Goal: Information Seeking & Learning: Compare options

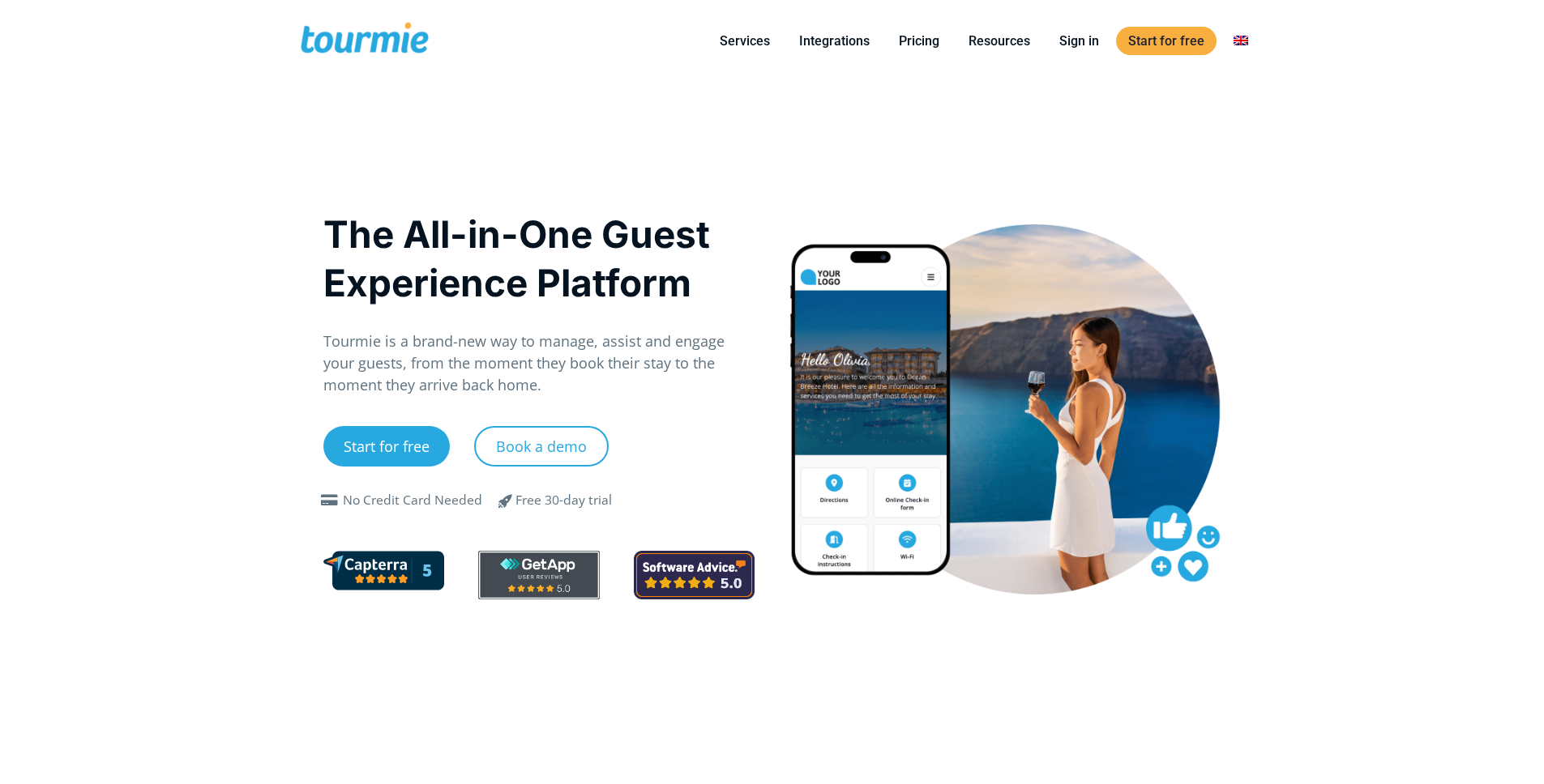
click at [535, 233] on h1 "The All-in-One Guest Experience Platform" at bounding box center [539, 258] width 432 height 97
click at [929, 35] on link "Pricing" at bounding box center [919, 41] width 65 height 20
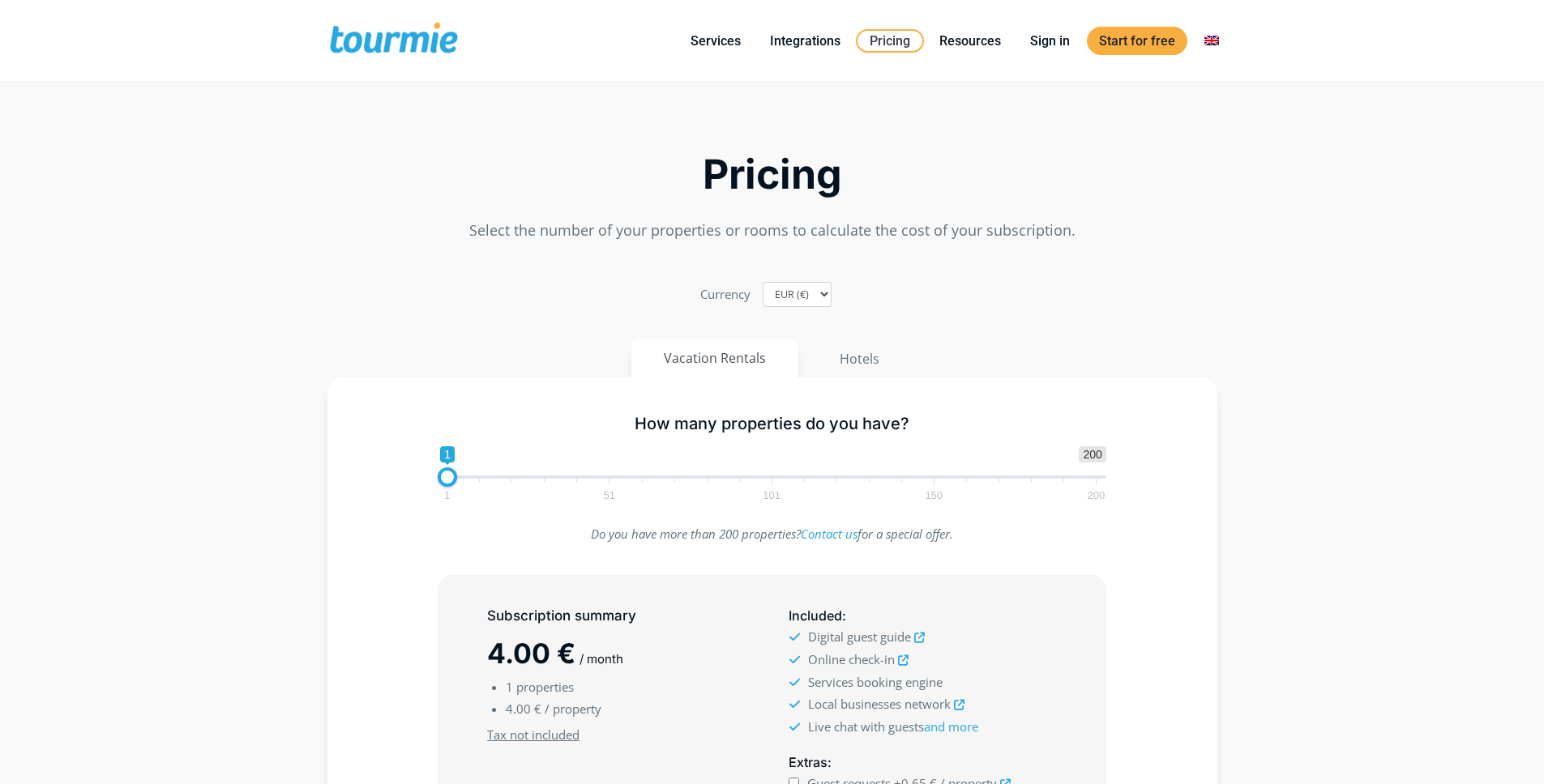
click at [617, 194] on div "Pricing Select the number of your properties or rooms to calculate the cost of …" at bounding box center [772, 172] width 924 height 156
click at [397, 190] on h2 "Pricing" at bounding box center [772, 175] width 890 height 38
click at [397, 179] on h2 "Pricing" at bounding box center [772, 175] width 890 height 38
click at [413, 159] on h2 "Pricing" at bounding box center [772, 175] width 890 height 38
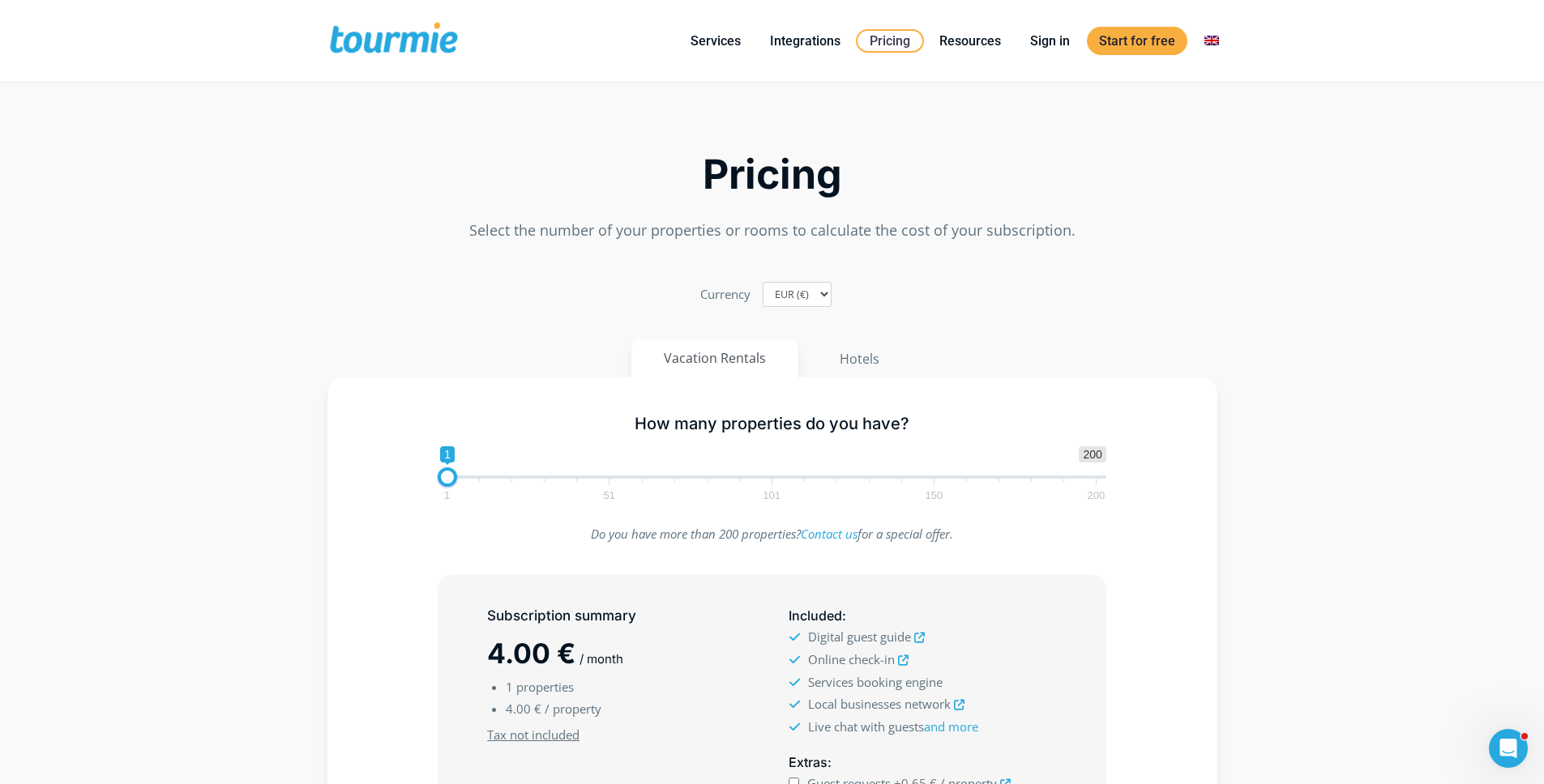
click at [413, 159] on h2 "Pricing" at bounding box center [772, 175] width 890 height 38
click at [863, 356] on button "Hotels" at bounding box center [859, 358] width 106 height 39
click at [757, 363] on button "Vacation Rentals" at bounding box center [716, 358] width 168 height 39
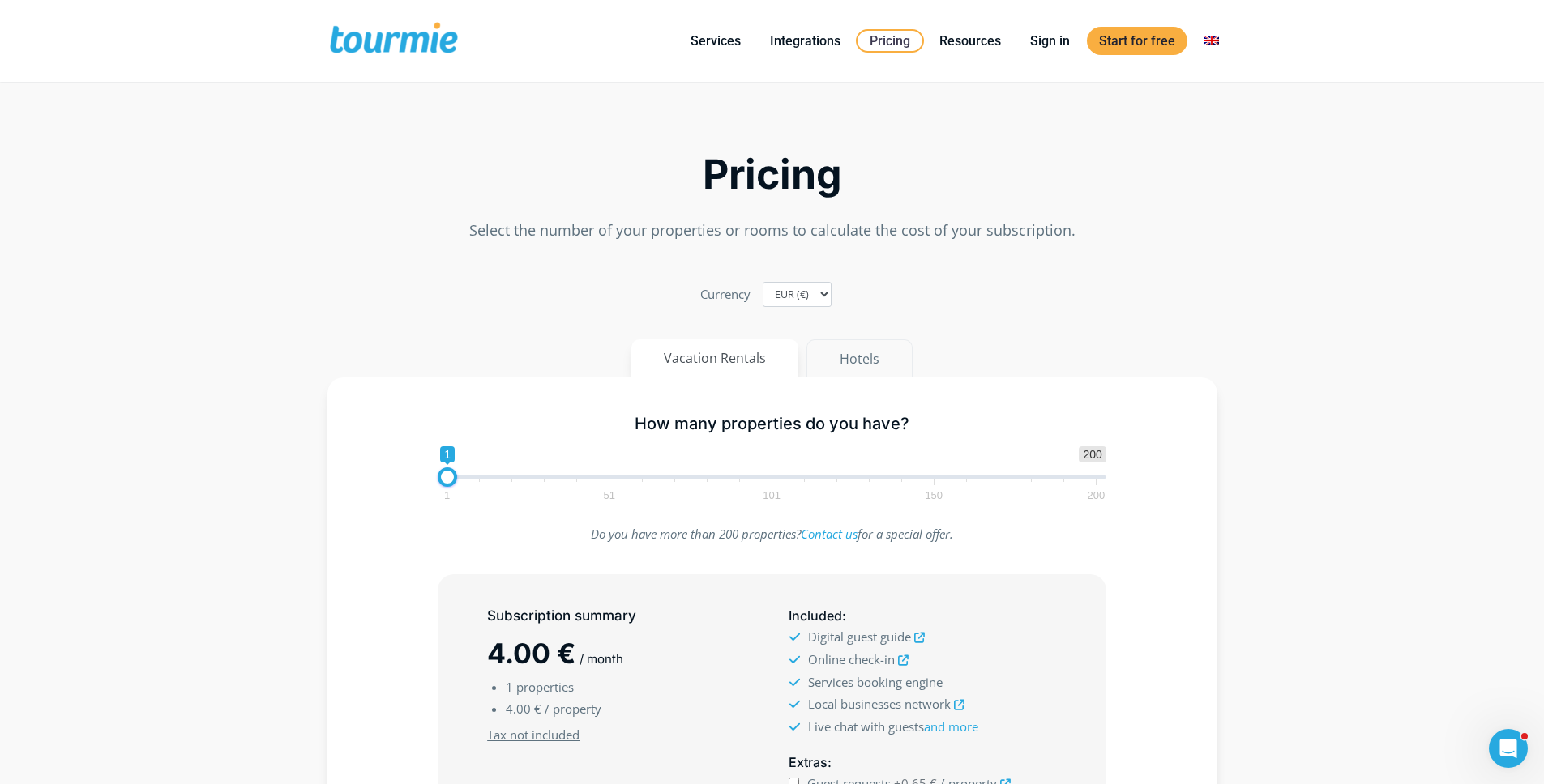
click at [874, 361] on button "Hotels" at bounding box center [859, 358] width 106 height 39
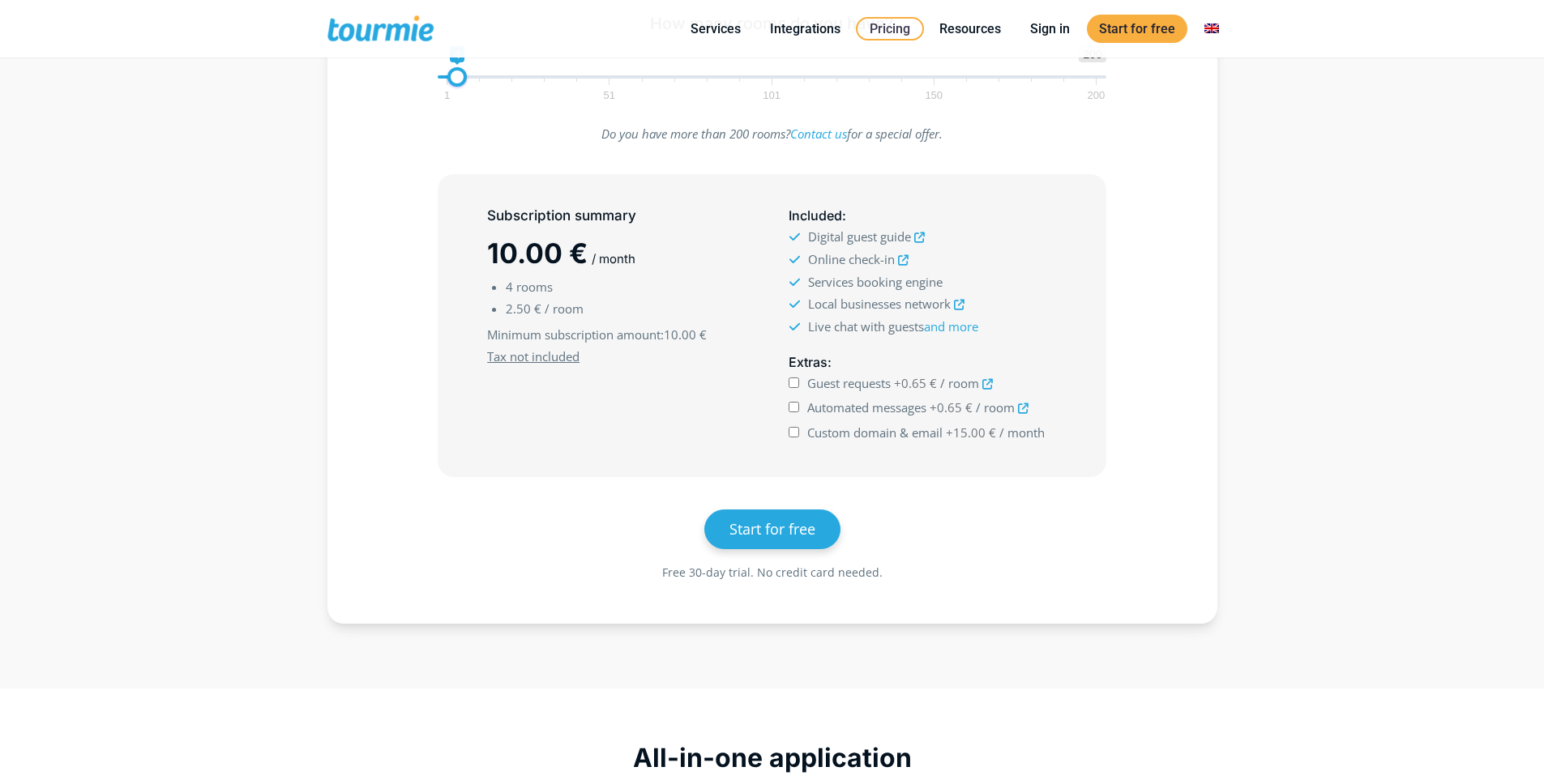
scroll to position [329, 0]
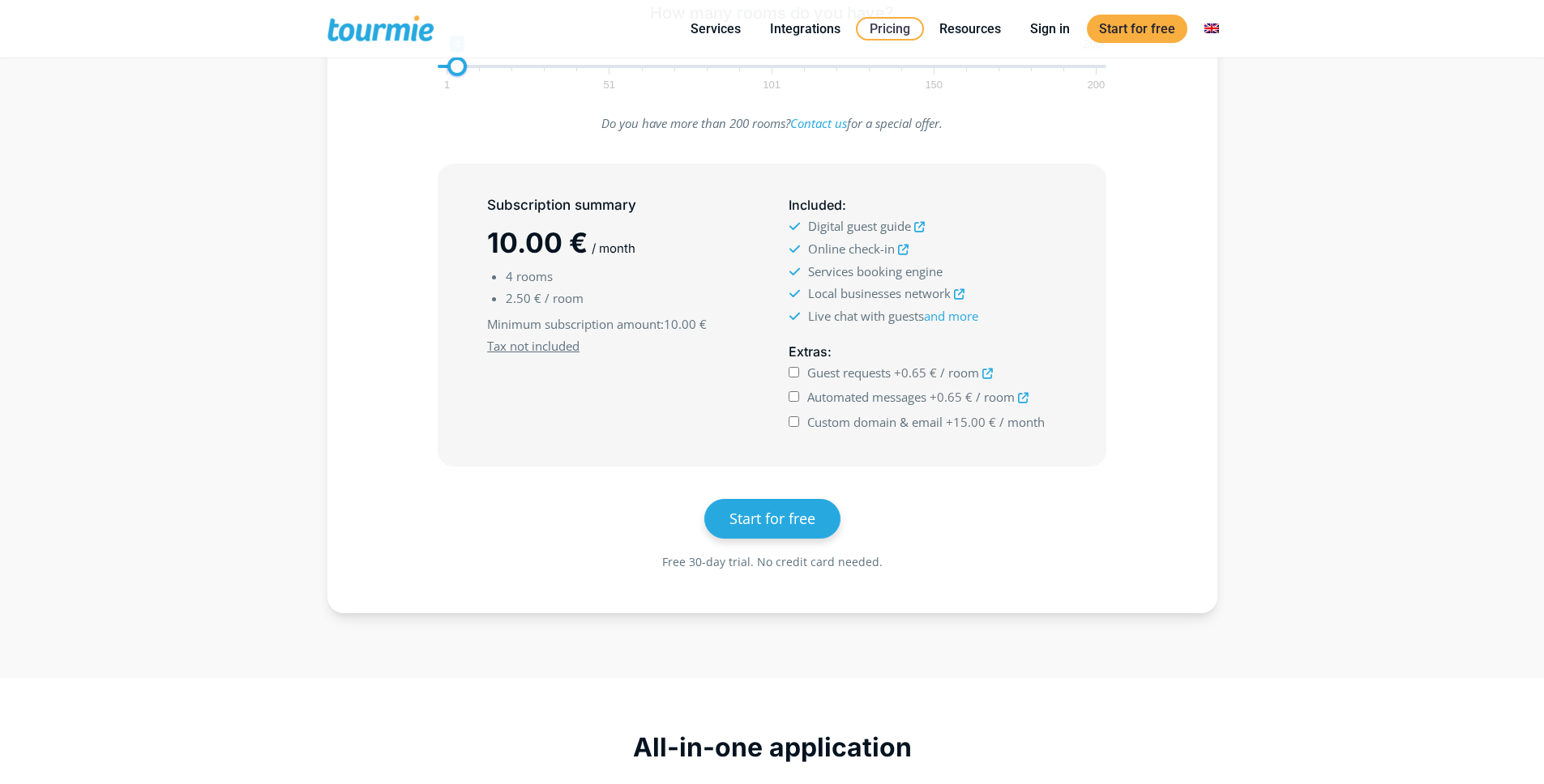
click at [1251, 211] on section "Pricing Select the number of your properties or rooms to calculate the cost of …" at bounding box center [772, 168] width 1544 height 971
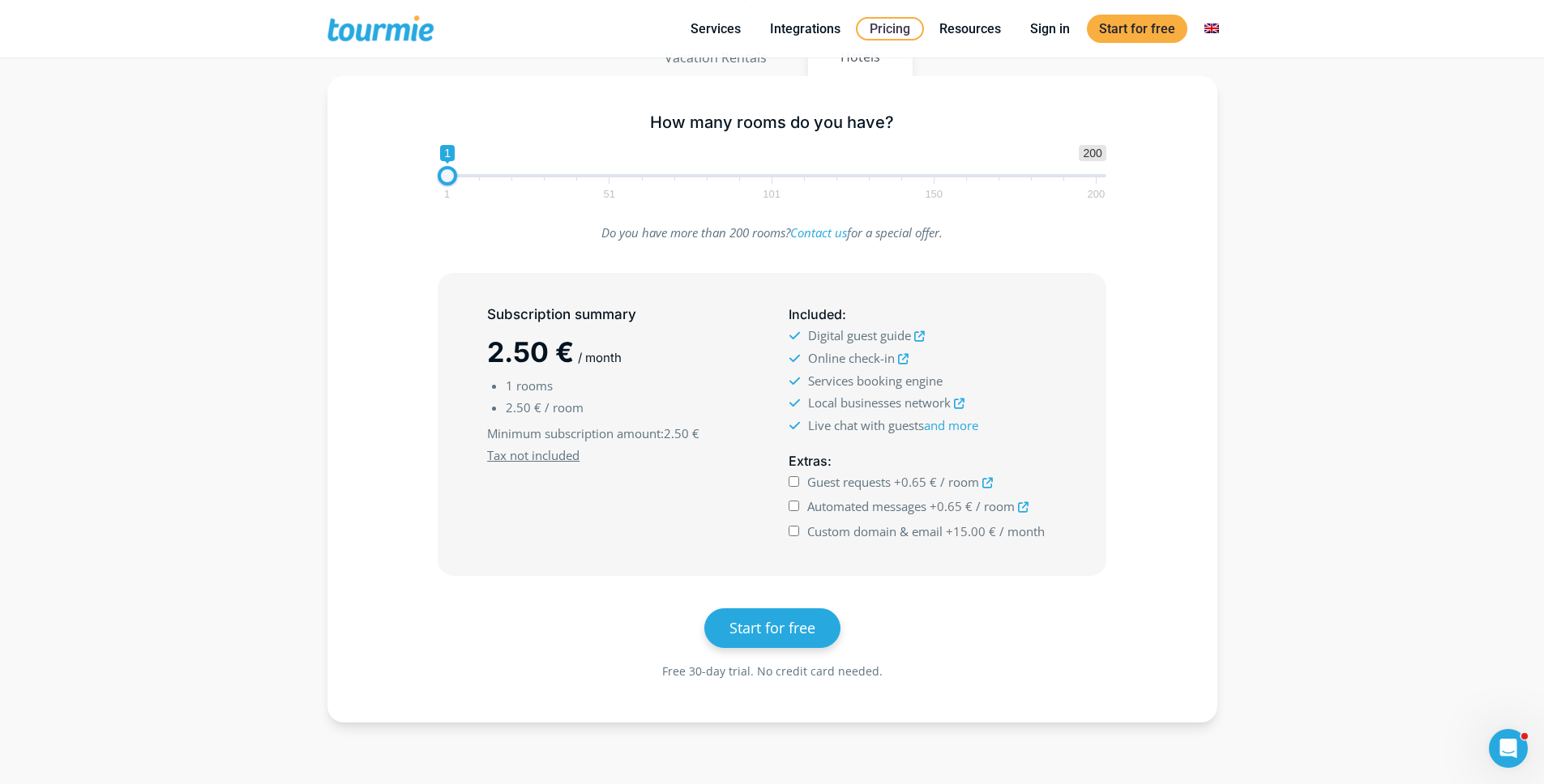
scroll to position [217, 0]
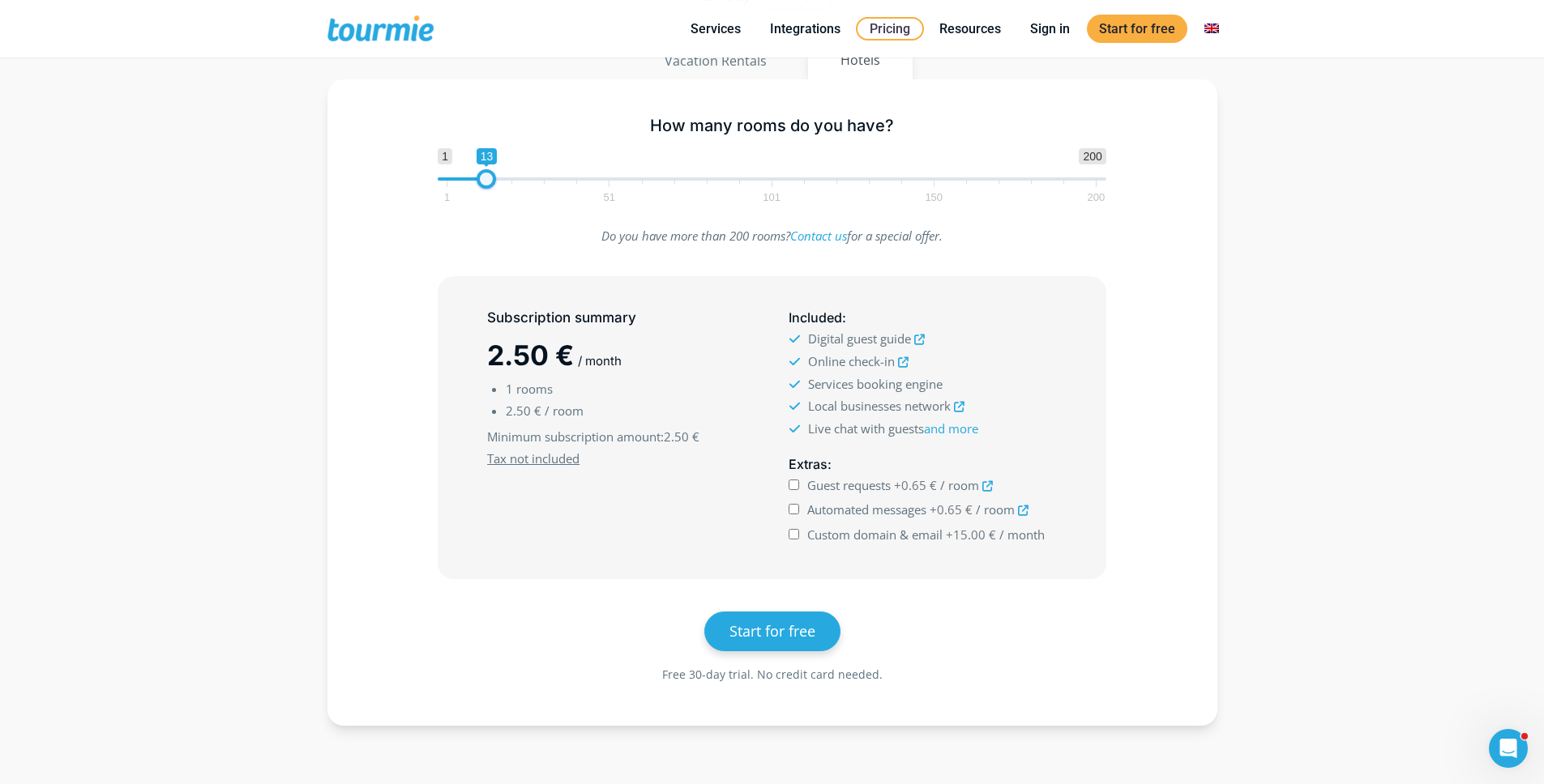
type input "14"
drag, startPoint x: 445, startPoint y: 176, endPoint x: 486, endPoint y: 181, distance: 41.3
click at [486, 181] on span at bounding box center [489, 178] width 19 height 19
click at [827, 537] on span "Custom domain & email" at bounding box center [875, 534] width 135 height 16
click at [799, 537] on input "Custom domain & email +15.00 € / month" at bounding box center [793, 534] width 11 height 11
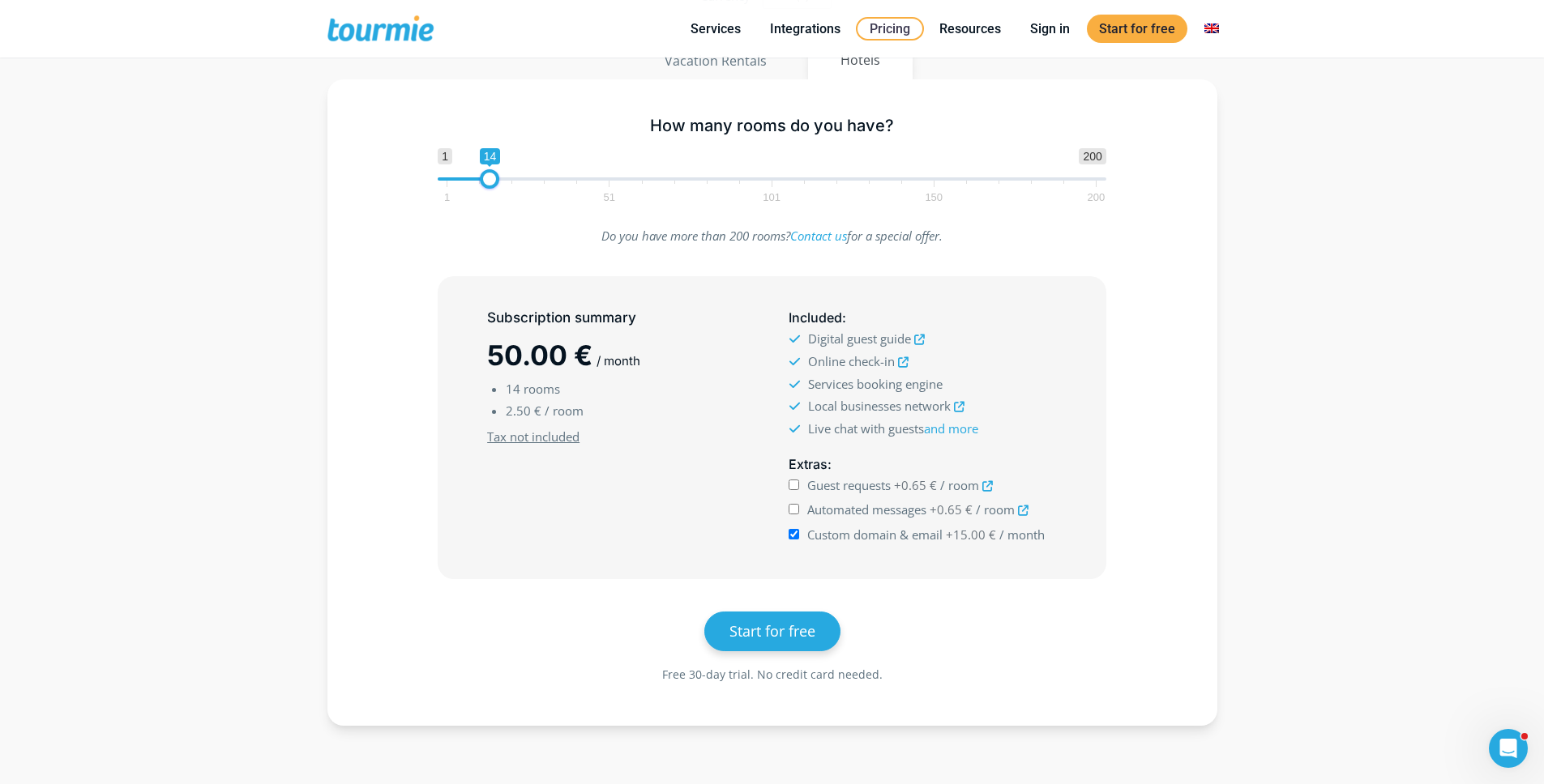
click at [826, 537] on span "Custom domain & email" at bounding box center [875, 534] width 135 height 16
click at [799, 537] on input "Custom domain & email +15.00 € / month" at bounding box center [793, 534] width 11 height 11
checkbox input "false"
click at [822, 512] on span "Automated messages" at bounding box center [867, 509] width 119 height 16
click at [799, 512] on input "Automated messages +0.65 € / room" at bounding box center [793, 509] width 11 height 11
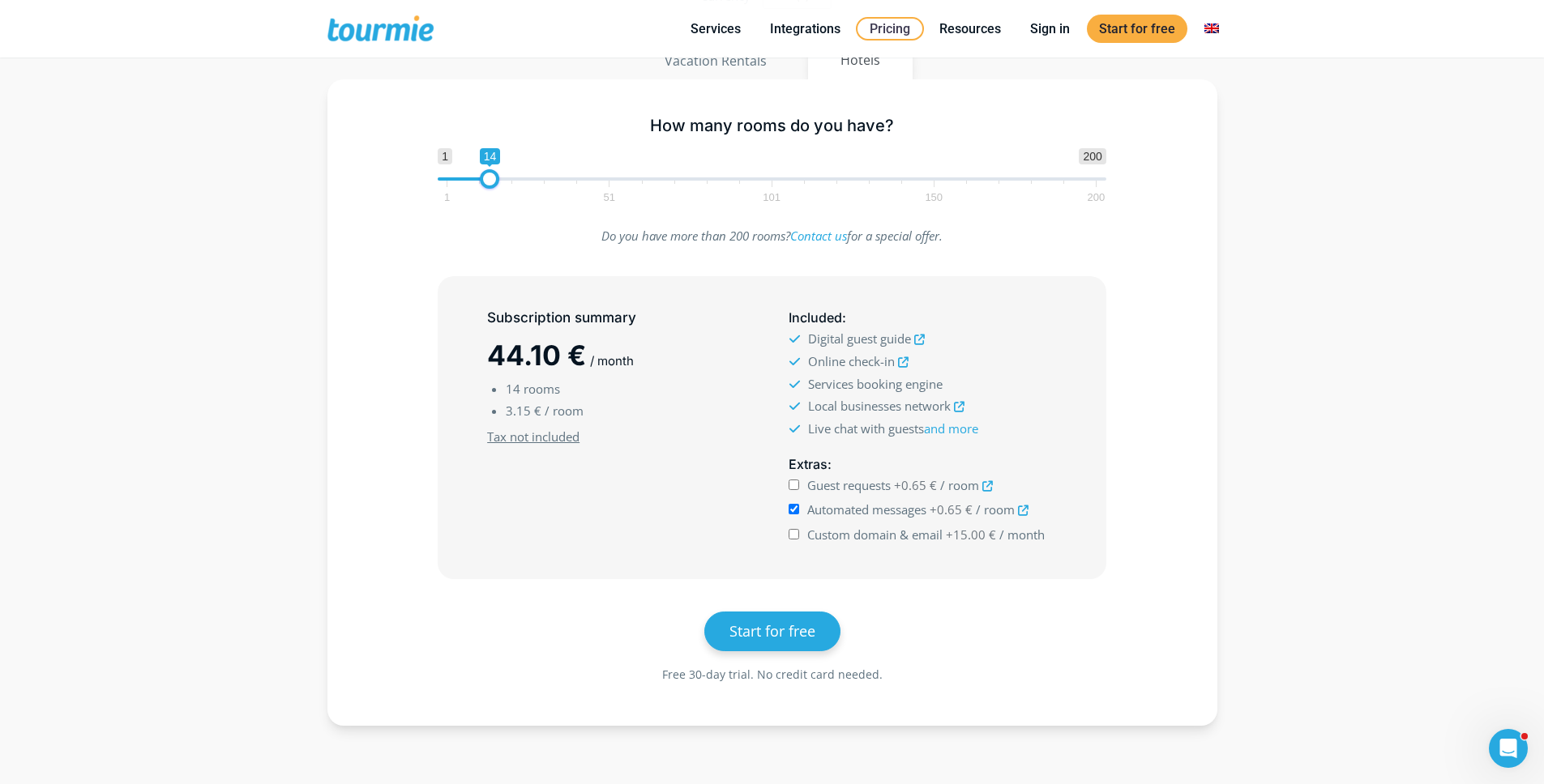
click at [822, 512] on span "Automated messages" at bounding box center [867, 509] width 119 height 16
click at [799, 512] on input "Automated messages +0.65 € / room" at bounding box center [793, 509] width 11 height 11
checkbox input "false"
click at [811, 539] on span "Custom domain & email" at bounding box center [875, 534] width 135 height 16
click at [799, 539] on input "Custom domain & email +15.00 € / month" at bounding box center [793, 534] width 11 height 11
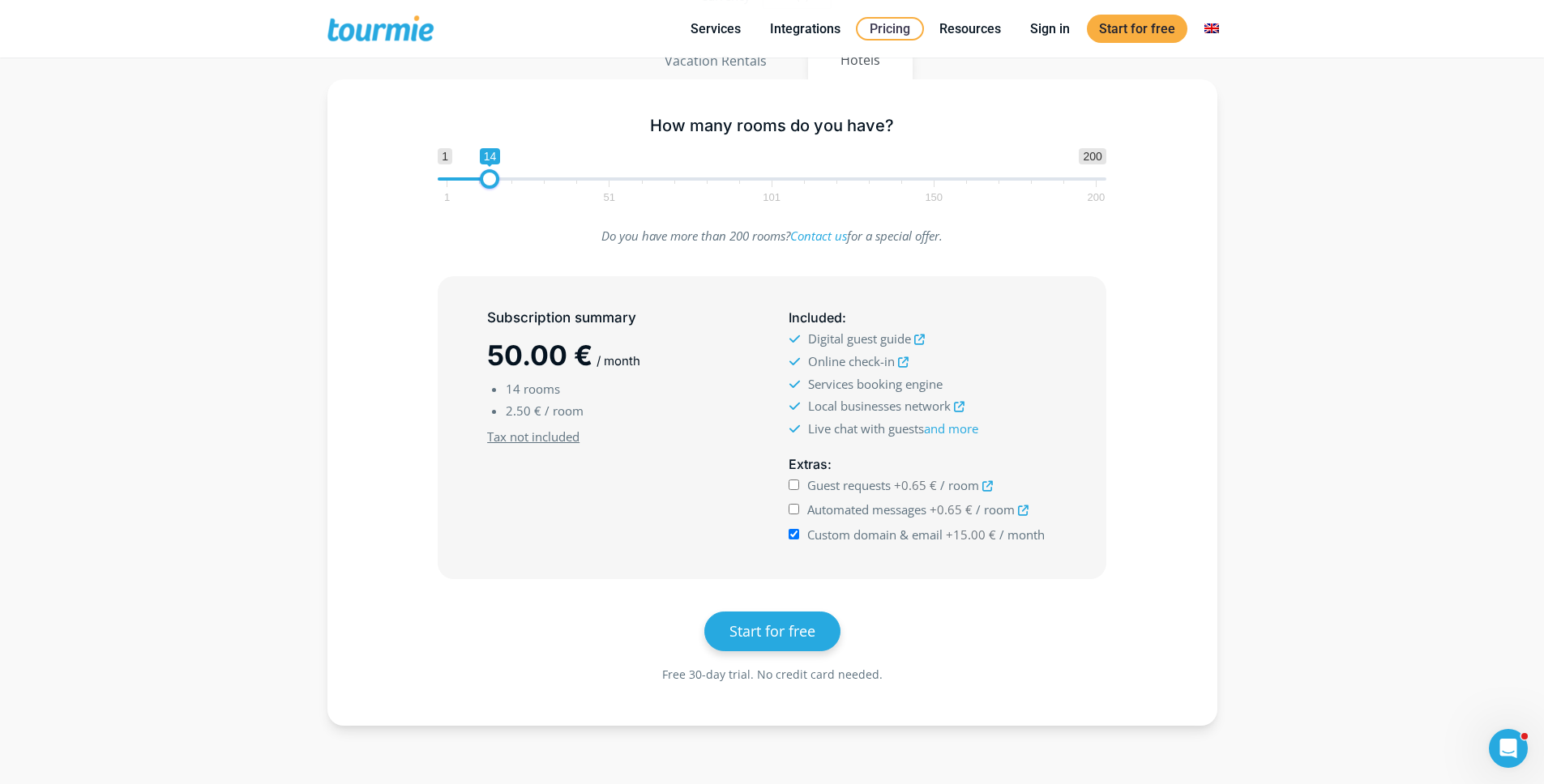
click at [811, 539] on span "Custom domain & email" at bounding box center [875, 534] width 135 height 16
click at [799, 539] on input "Custom domain & email +15.00 € / month" at bounding box center [793, 534] width 11 height 11
checkbox input "false"
click at [817, 482] on span "Guest requests" at bounding box center [849, 485] width 83 height 16
click at [799, 482] on input "Guest requests +0.65 € / room" at bounding box center [793, 485] width 11 height 11
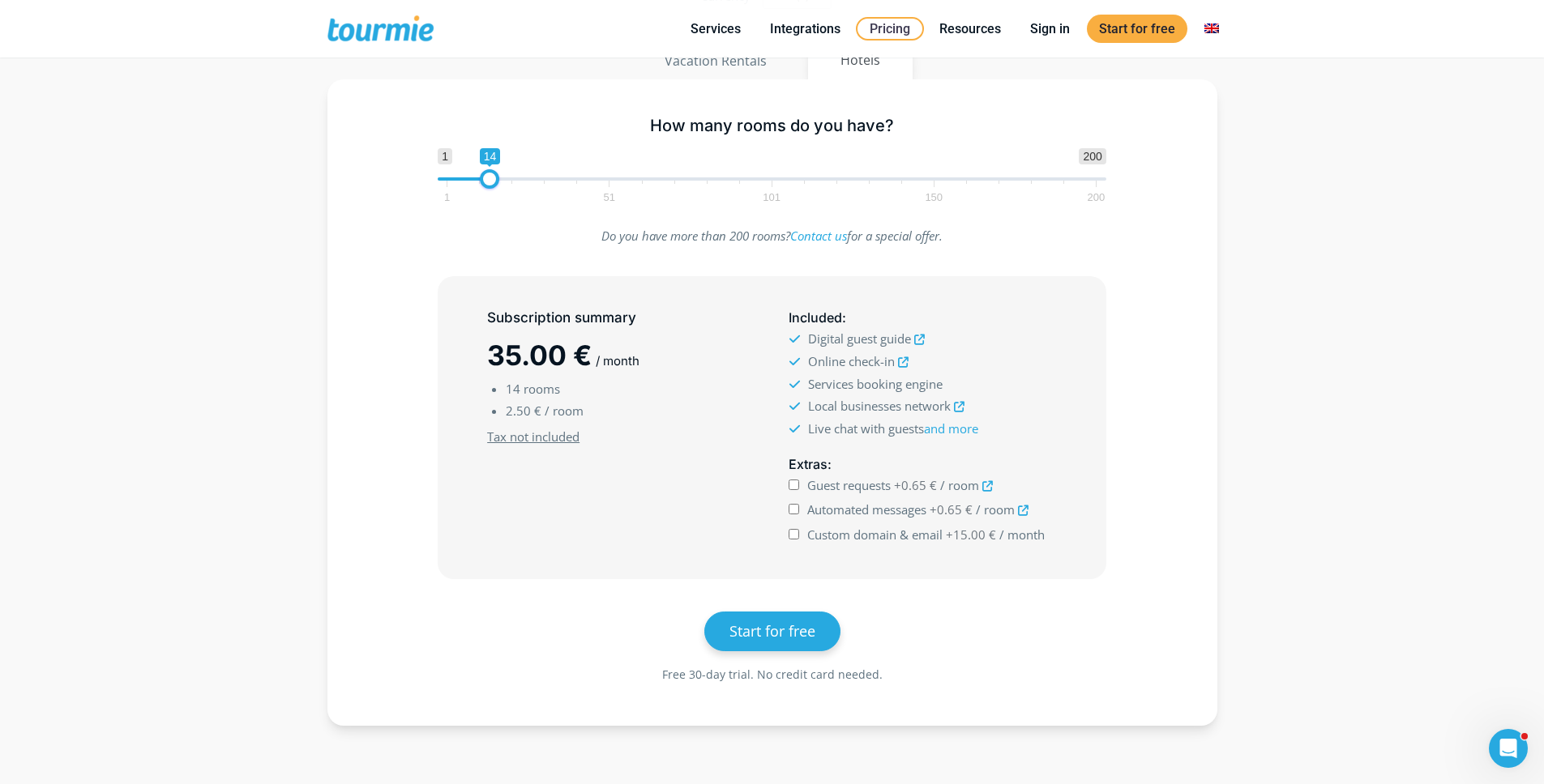
checkbox input "true"
click at [821, 506] on span "Automated messages" at bounding box center [867, 509] width 119 height 16
click at [799, 506] on input "Automated messages +0.65 € / room" at bounding box center [793, 509] width 11 height 11
checkbox input "true"
click at [827, 537] on span "Custom domain & email" at bounding box center [875, 534] width 135 height 16
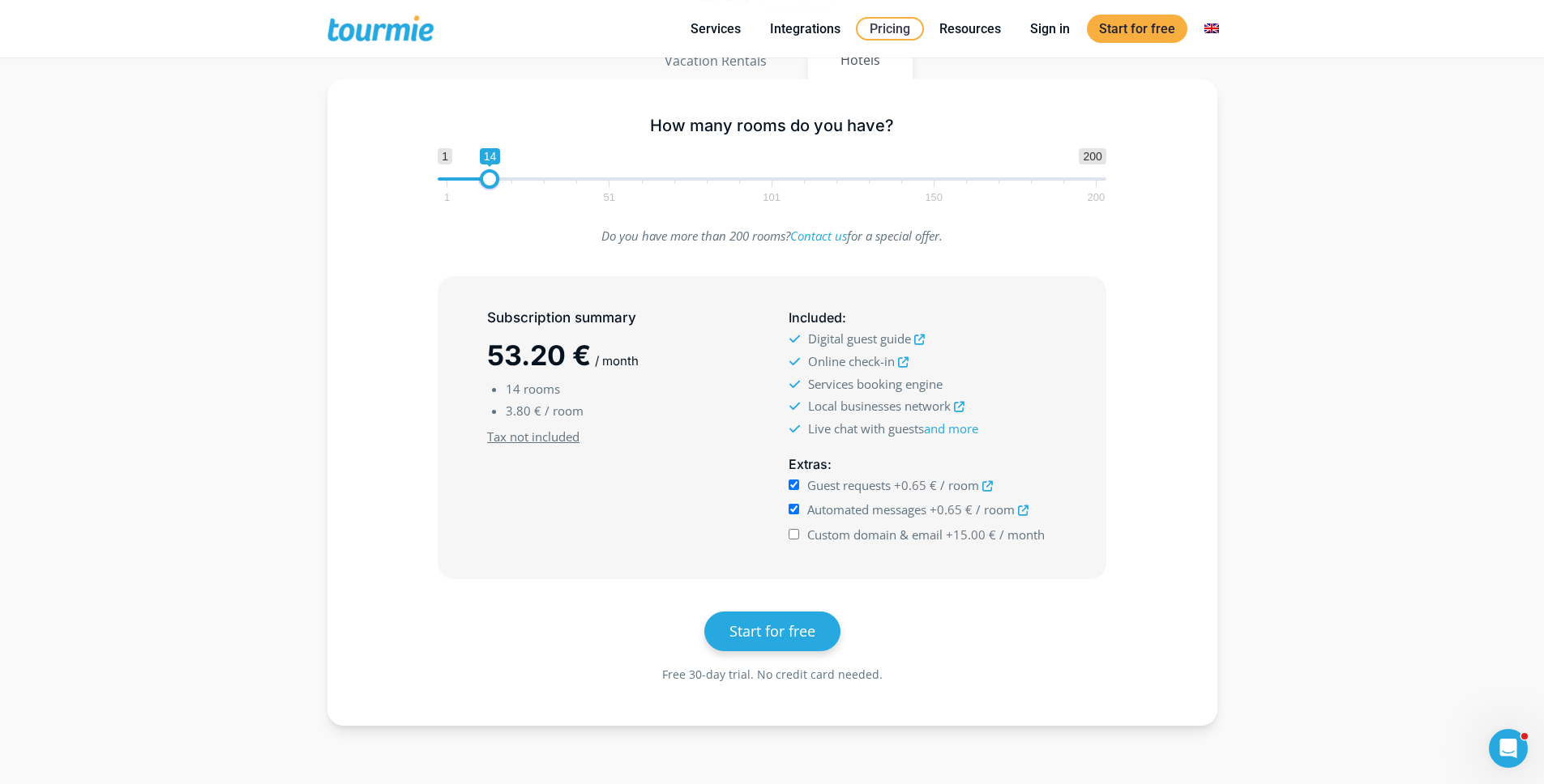
click at [799, 537] on input "Custom domain & email +15.00 € / month" at bounding box center [793, 534] width 11 height 11
click at [827, 537] on span "Custom domain & email" at bounding box center [875, 534] width 135 height 16
click at [799, 537] on input "Custom domain & email +15.00 € / month" at bounding box center [793, 534] width 11 height 11
checkbox input "false"
type input "1"
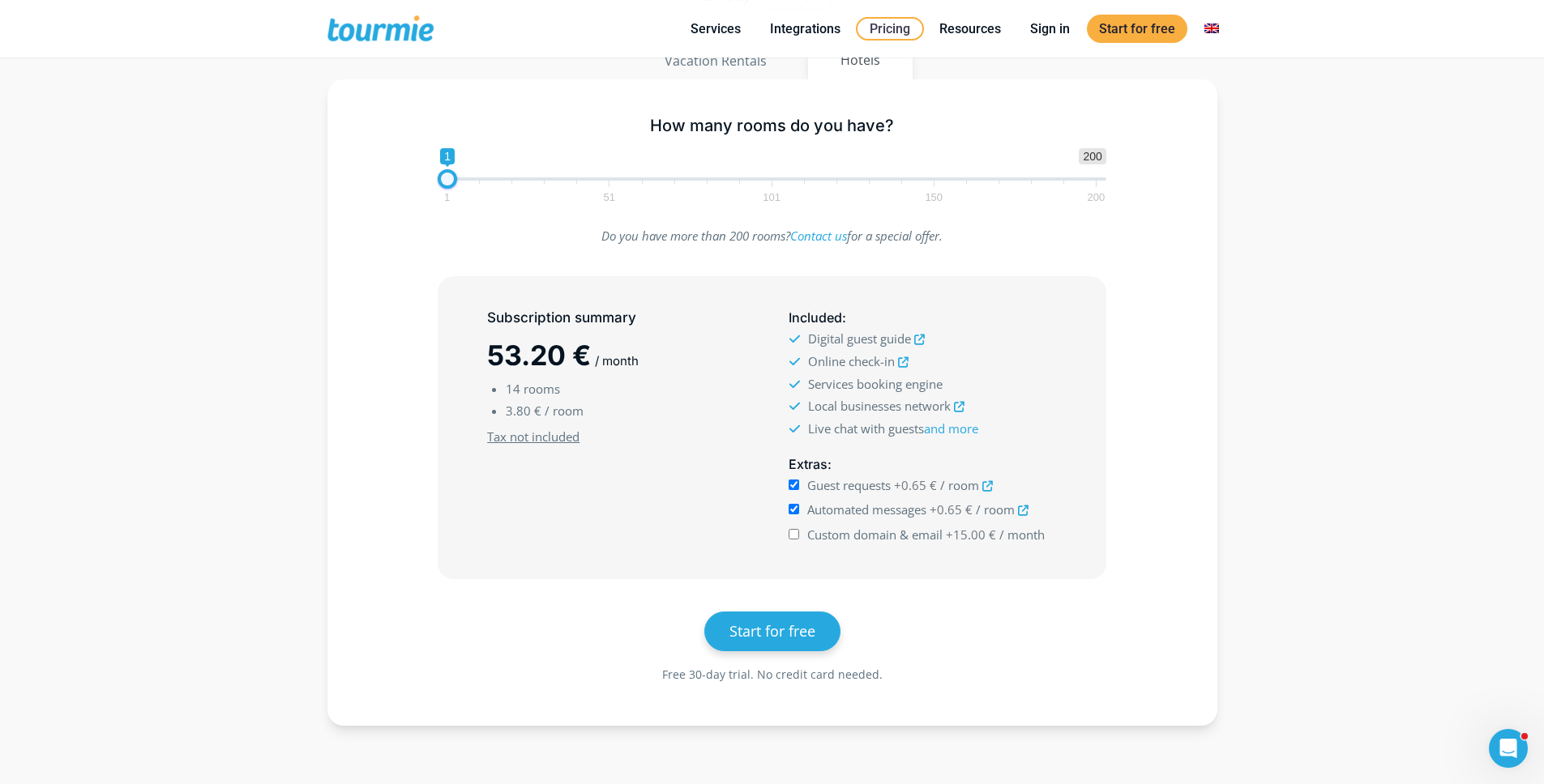
drag, startPoint x: 495, startPoint y: 178, endPoint x: 442, endPoint y: 204, distance: 59.0
click at [417, 182] on div "How many rooms do you have? 1 200 0 0 1 1 51 101 150 200 1" at bounding box center [772, 156] width 842 height 105
click at [813, 491] on span "Guest requests" at bounding box center [849, 485] width 83 height 16
click at [799, 490] on input "Guest requests +0.65 € / room" at bounding box center [793, 485] width 11 height 11
checkbox input "false"
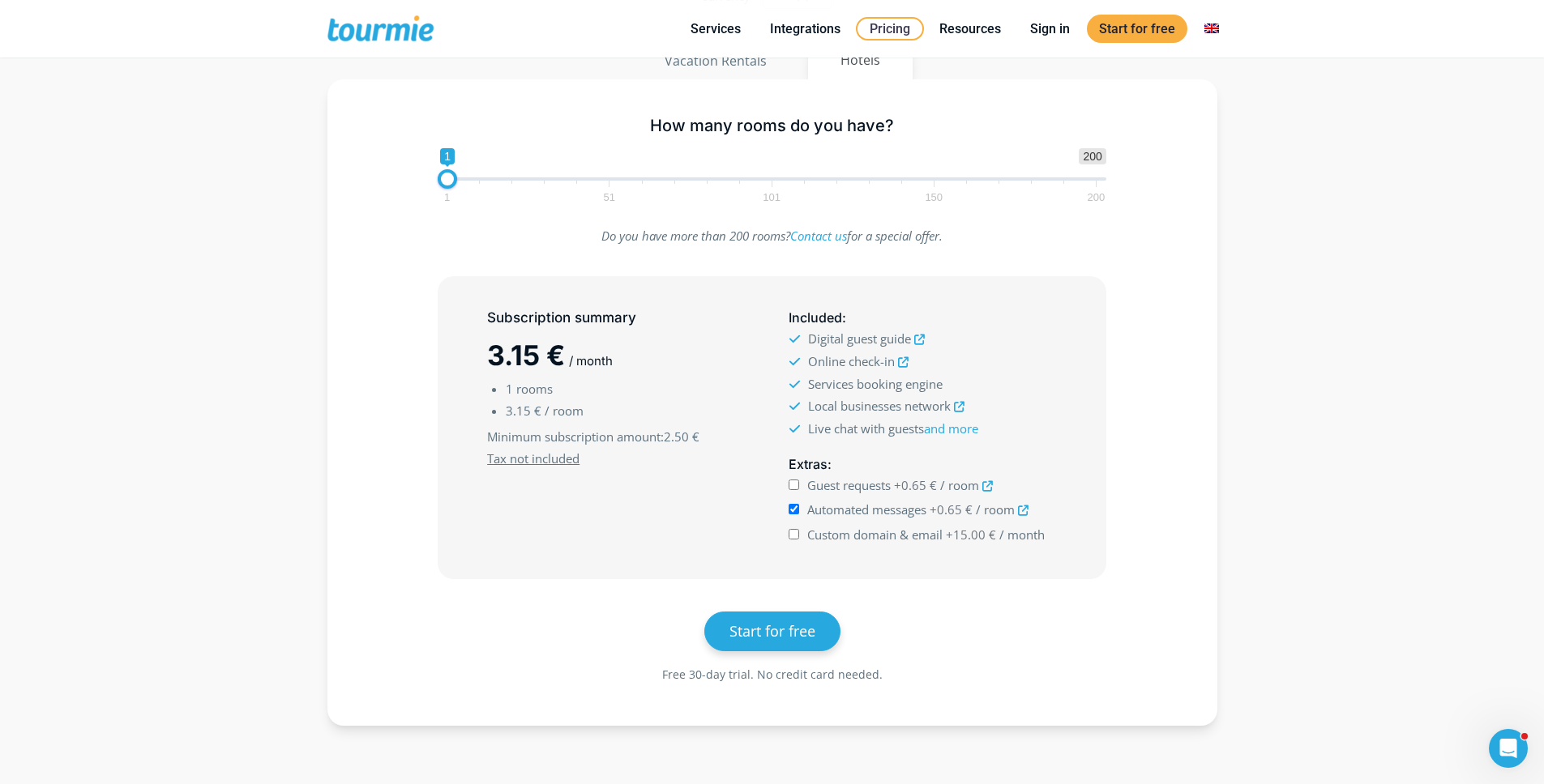
click at [818, 505] on span "Automated messages" at bounding box center [867, 509] width 119 height 16
click at [799, 505] on input "Automated messages +0.65 € / room" at bounding box center [793, 509] width 11 height 11
checkbox input "false"
click at [631, 520] on div "Subscription summary 2.50 € / month 1 rooms 2.50 € / room Minimum subscription …" at bounding box center [621, 427] width 302 height 252
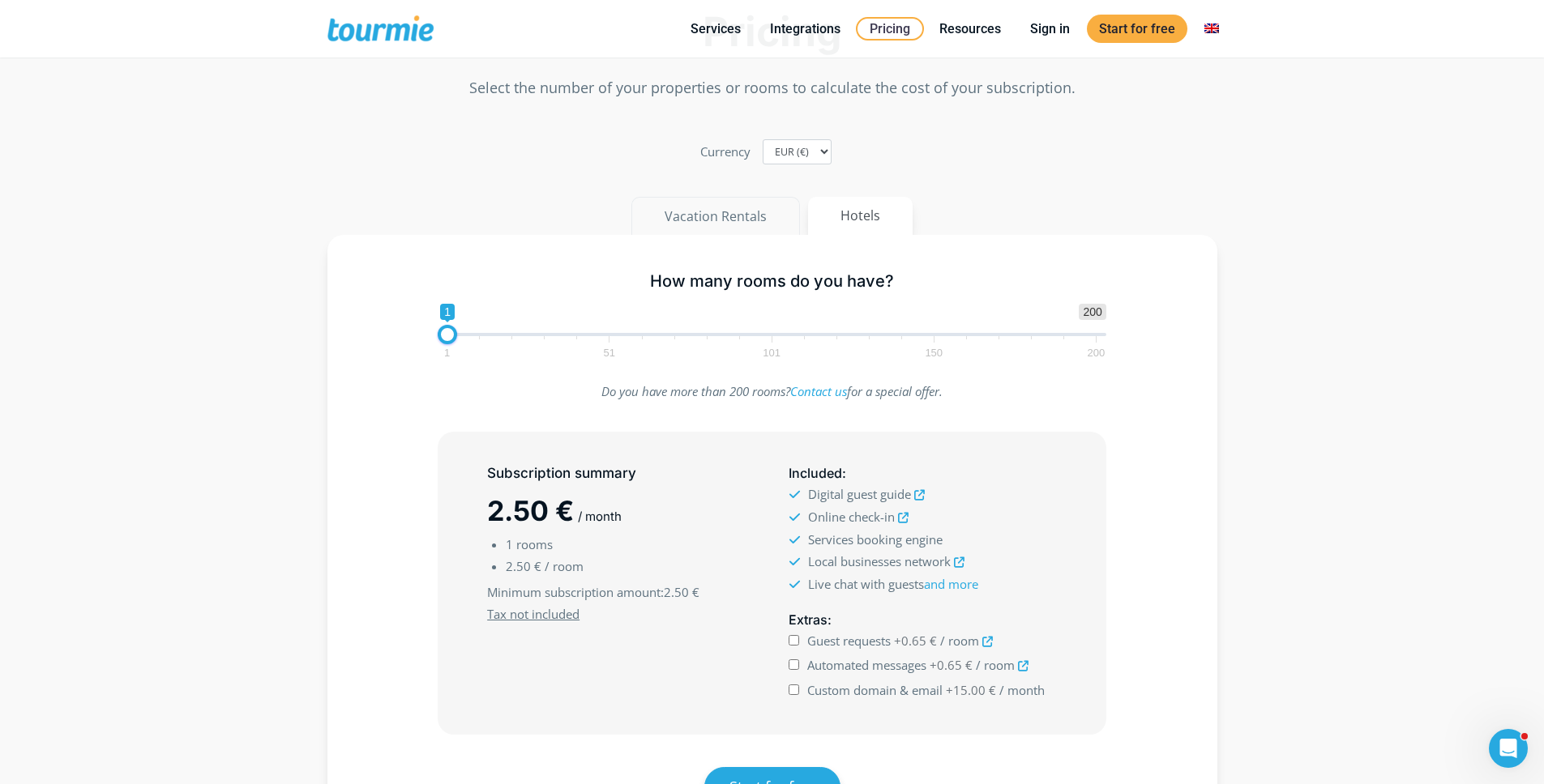
scroll to position [52, 0]
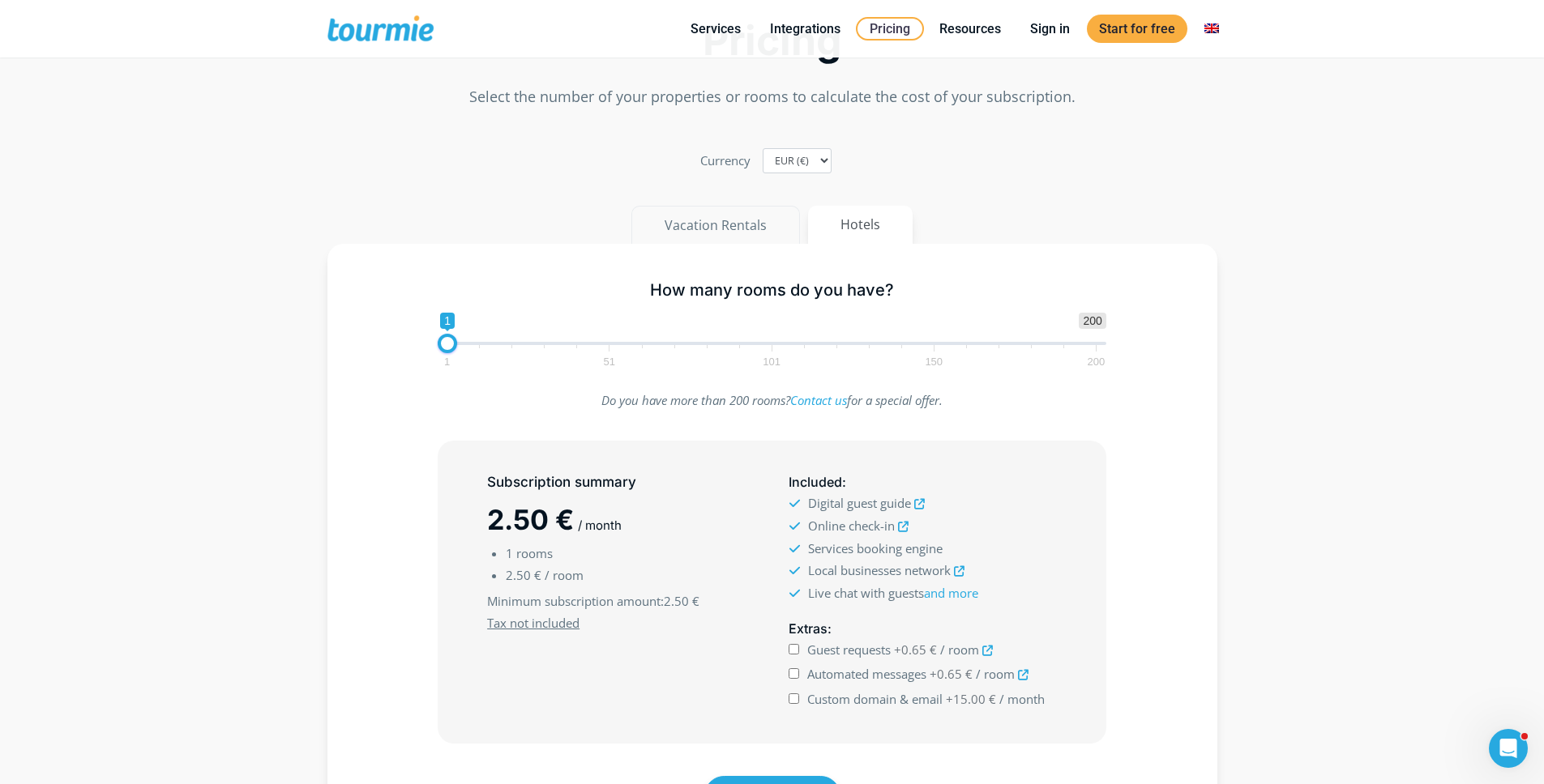
click at [721, 227] on button "Vacation Rentals" at bounding box center [716, 225] width 168 height 39
click at [870, 227] on button "Hotels" at bounding box center [859, 225] width 106 height 39
drag, startPoint x: 664, startPoint y: 602, endPoint x: 492, endPoint y: 602, distance: 172.0
click at [492, 602] on span "Minimum subscription amount : 2.50 €" at bounding box center [620, 602] width 267 height 22
copy span "Minimum subscription amount :"
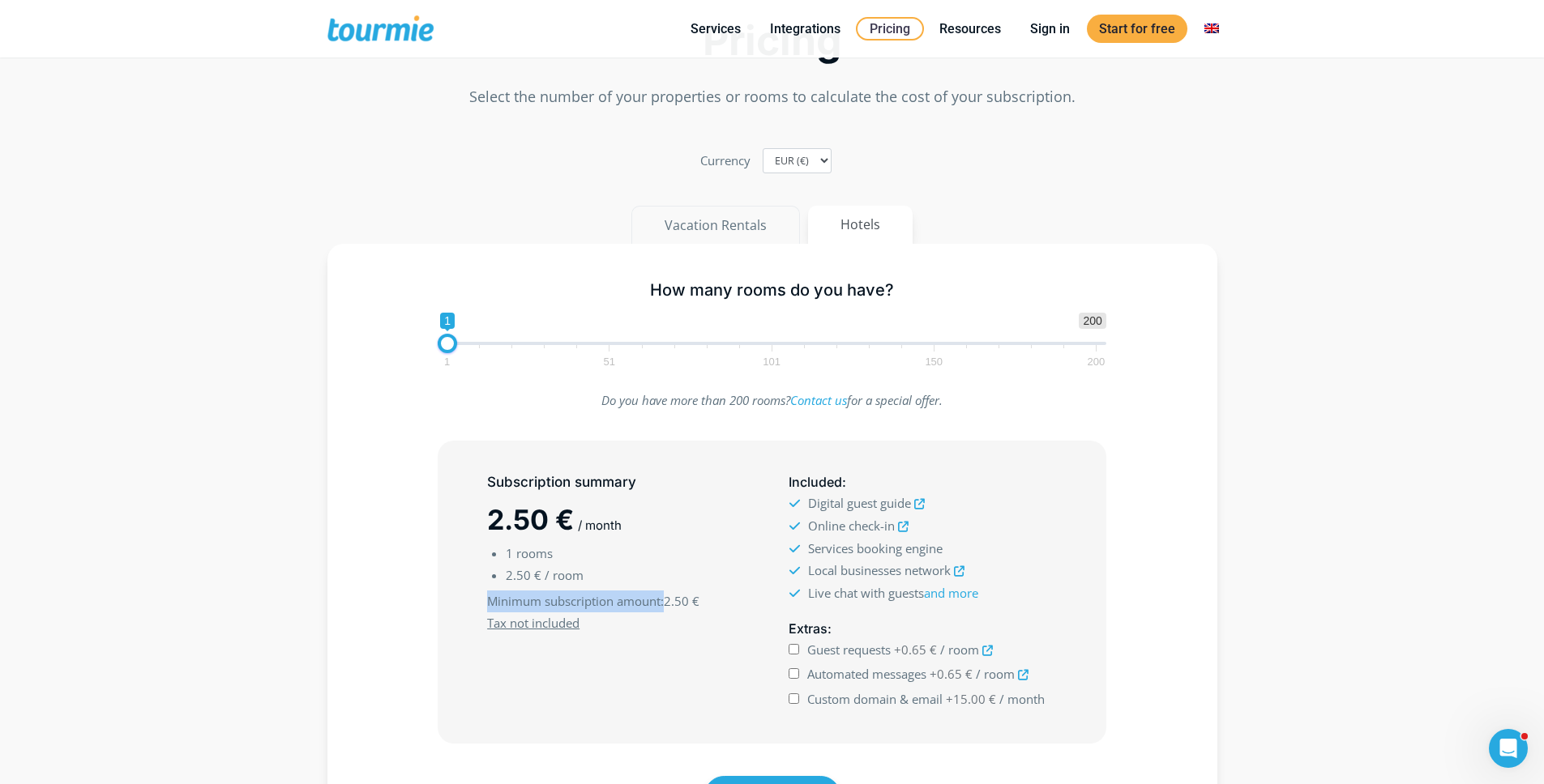
click at [715, 222] on button "Vacation Rentals" at bounding box center [716, 225] width 168 height 39
drag, startPoint x: 442, startPoint y: 346, endPoint x: 407, endPoint y: 346, distance: 35.0
click at [407, 346] on div "How many properties do you have? 1 200 0 0 1 1 51 101 150 200 1" at bounding box center [772, 321] width 842 height 105
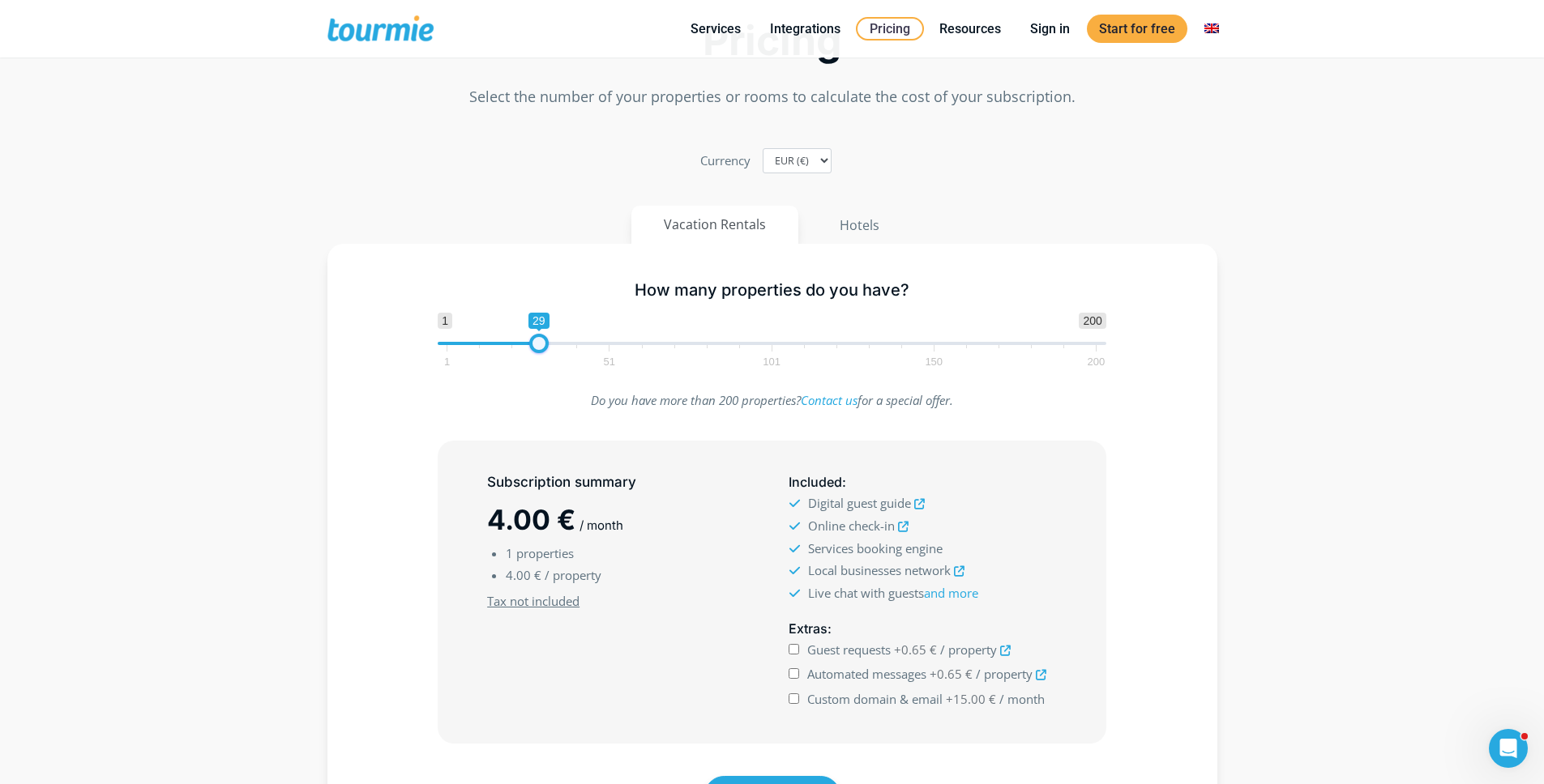
drag, startPoint x: 448, startPoint y: 342, endPoint x: 537, endPoint y: 343, distance: 89.0
click at [537, 343] on span at bounding box center [538, 343] width 19 height 19
drag, startPoint x: 537, startPoint y: 343, endPoint x: 636, endPoint y: 341, distance: 99.0
click at [558, 341] on span at bounding box center [548, 343] width 19 height 19
type input "1"
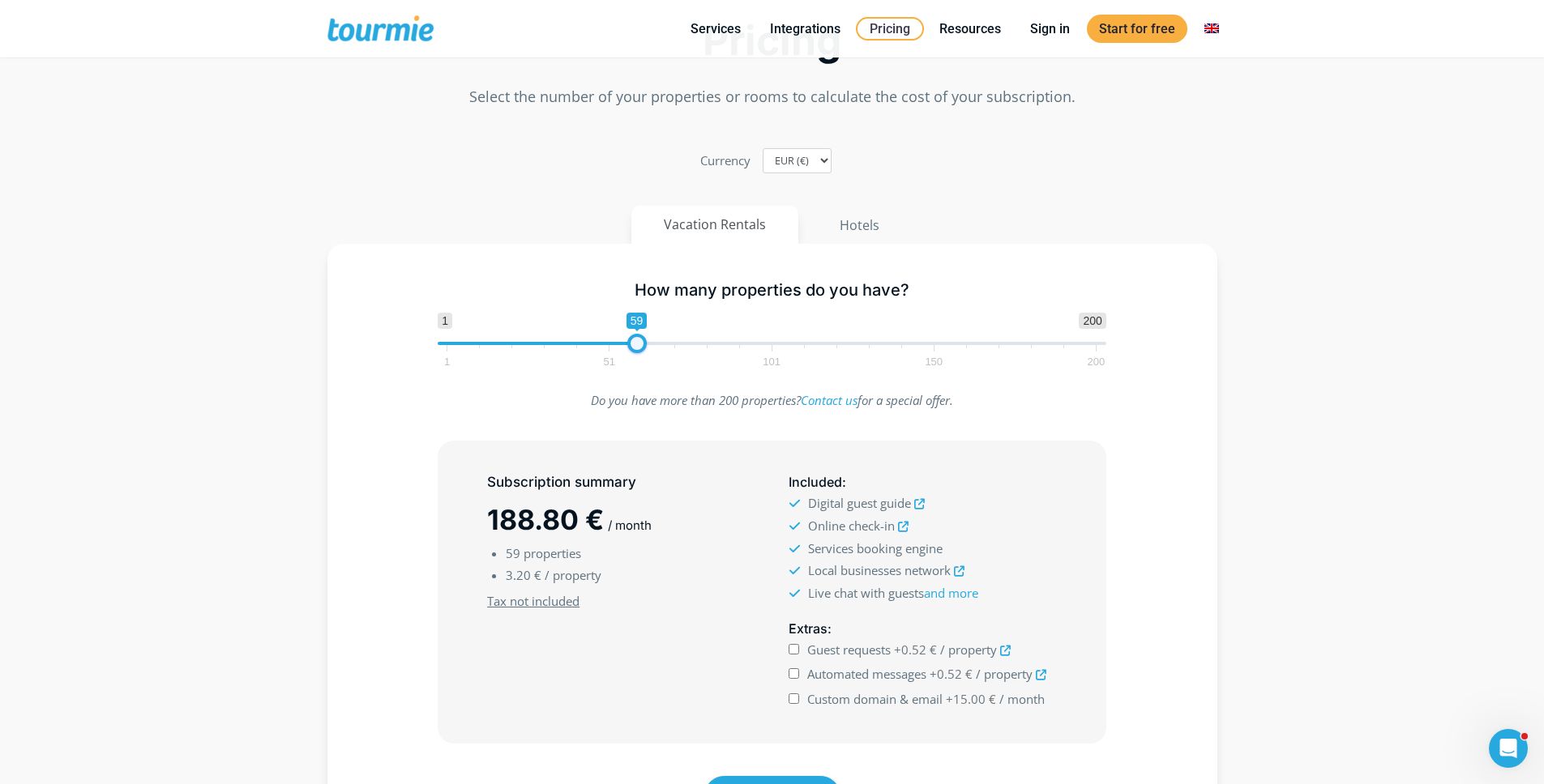
drag, startPoint x: 636, startPoint y: 341, endPoint x: 406, endPoint y: 346, distance: 230.1
click at [406, 346] on div "How many properties do you have? 1 200 0 0 59 1 51 101 150 200 1" at bounding box center [772, 321] width 842 height 105
click at [854, 240] on div "Pricing Select the number of your properties or rooms to calculate the cost of …" at bounding box center [772, 437] width 924 height 955
click at [854, 233] on button "Hotels" at bounding box center [859, 225] width 106 height 39
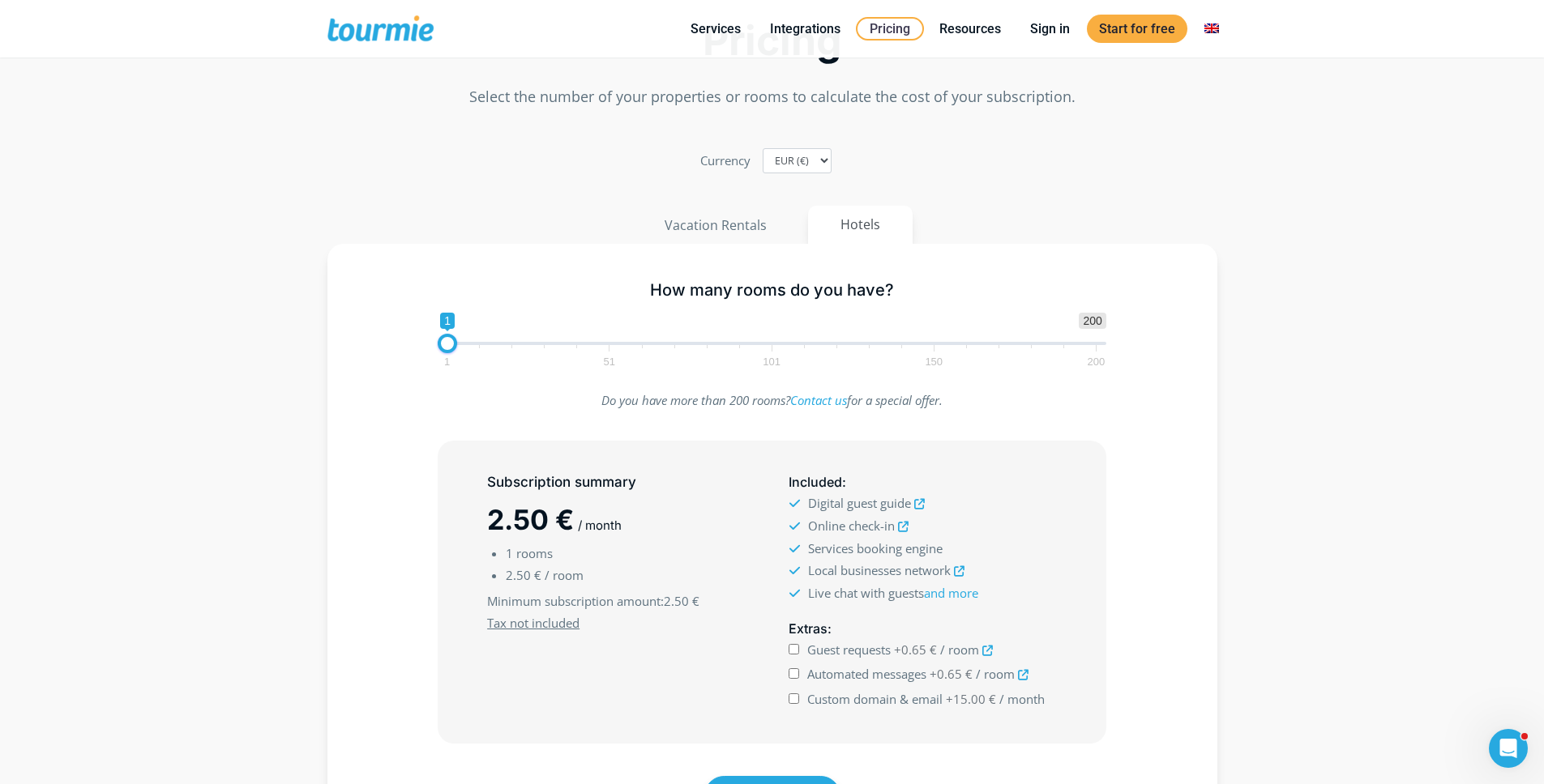
click at [378, 334] on div "How many rooms do you have? 1 200 0 0 1 1 51 101 150 200 1" at bounding box center [772, 321] width 842 height 105
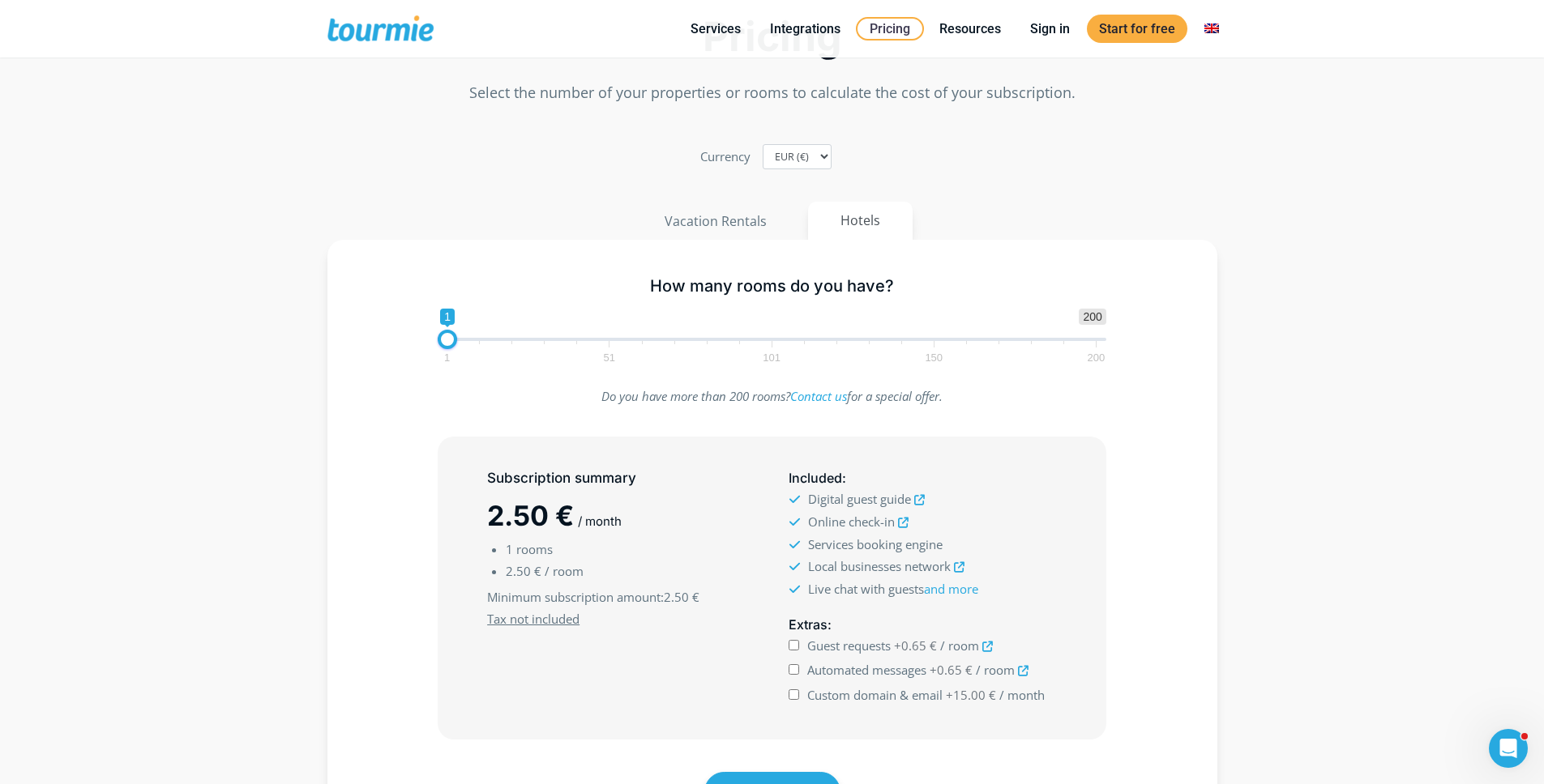
scroll to position [220, 0]
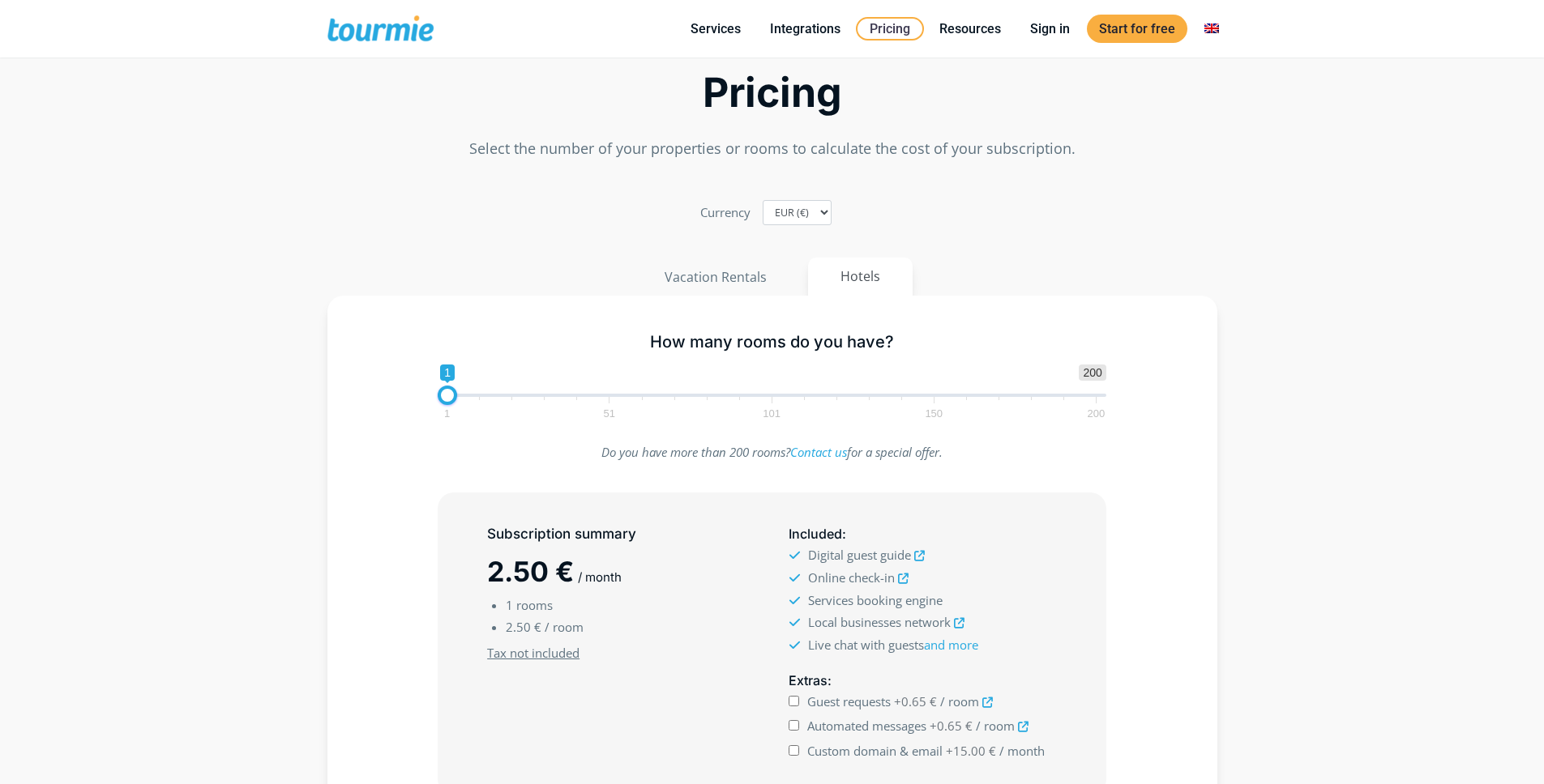
click at [120, 436] on section "Pricing Select the number of your properties or rooms to calculate the cost of …" at bounding box center [772, 497] width 1544 height 971
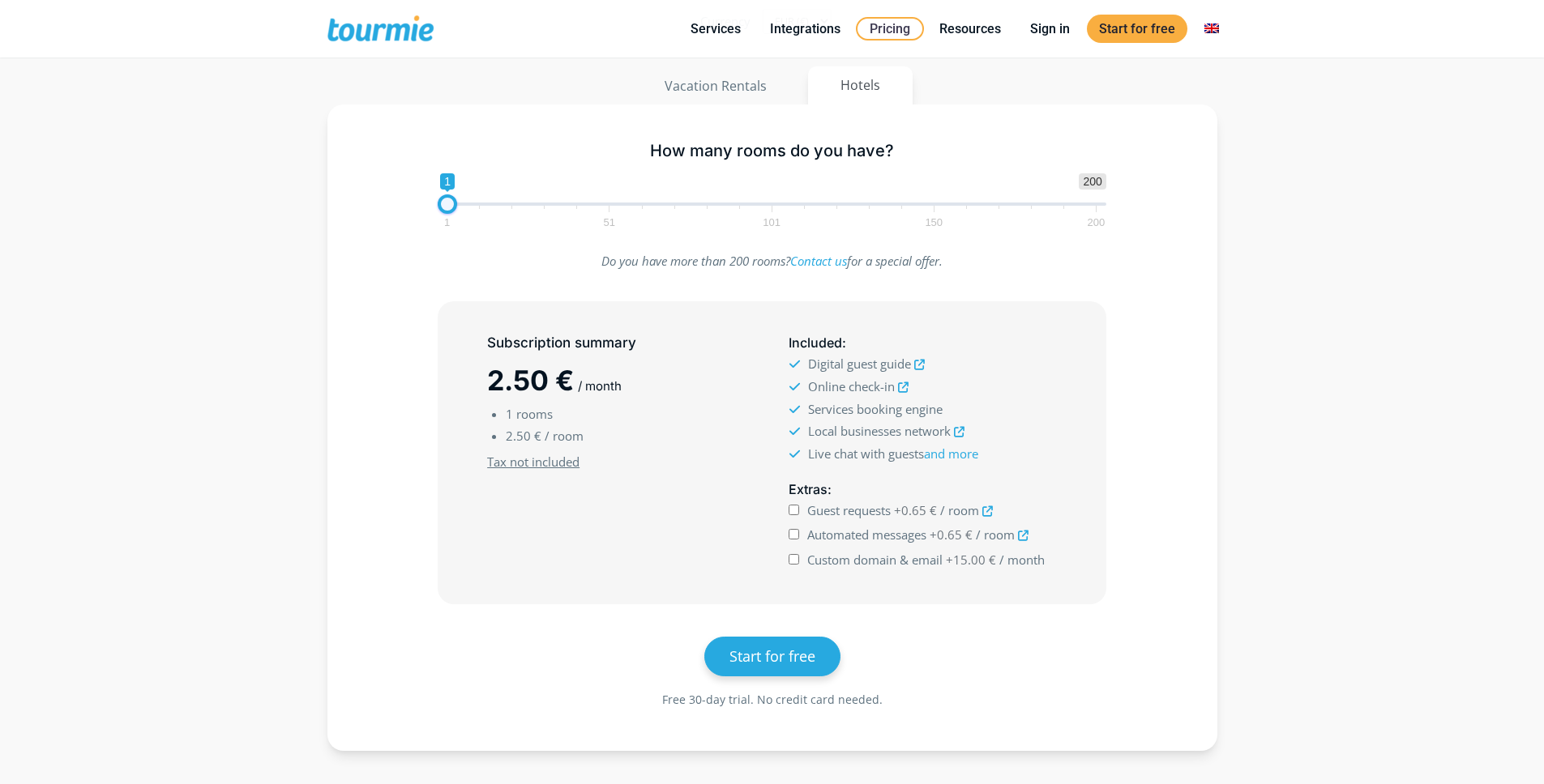
scroll to position [220, 0]
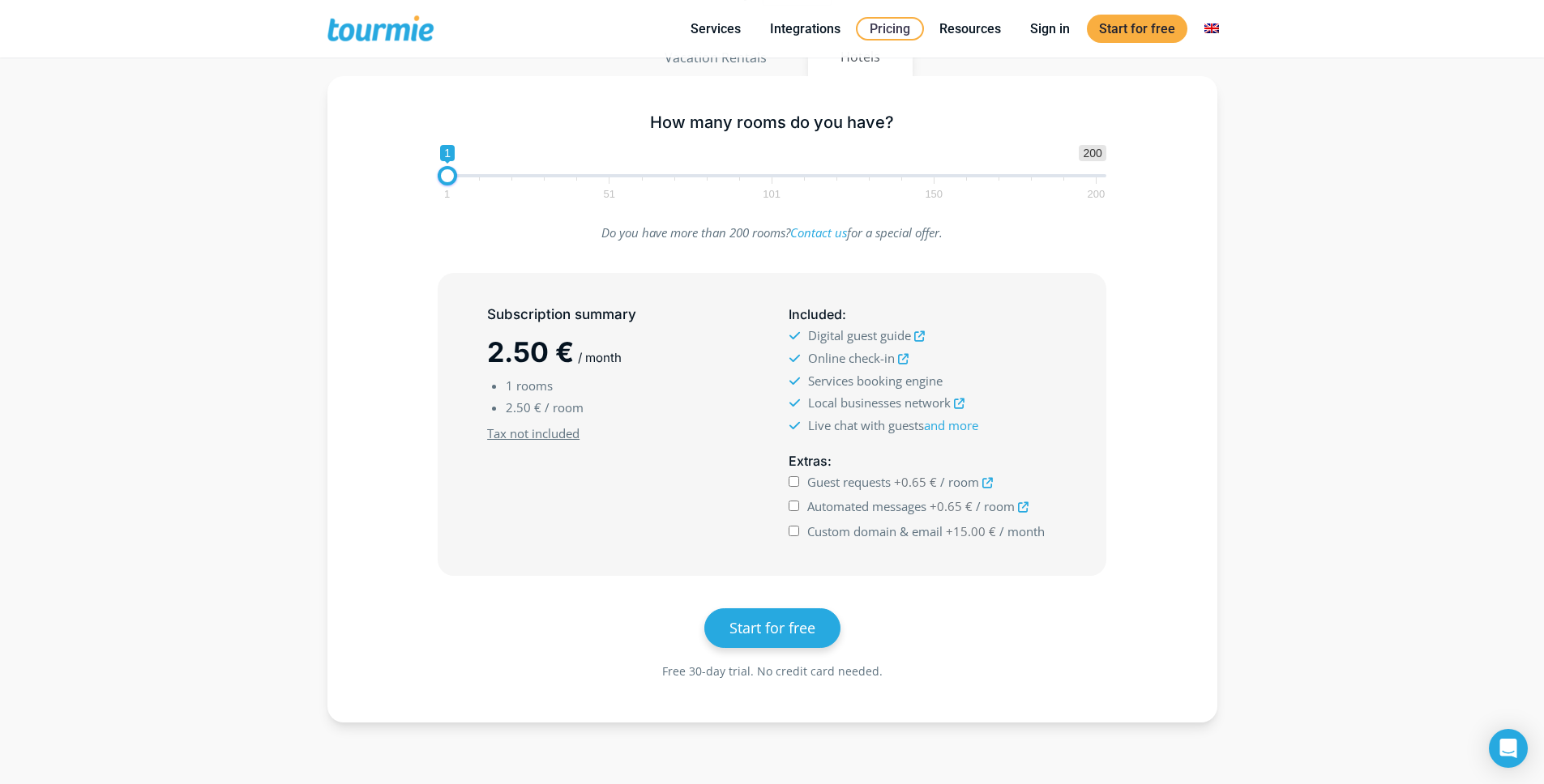
drag, startPoint x: 448, startPoint y: 204, endPoint x: 448, endPoint y: 193, distance: 11.0
click at [447, 204] on div "How many rooms do you have? 1 200 0 0 1 1 51 101 150 200 1" at bounding box center [772, 153] width 702 height 105
type input "14"
drag, startPoint x: 448, startPoint y: 169, endPoint x: 489, endPoint y: 175, distance: 41.4
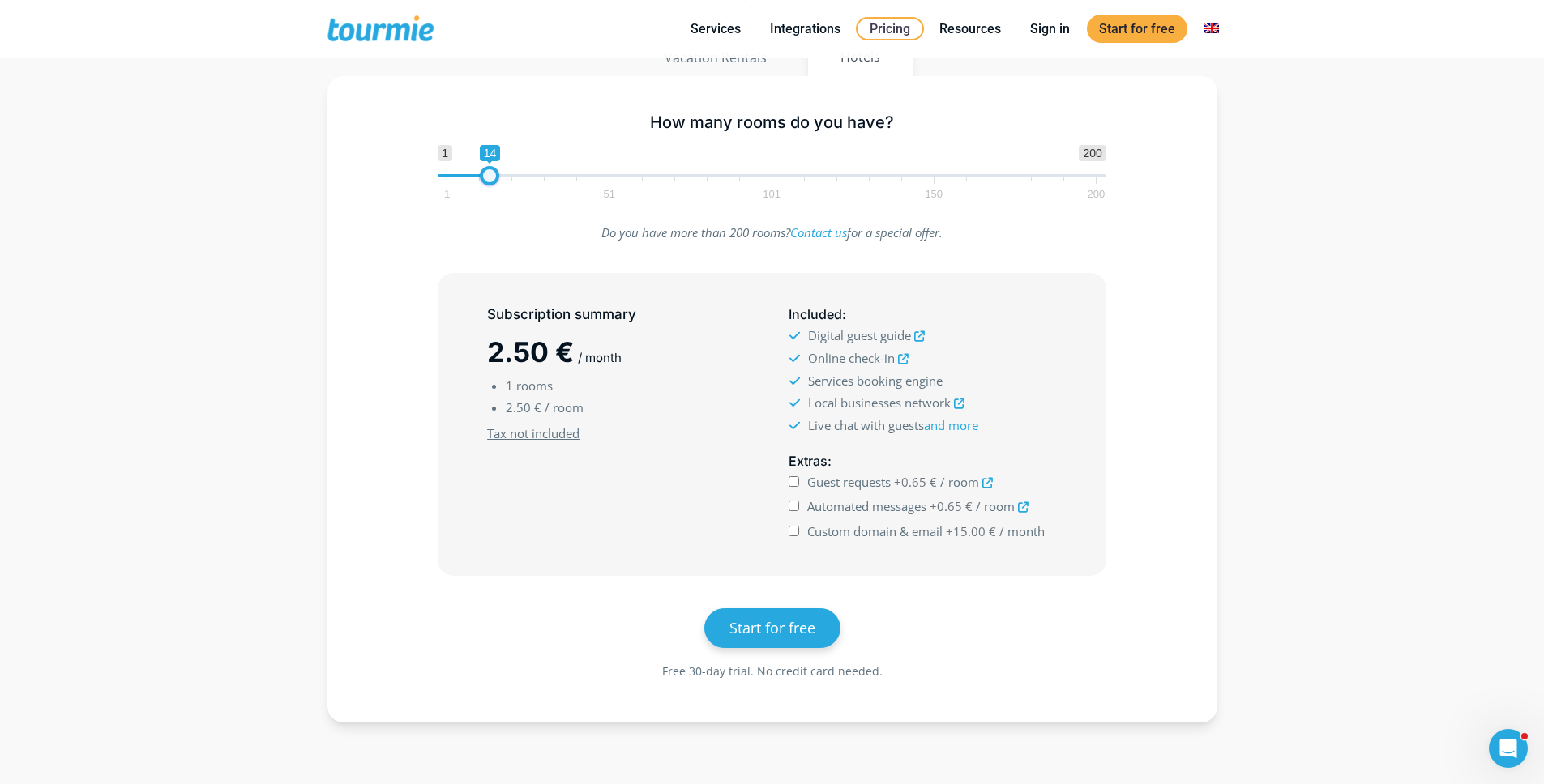
click at [489, 175] on span at bounding box center [489, 175] width 19 height 19
click at [858, 531] on span "Custom domain & email" at bounding box center [875, 531] width 135 height 16
click at [799, 531] on input "Custom domain & email +15.00 € / month" at bounding box center [793, 531] width 11 height 11
click at [846, 524] on span "Custom domain & email" at bounding box center [875, 531] width 135 height 16
click at [799, 526] on input "Custom domain & email +15.00 € / month" at bounding box center [793, 531] width 11 height 11
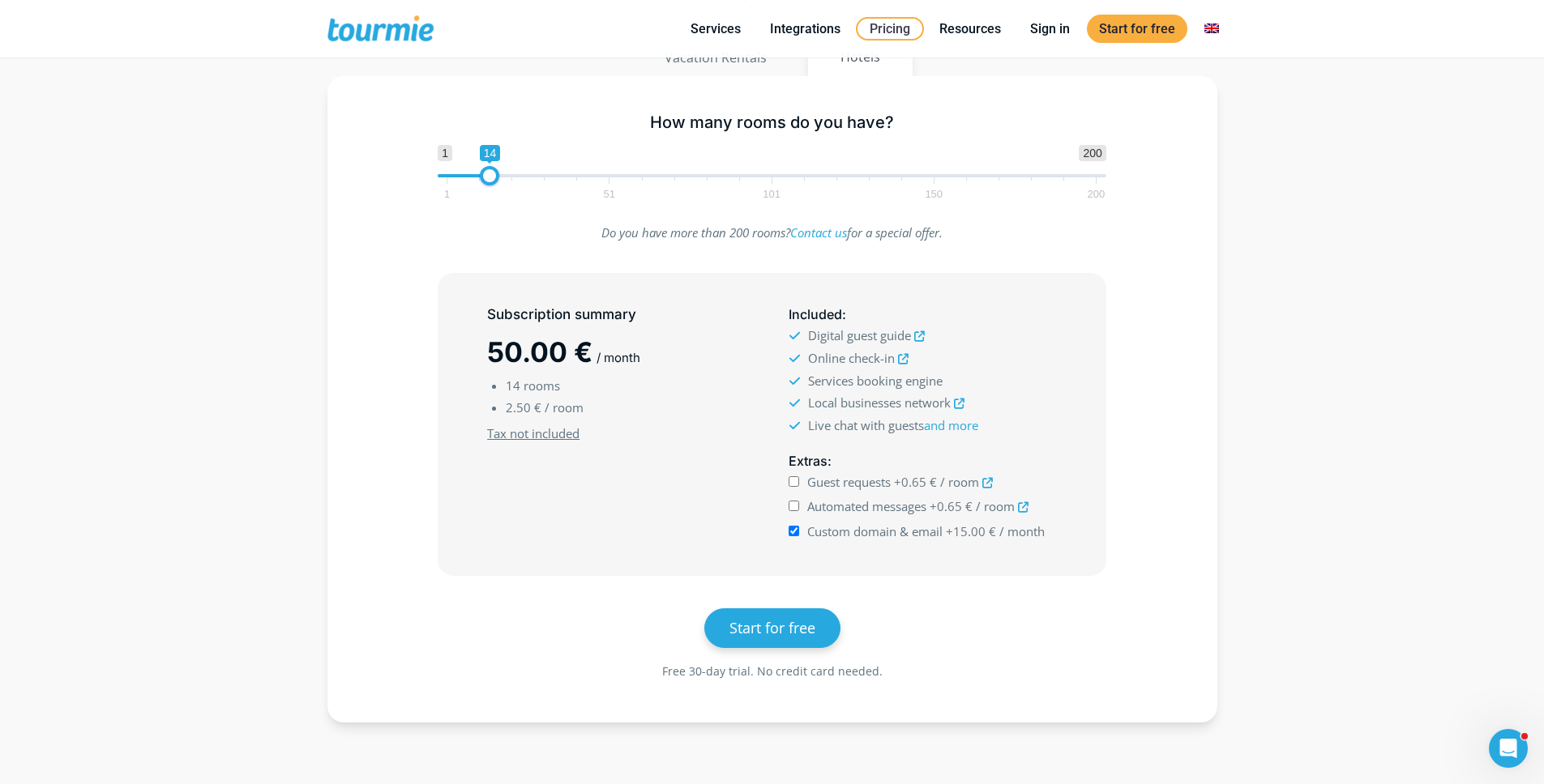
checkbox input "false"
click at [835, 482] on span "Guest requests" at bounding box center [849, 482] width 83 height 16
click at [799, 482] on input "Guest requests +0.65 € / room" at bounding box center [793, 482] width 11 height 11
checkbox input "true"
click at [834, 511] on span "Automated messages" at bounding box center [867, 506] width 119 height 16
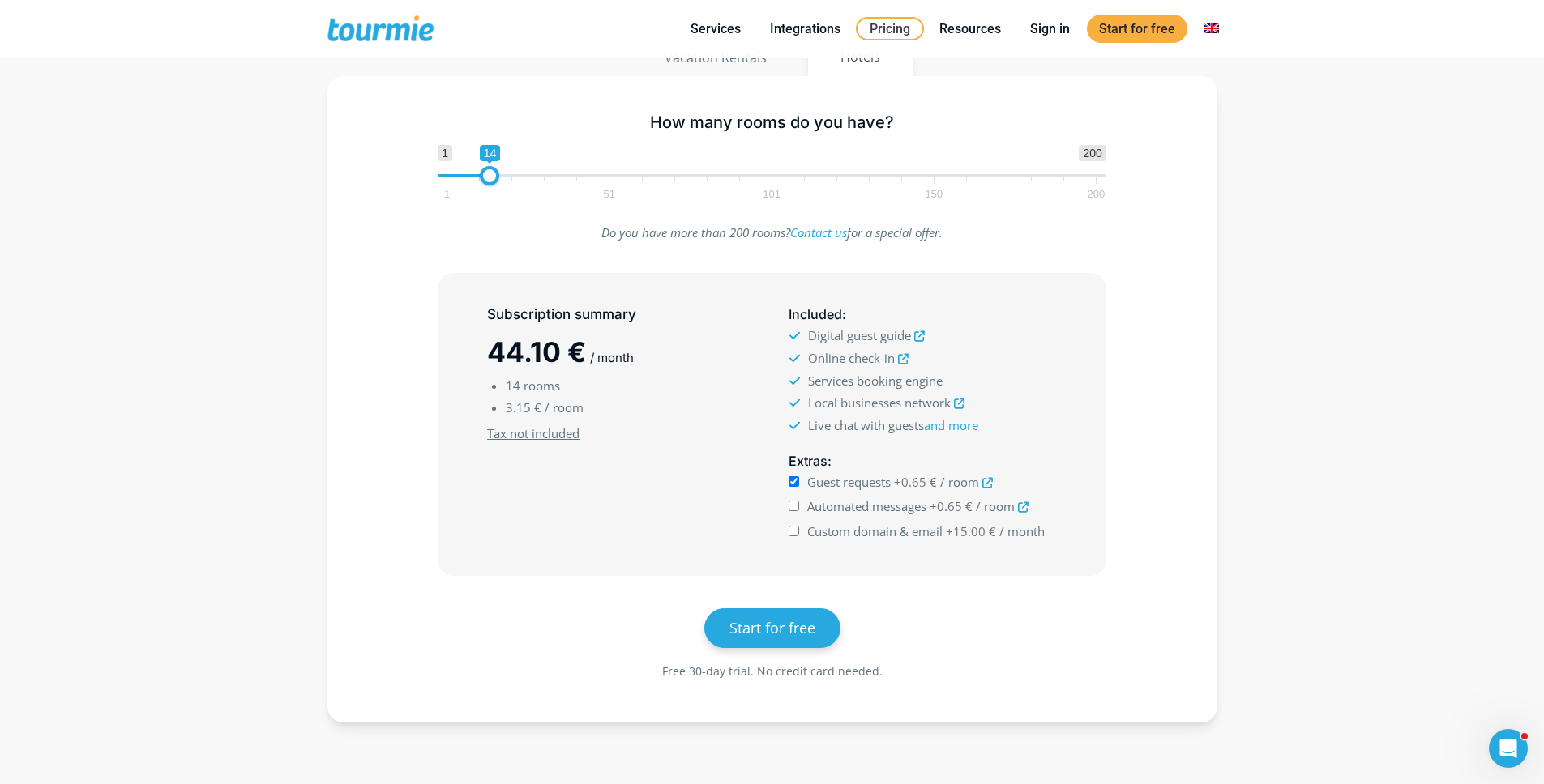
click at [799, 511] on input "Automated messages +0.65 € / room" at bounding box center [793, 506] width 11 height 11
click at [834, 510] on span "Automated messages" at bounding box center [867, 506] width 119 height 16
click at [799, 510] on input "Automated messages +0.65 € / room" at bounding box center [793, 506] width 11 height 11
checkbox input "false"
click at [828, 486] on span "Guest requests" at bounding box center [849, 482] width 83 height 16
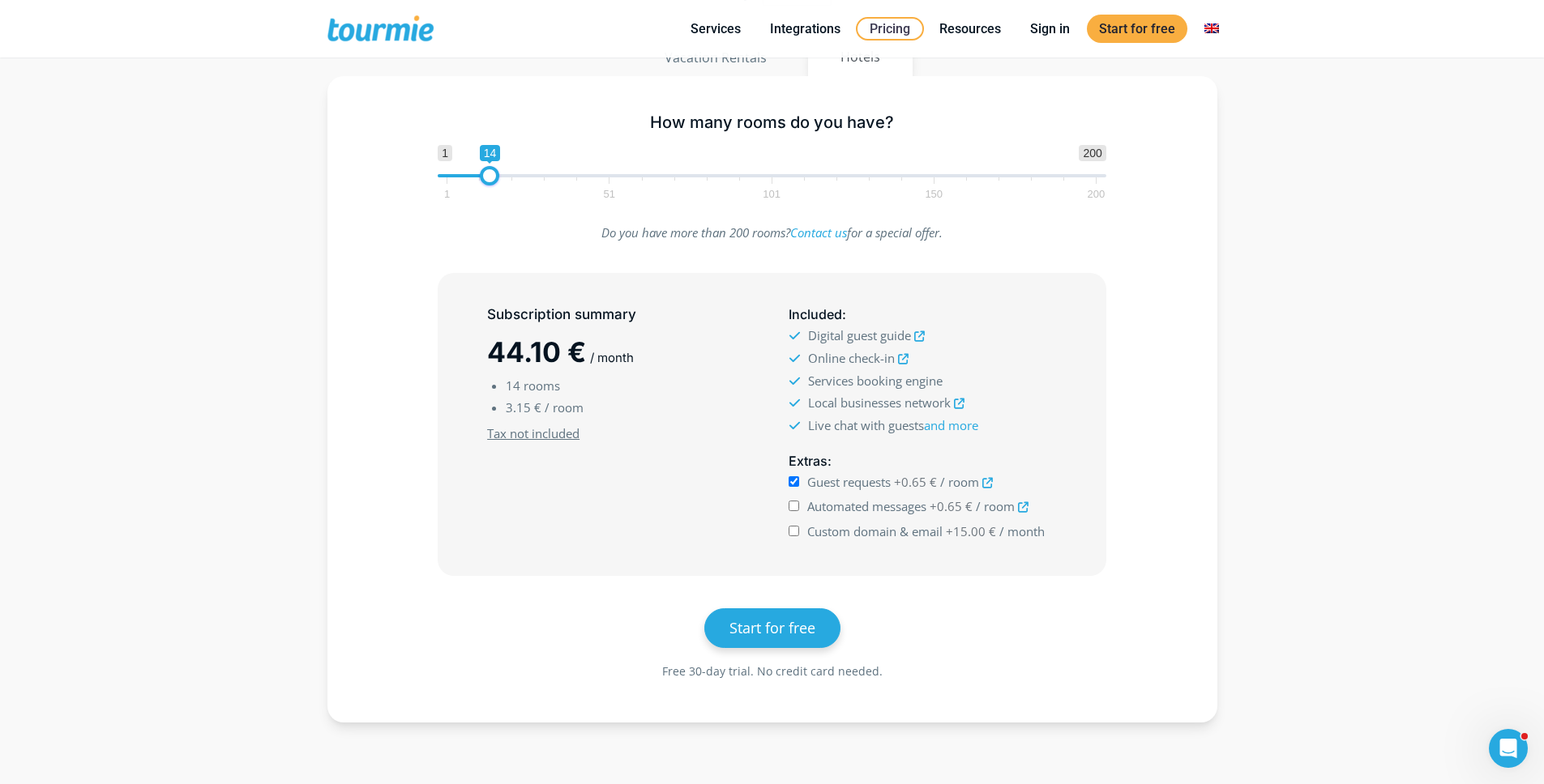
click at [799, 486] on input "Guest requests +0.65 € / room" at bounding box center [793, 482] width 11 height 11
checkbox input "false"
click at [841, 523] on span "Custom domain & email" at bounding box center [875, 531] width 135 height 16
click at [799, 526] on input "Custom domain & email +15.00 € / month" at bounding box center [793, 531] width 11 height 11
click at [842, 527] on span "Custom domain & email" at bounding box center [875, 531] width 135 height 16
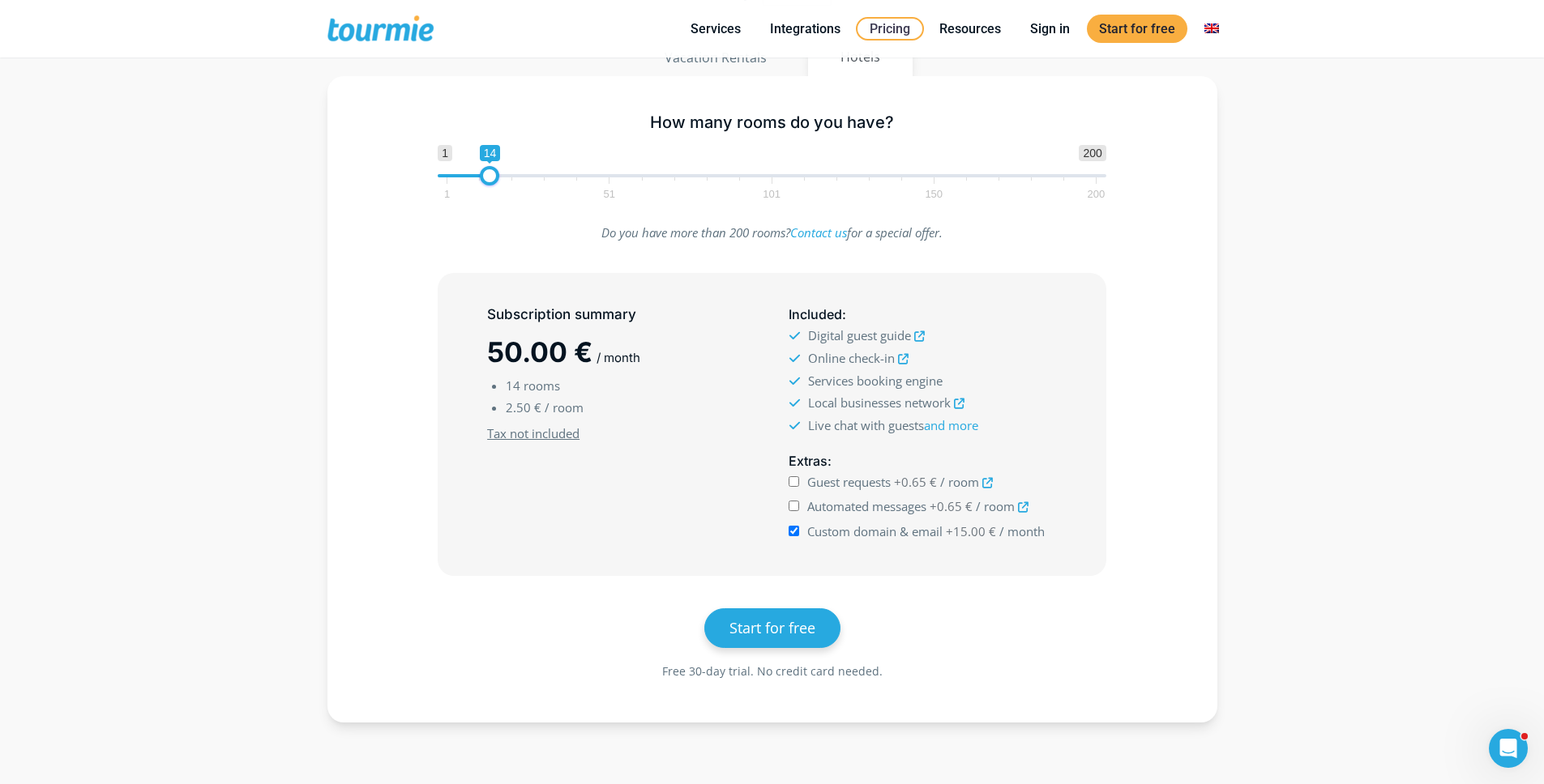
click at [799, 527] on input "Custom domain & email +15.00 € / month" at bounding box center [793, 531] width 11 height 11
checkbox input "false"
click at [502, 540] on div "Subscription summary 35.00 € / month 14 rooms 2.50 € / room Minimum subscriptio…" at bounding box center [621, 424] width 302 height 252
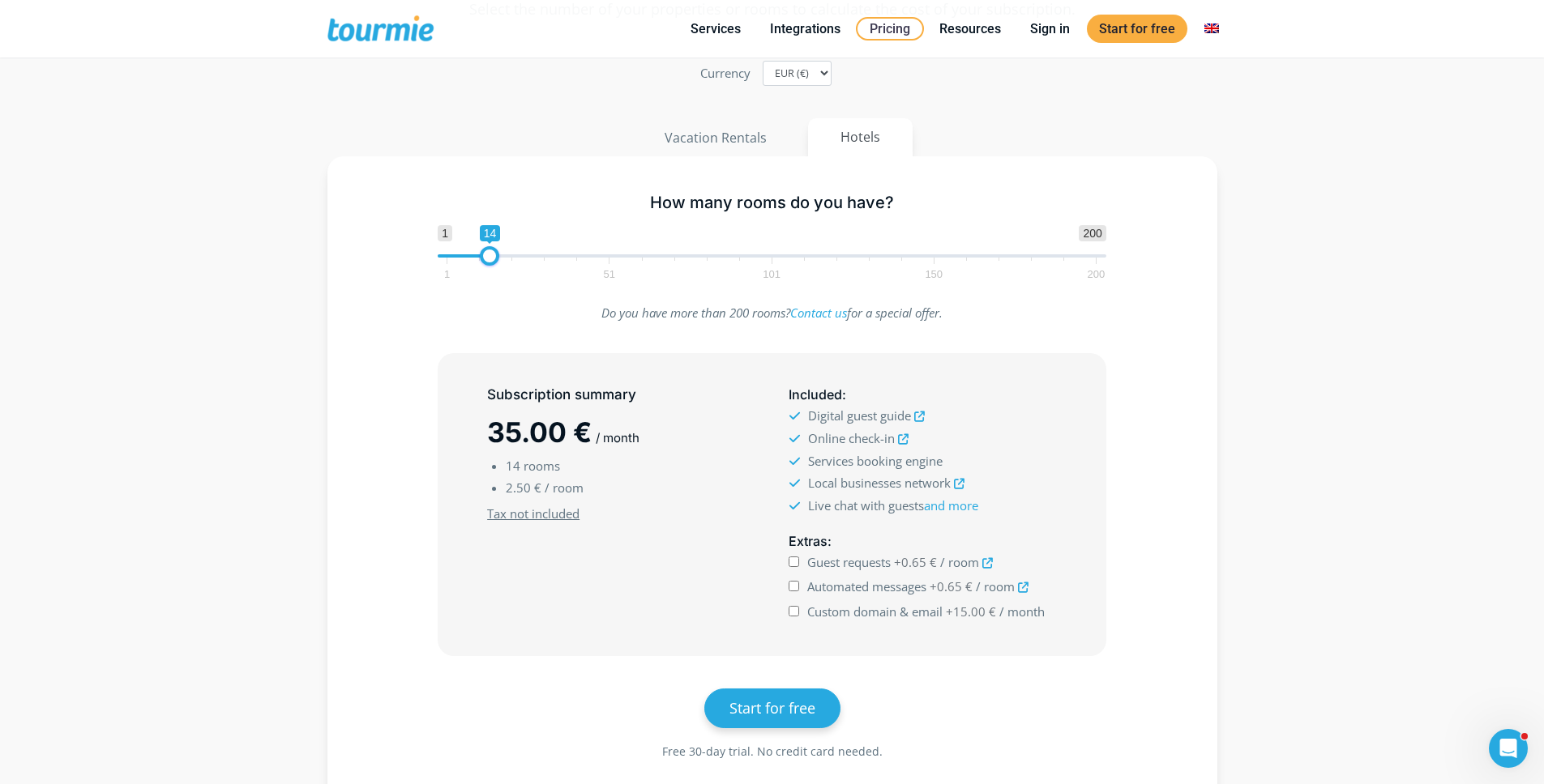
scroll to position [138, 0]
click at [515, 303] on p "Do you have more than 200 rooms? Contact us for a special offer." at bounding box center [772, 314] width 668 height 22
type input "1"
drag, startPoint x: 487, startPoint y: 257, endPoint x: 421, endPoint y: 258, distance: 66.0
click at [421, 258] on div "1 200 0 0 10 1 51 101 150 200 1" at bounding box center [772, 252] width 702 height 52
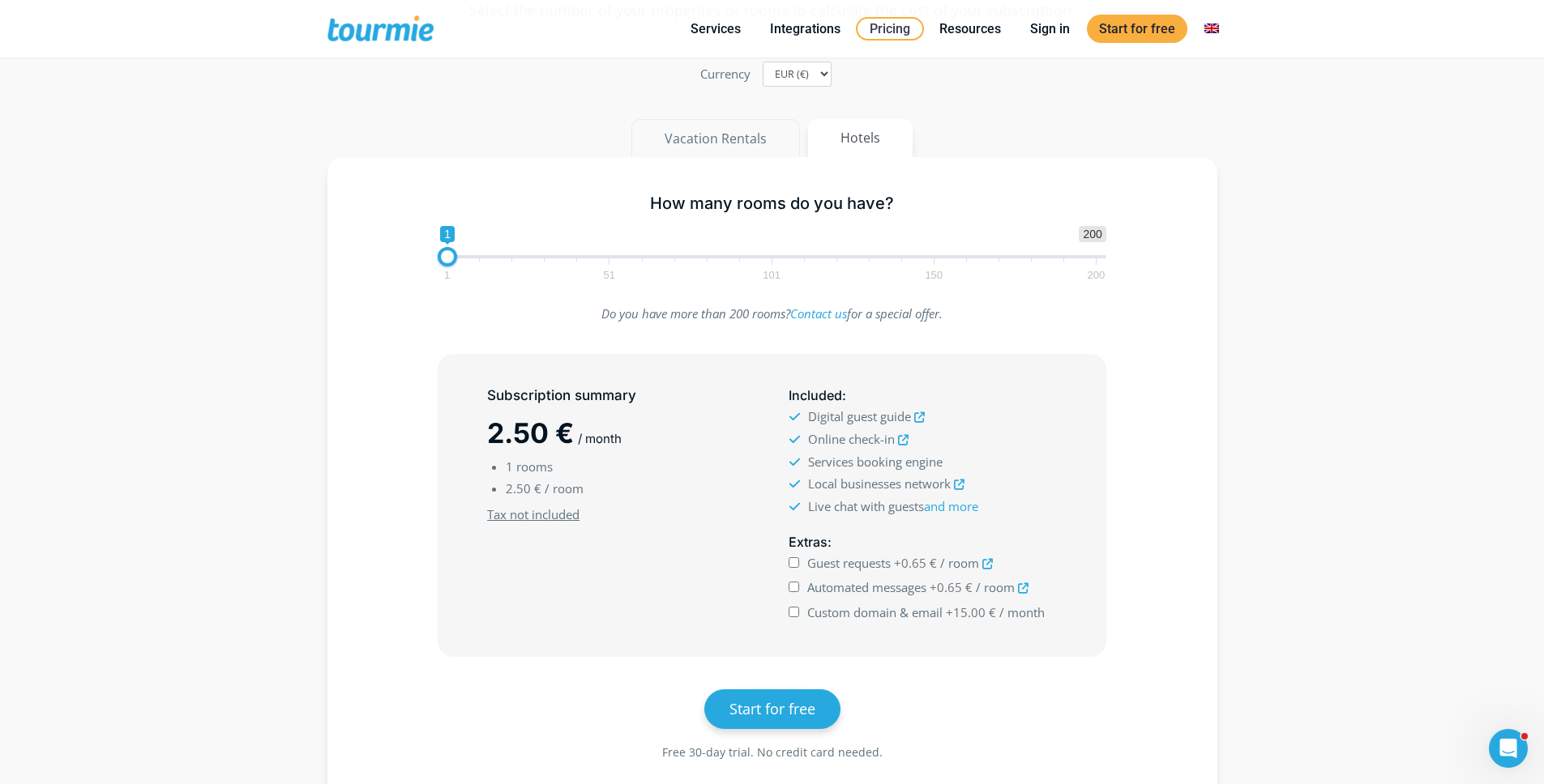
click at [748, 123] on button "Vacation Rentals" at bounding box center [716, 138] width 168 height 39
click at [873, 139] on button "Hotels" at bounding box center [859, 138] width 106 height 39
click at [726, 142] on button "Vacation Rentals" at bounding box center [716, 138] width 168 height 39
click at [862, 145] on button "Hotels" at bounding box center [859, 138] width 106 height 39
click at [739, 145] on button "Vacation Rentals" at bounding box center [716, 138] width 168 height 39
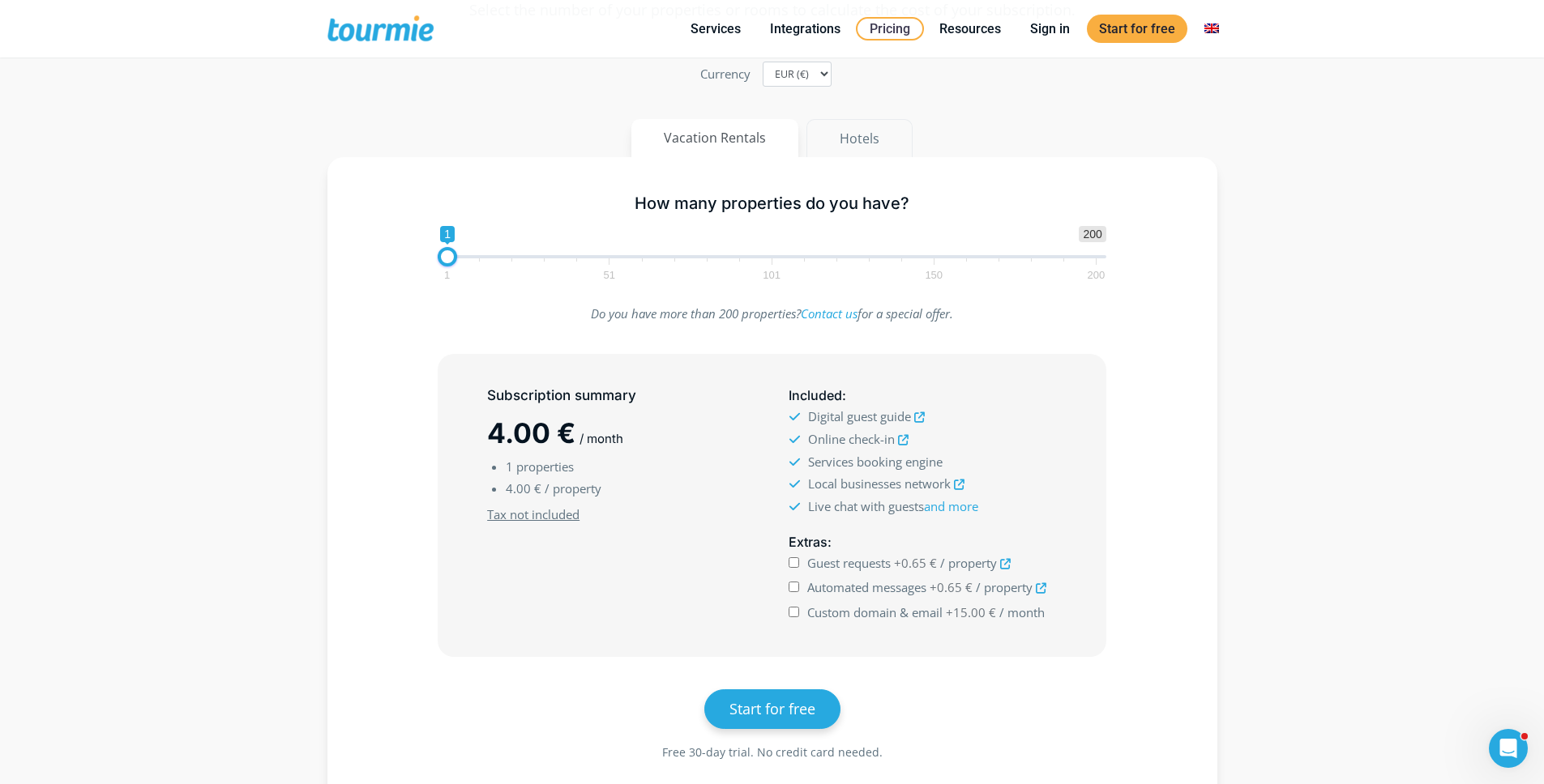
click at [888, 135] on button "Hotels" at bounding box center [859, 138] width 106 height 39
click at [742, 137] on button "Vacation Rentals" at bounding box center [716, 138] width 168 height 39
click at [703, 370] on div "Subscription summary 4.00 € / month 1 properties 4.00 € / property Minimum subs…" at bounding box center [772, 506] width 667 height 302
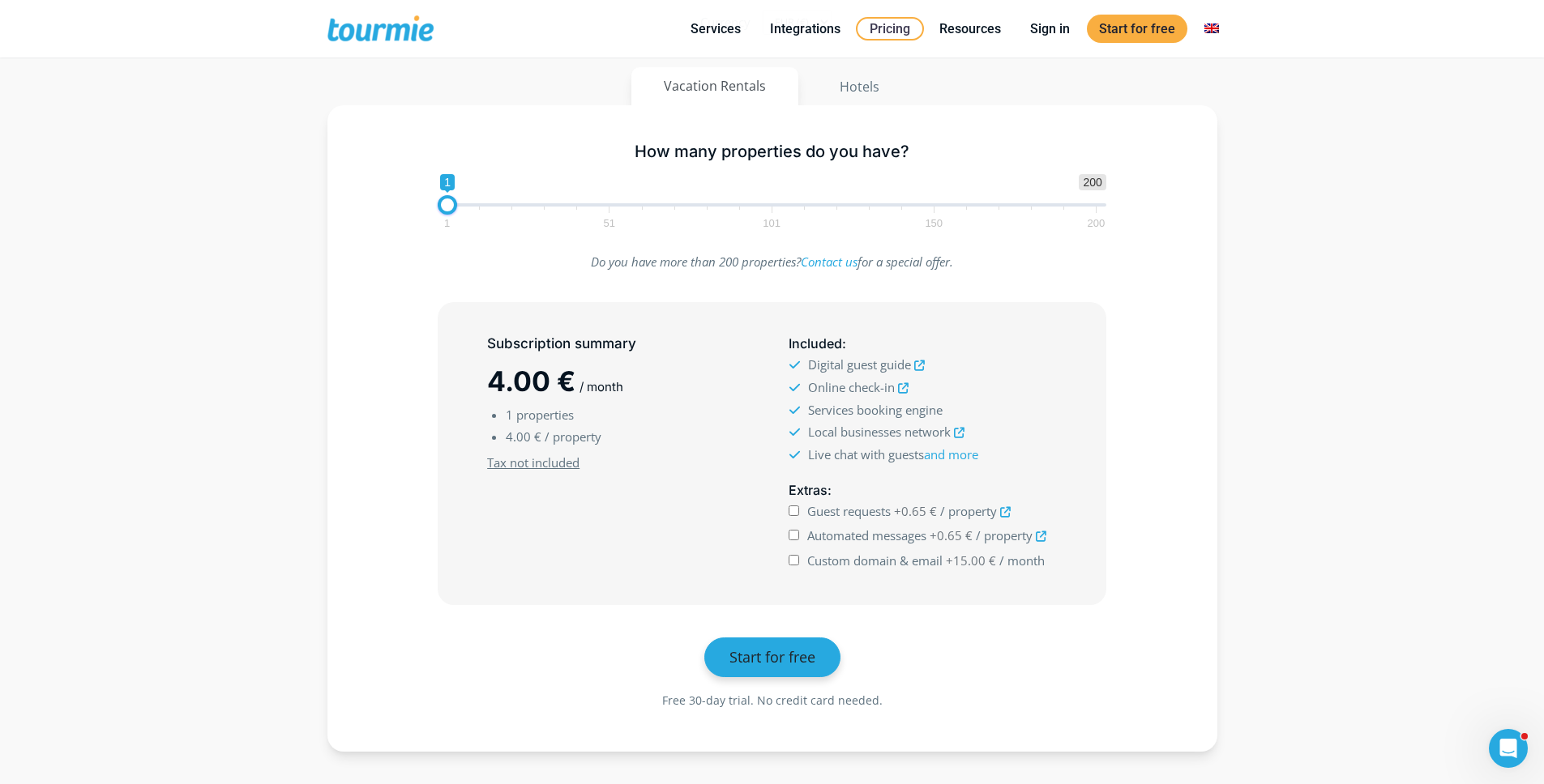
scroll to position [171, 0]
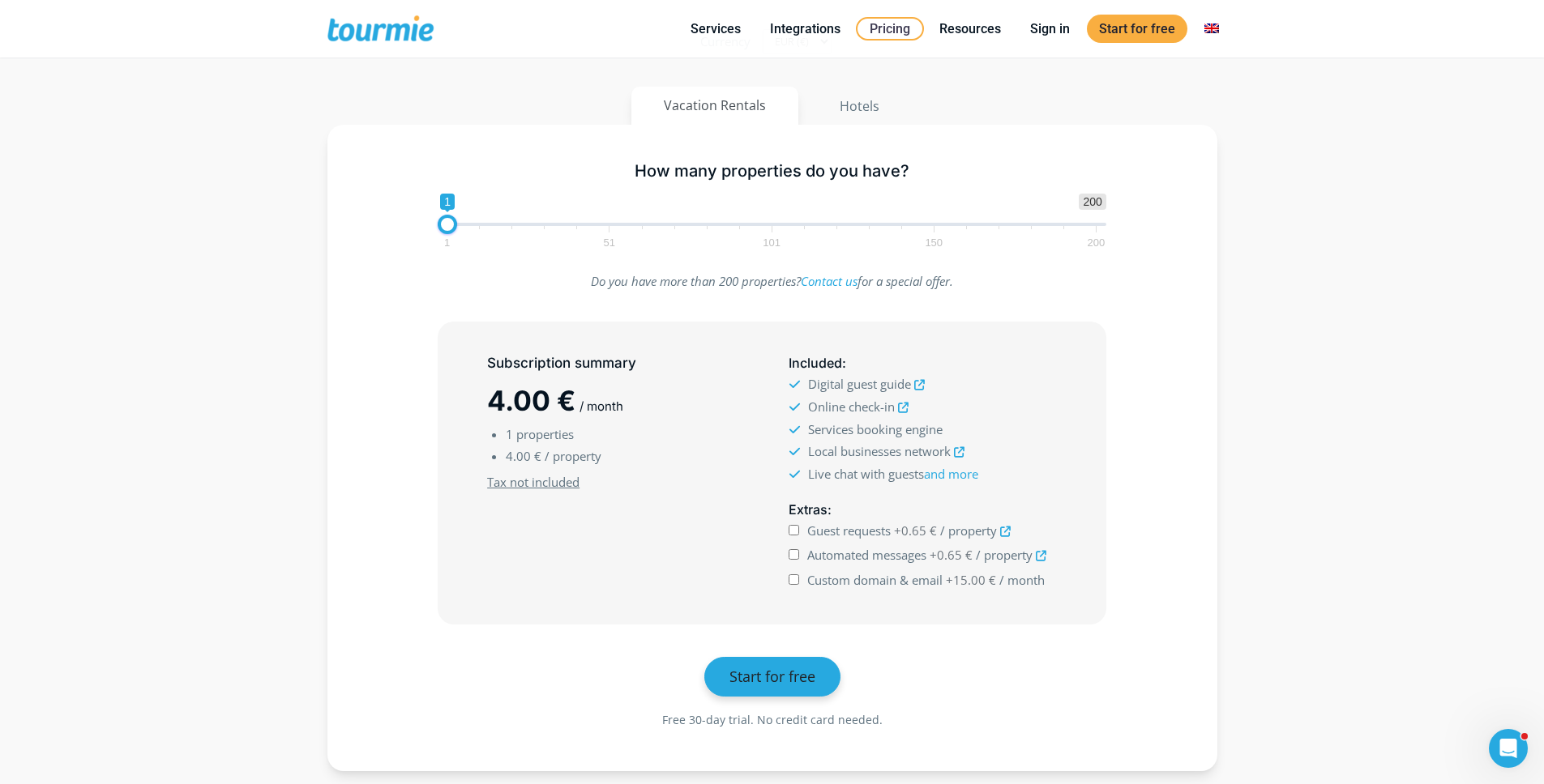
click at [704, 371] on div "Subscription summary 4.00 € / month 1 properties 4.00 € / property Minimum subs…" at bounding box center [621, 472] width 302 height 252
click at [912, 570] on label "Custom domain & email +15.00 € / month" at bounding box center [926, 581] width 237 height 22
click at [799, 574] on input "Custom domain & email +15.00 € / month" at bounding box center [793, 579] width 11 height 11
checkbox input "true"
click at [912, 568] on ul "Guest requests +0.65 € / property Automated messages +0.65 € / property +15.00 €" at bounding box center [922, 556] width 267 height 72
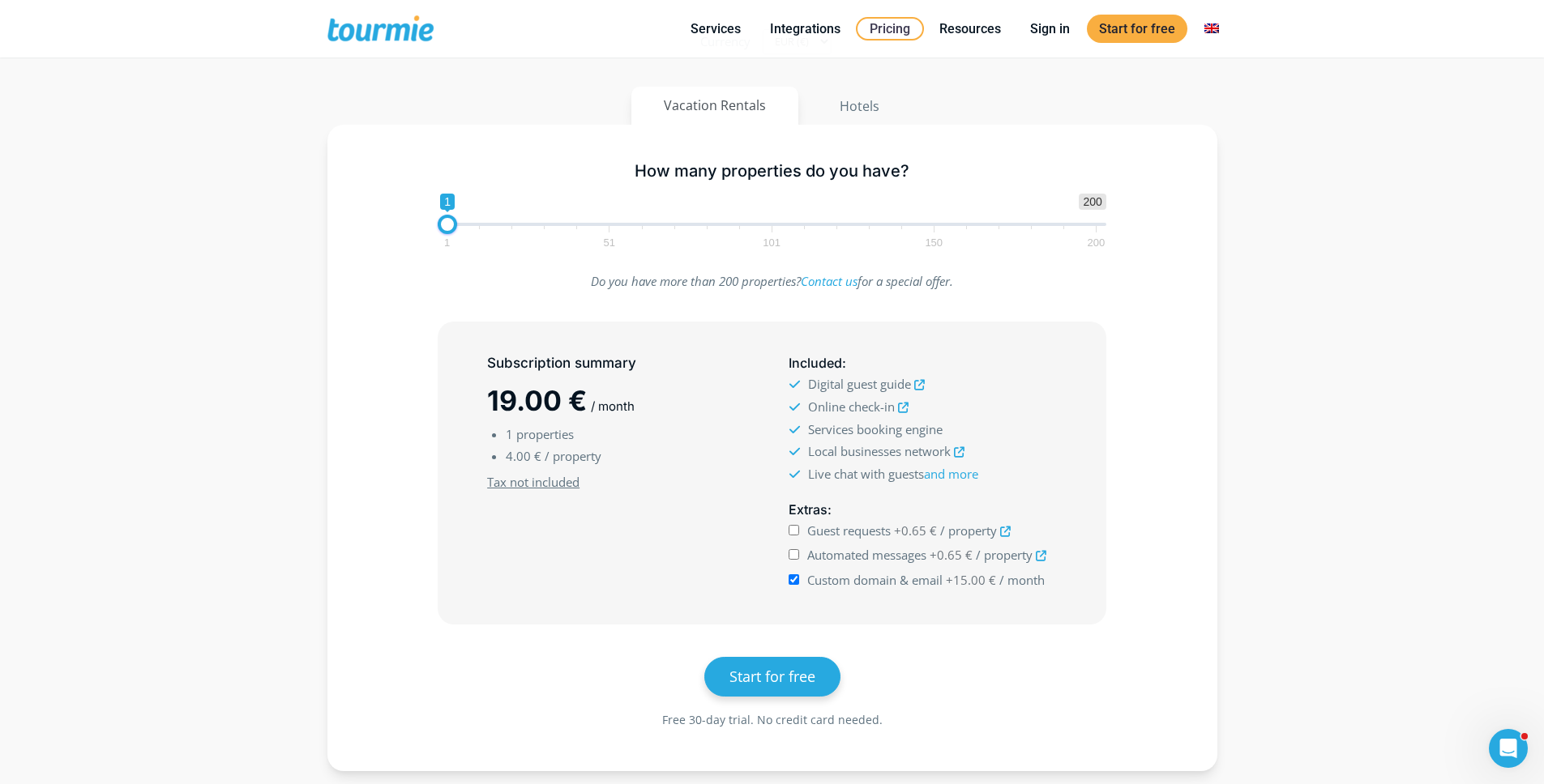
click at [694, 585] on div "Subscription summary 19.00 € / month 1 properties 4.00 € / property Minimum sub…" at bounding box center [621, 472] width 302 height 252
click at [230, 220] on section "Pricing Select the number of your properties or rooms to calculate the cost of …" at bounding box center [772, 326] width 1544 height 971
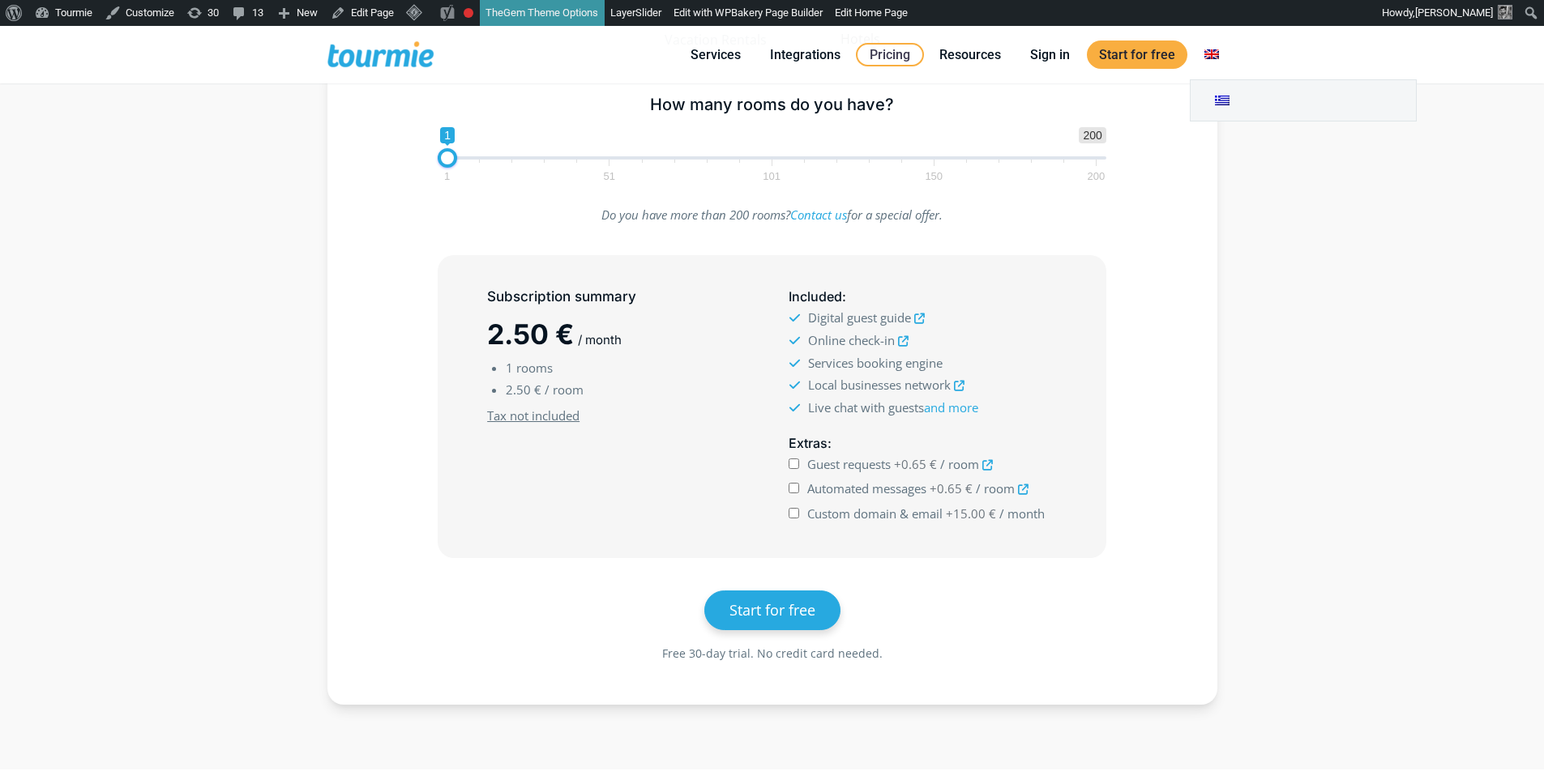
scroll to position [263, 0]
click at [1218, 97] on link at bounding box center [1303, 100] width 225 height 41
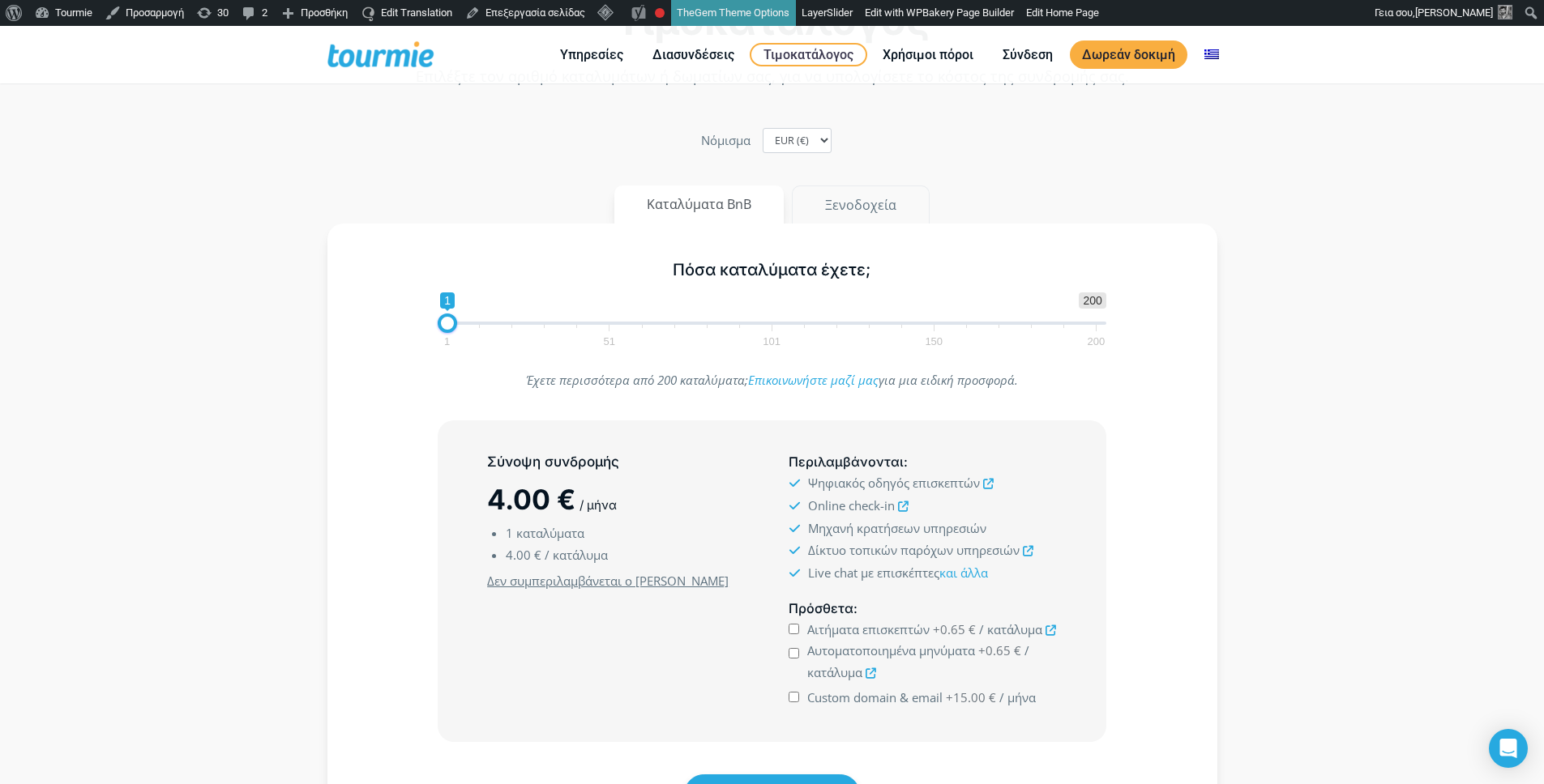
scroll to position [177, 0]
click at [866, 206] on button "Ξενοδοχεία" at bounding box center [860, 207] width 137 height 39
click at [822, 697] on span "Custom domain & email" at bounding box center [875, 699] width 135 height 16
click at [799, 697] on input "Custom domain & email +15.00 € / μήνα" at bounding box center [793, 699] width 11 height 11
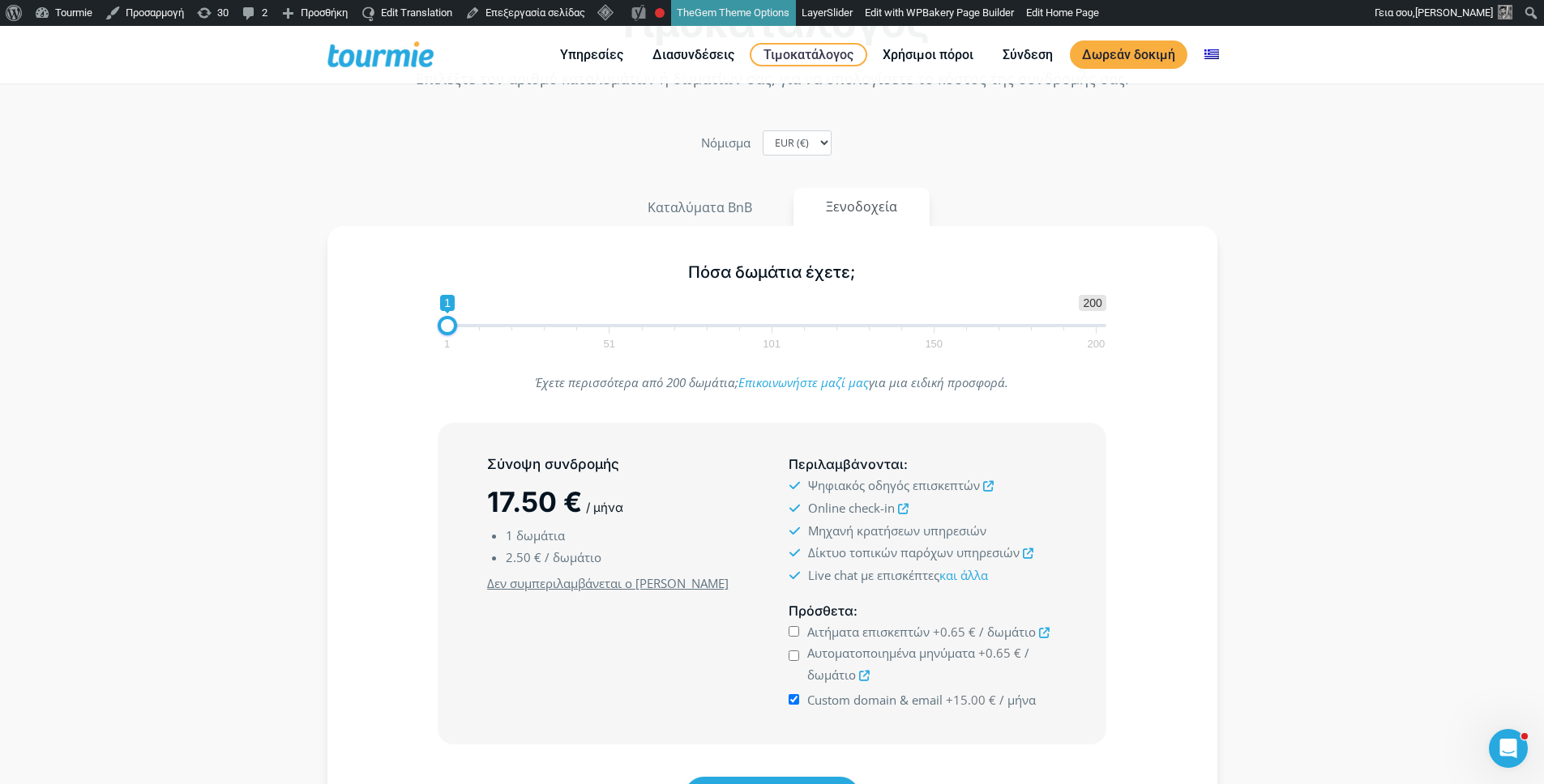
click at [822, 700] on span "Custom domain & email" at bounding box center [875, 699] width 135 height 16
click at [799, 700] on input "Custom domain & email +15.00 € / μήνα" at bounding box center [793, 699] width 11 height 11
checkbox input "false"
type input "10"
drag, startPoint x: 447, startPoint y: 327, endPoint x: 477, endPoint y: 328, distance: 30.0
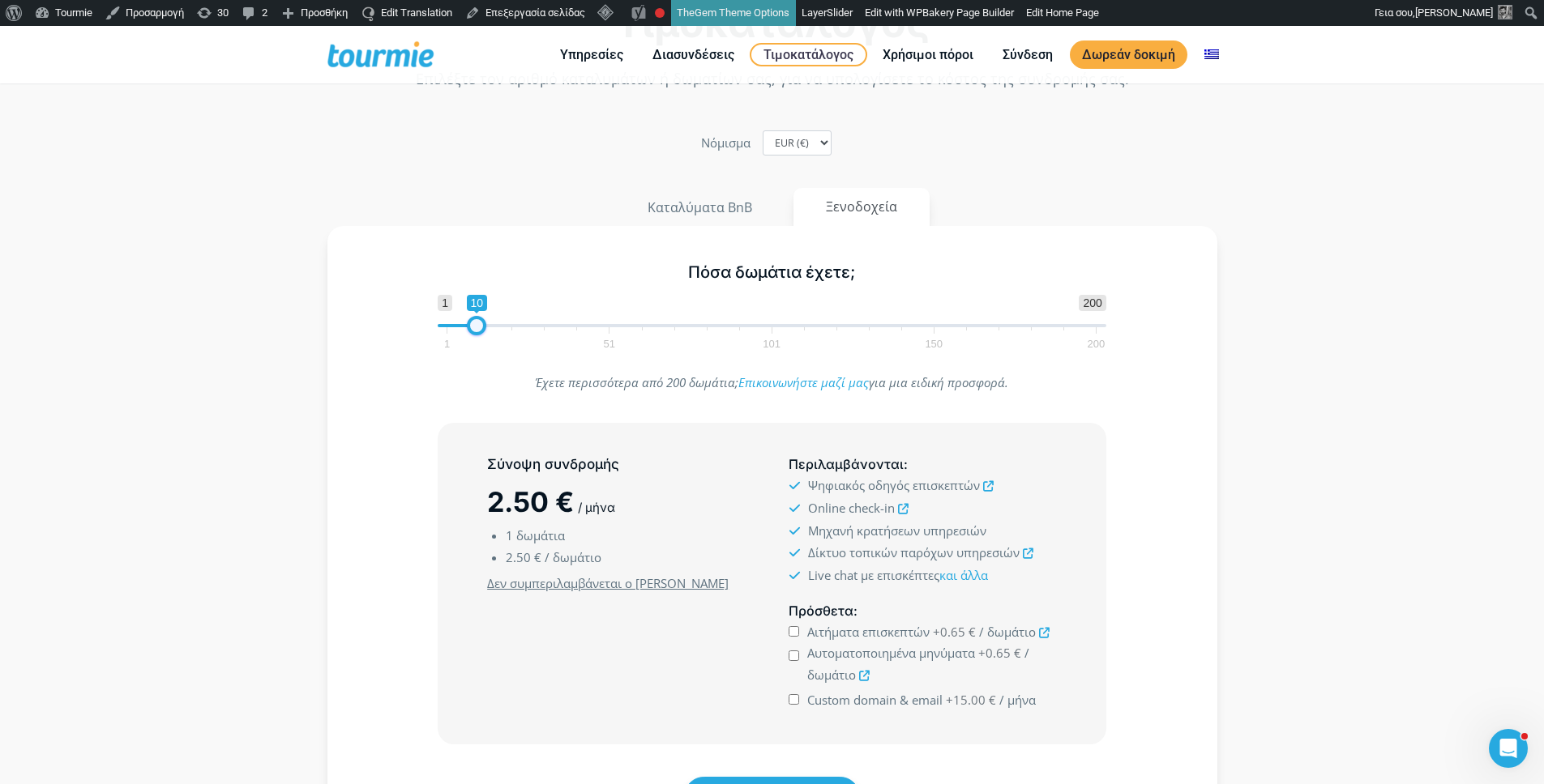
click at [477, 328] on span at bounding box center [476, 325] width 19 height 19
click at [845, 698] on span "Custom domain & email" at bounding box center [875, 699] width 135 height 16
click at [799, 698] on input "Custom domain & email +15.00 € / μήνα" at bounding box center [793, 699] width 11 height 11
click at [845, 698] on span "Custom domain & email" at bounding box center [875, 699] width 135 height 16
click at [799, 698] on input "Custom domain & email +15.00 € / μήνα" at bounding box center [793, 699] width 11 height 11
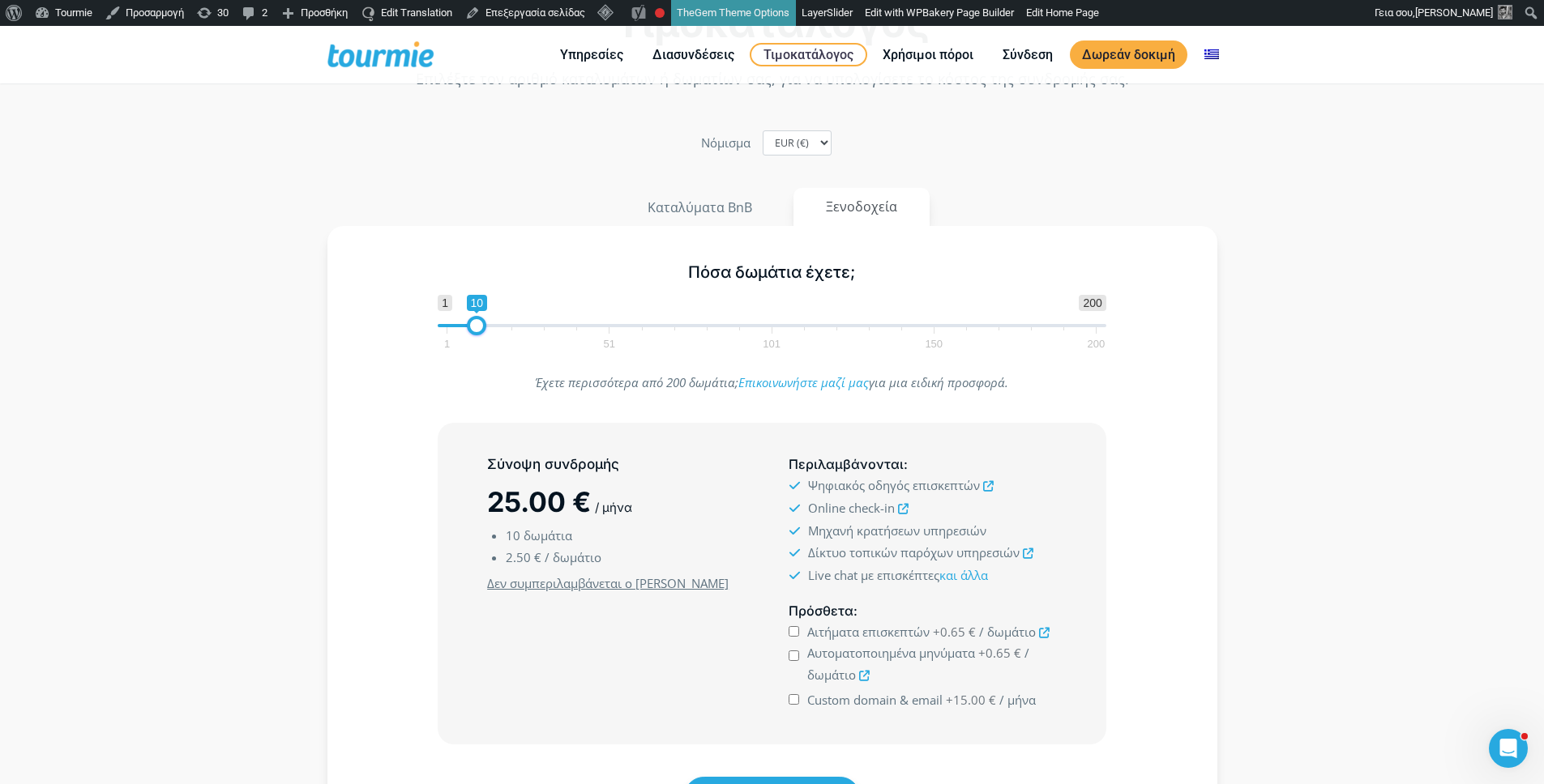
click at [845, 698] on span "Custom domain & email" at bounding box center [875, 699] width 135 height 16
click at [799, 698] on input "Custom domain & email +15.00 € / μήνα" at bounding box center [793, 699] width 11 height 11
click at [845, 698] on span "Custom domain & email" at bounding box center [875, 699] width 135 height 16
click at [799, 698] on input "Custom domain & email +15.00 € / μήνα" at bounding box center [793, 699] width 11 height 11
click at [845, 698] on span "Custom domain & email" at bounding box center [875, 699] width 135 height 16
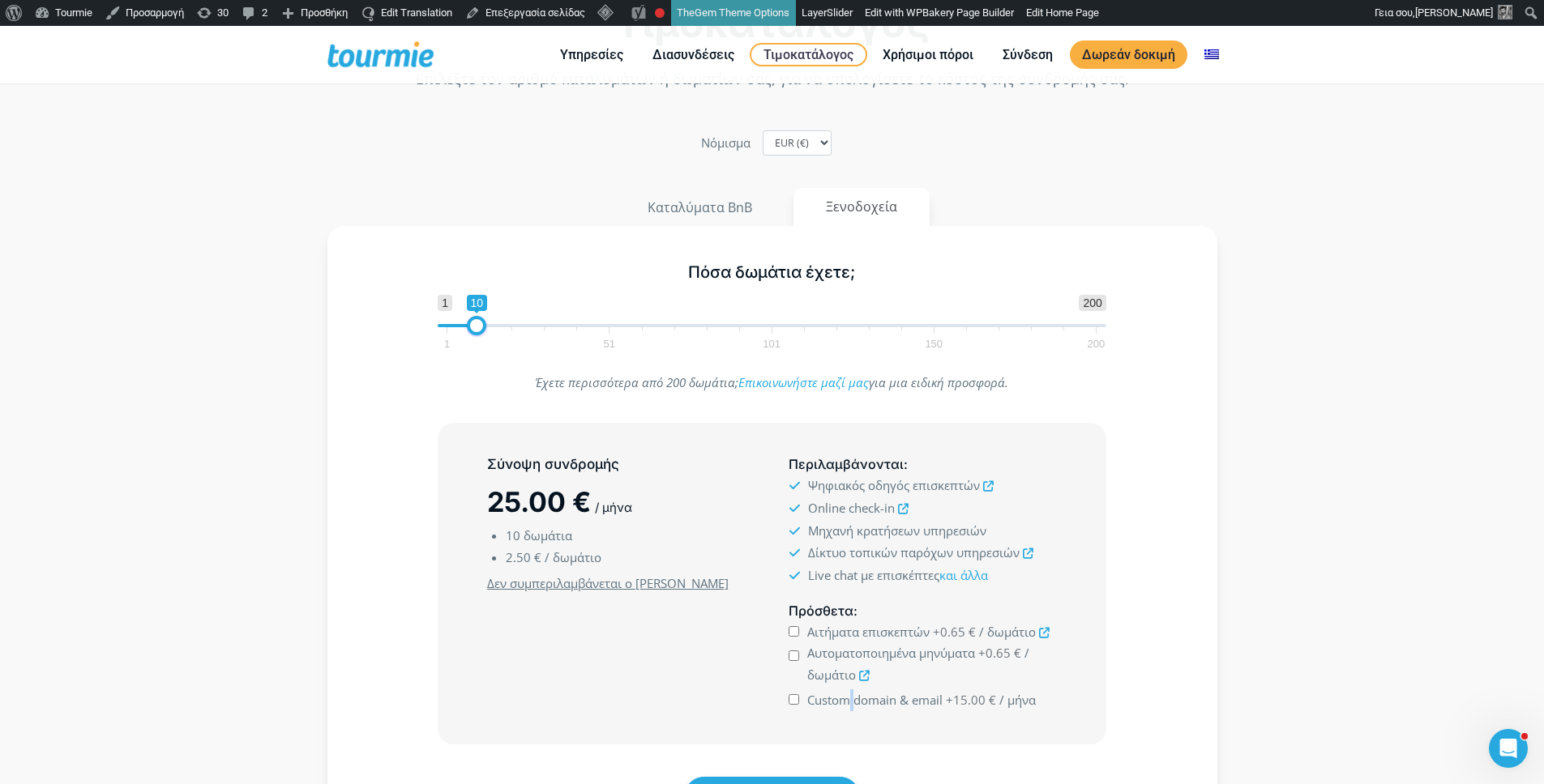
click at [799, 698] on input "Custom domain & email +15.00 € / μήνα" at bounding box center [793, 699] width 11 height 11
click at [845, 698] on span "Custom domain & email" at bounding box center [875, 699] width 135 height 16
click at [799, 698] on input "Custom domain & email +15.00 € / μήνα" at bounding box center [793, 699] width 11 height 11
checkbox input "false"
click at [242, 262] on section "Τιμοκατάλογος Επιλέξτε τον αριθμό καταλυμάτων ή δωματίων σας, για να υπολογίσετ…" at bounding box center [772, 437] width 1544 height 989
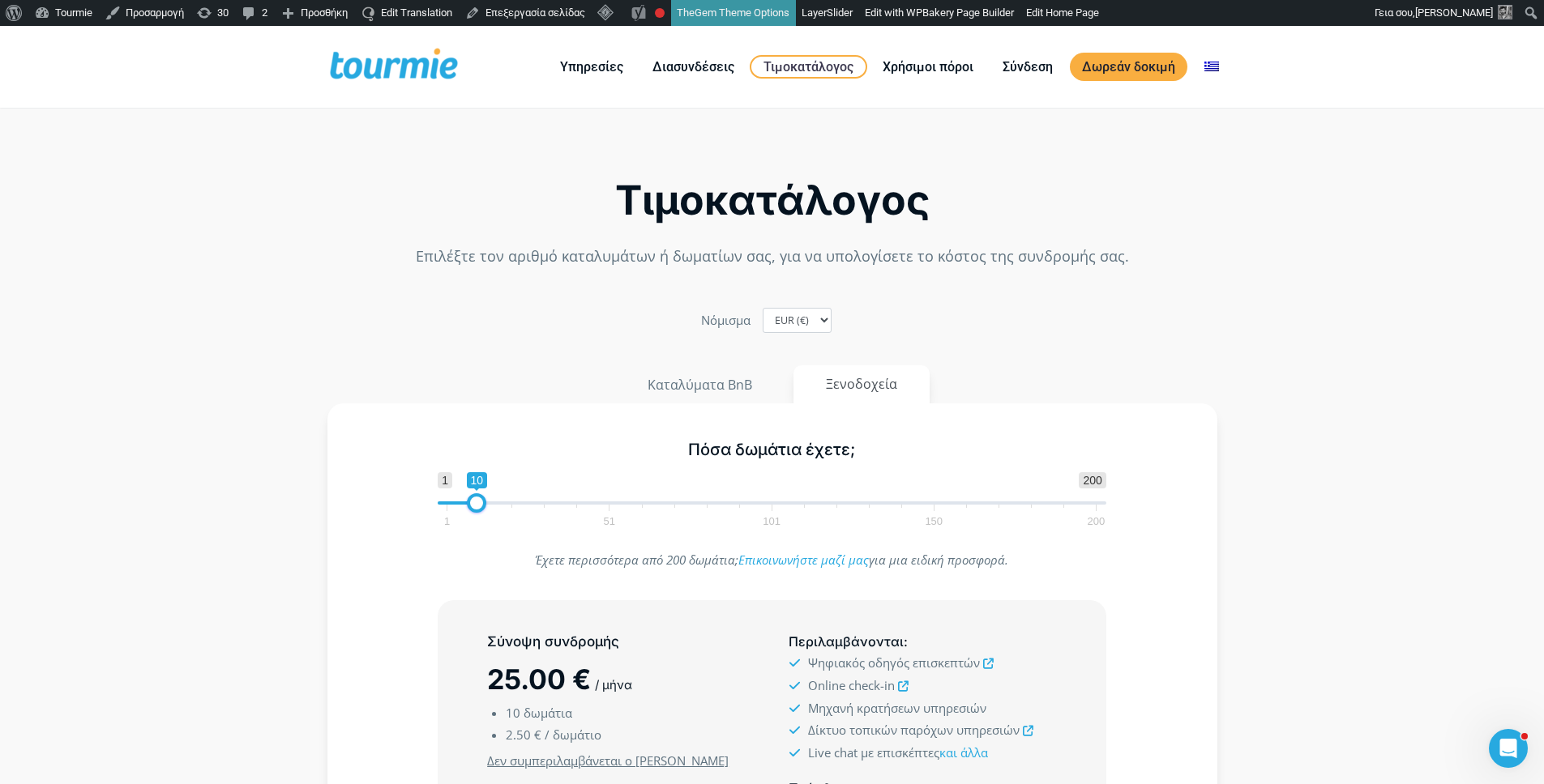
click at [362, 74] on span at bounding box center [393, 67] width 132 height 38
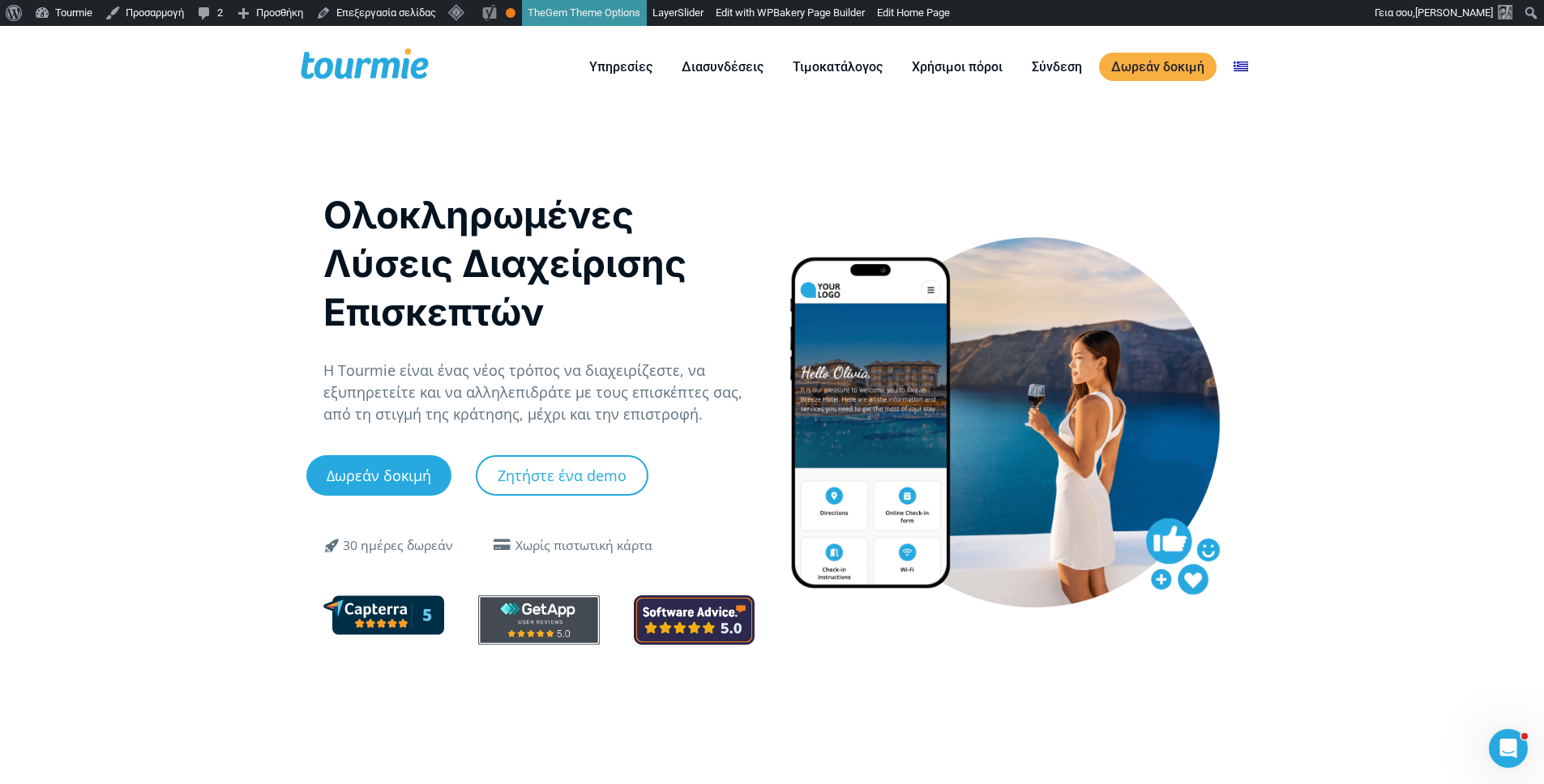
click at [364, 65] on span at bounding box center [364, 67] width 132 height 38
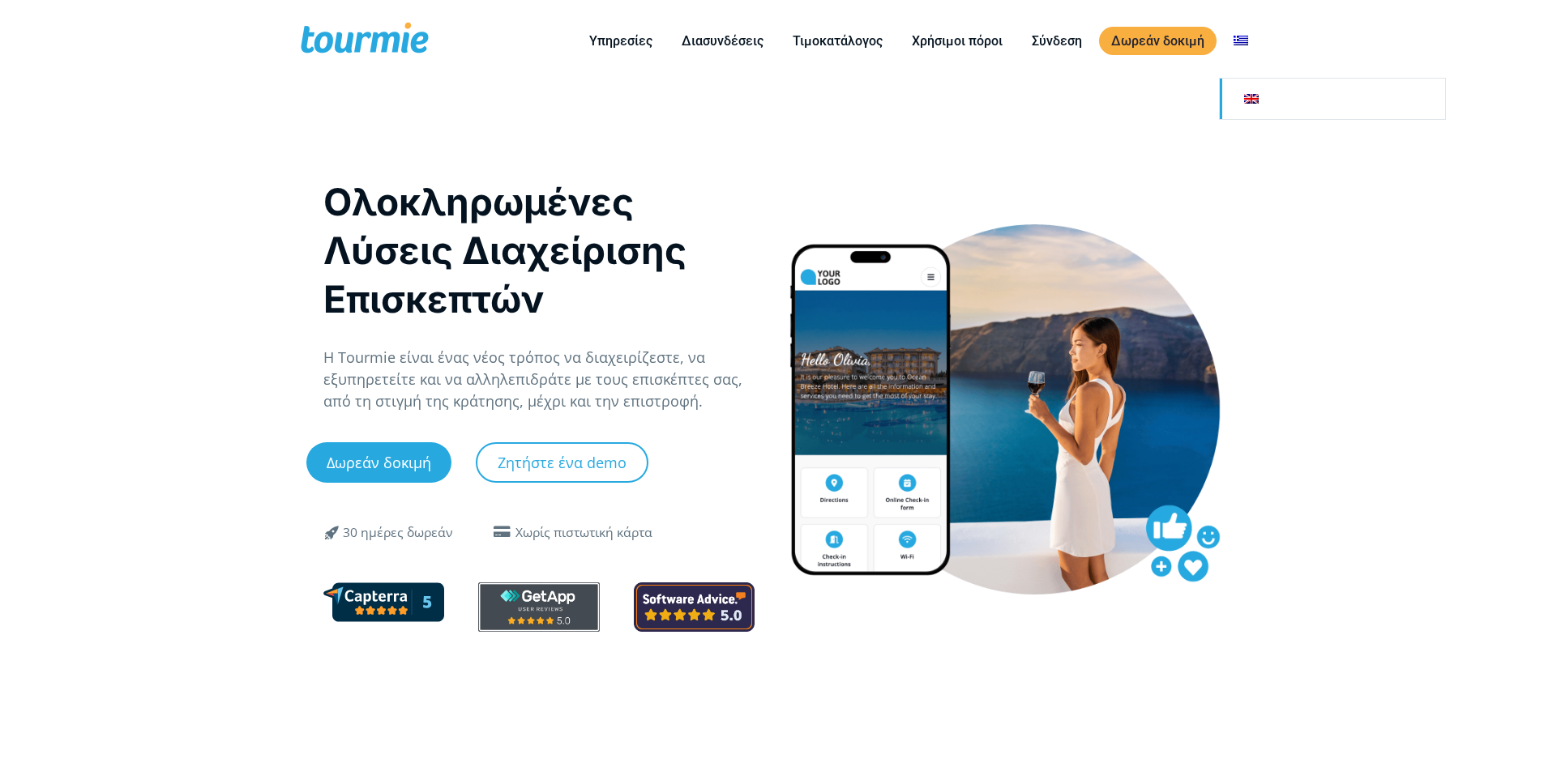
click at [1267, 91] on link "Αλλαγή σε" at bounding box center [1332, 98] width 225 height 41
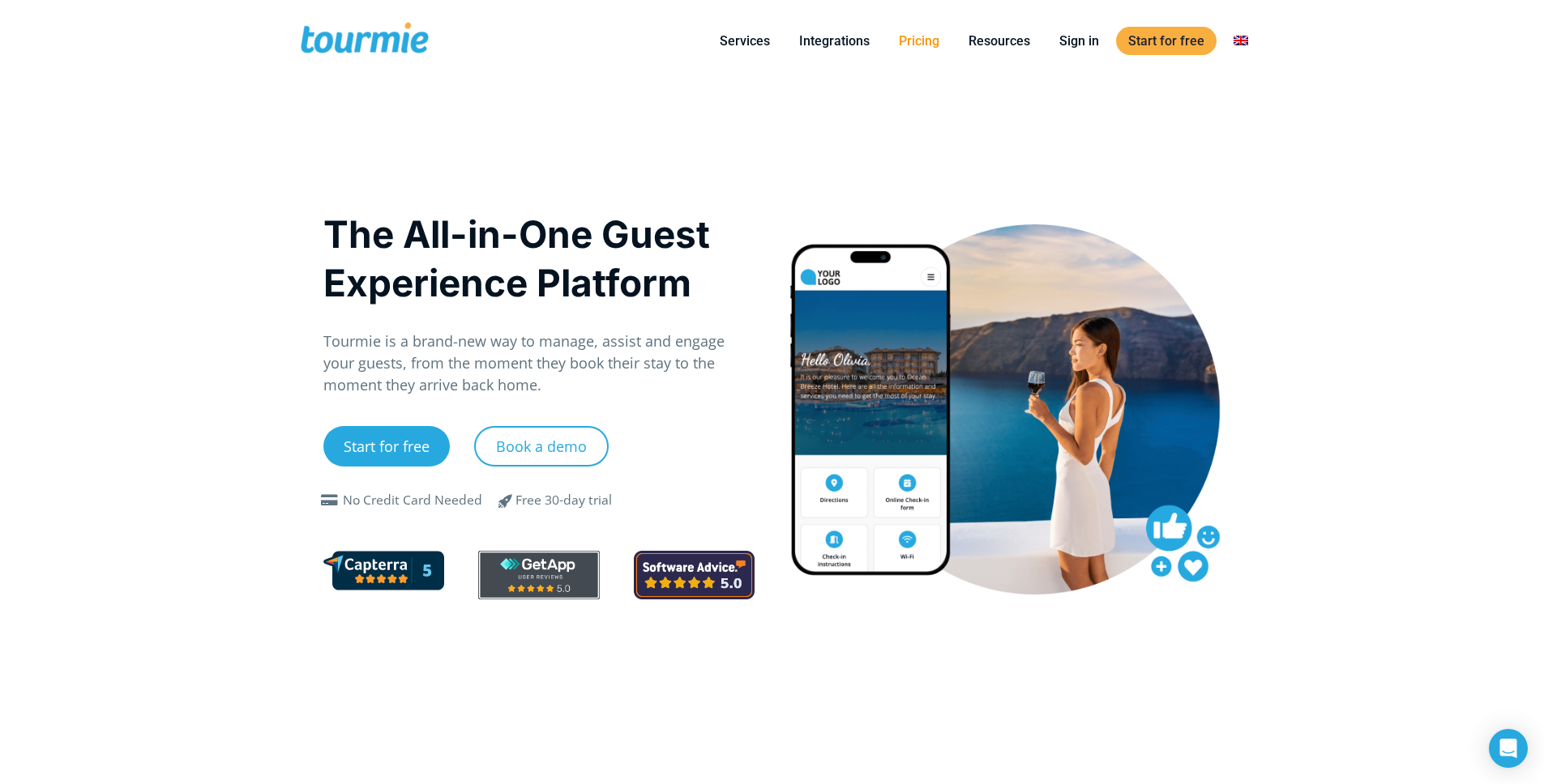
click at [903, 42] on link "Pricing" at bounding box center [919, 41] width 65 height 20
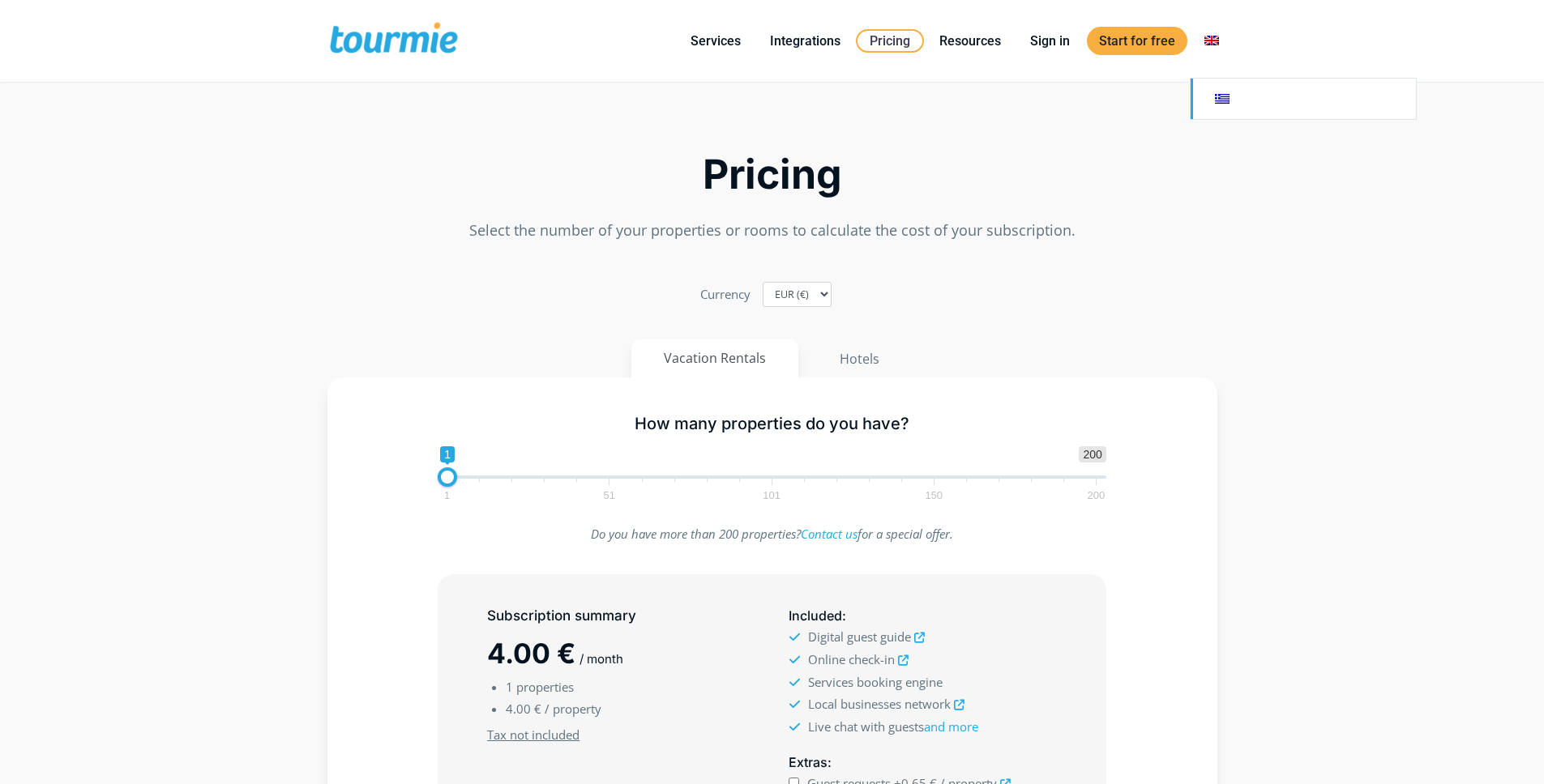
click at [1233, 100] on link at bounding box center [1303, 98] width 225 height 41
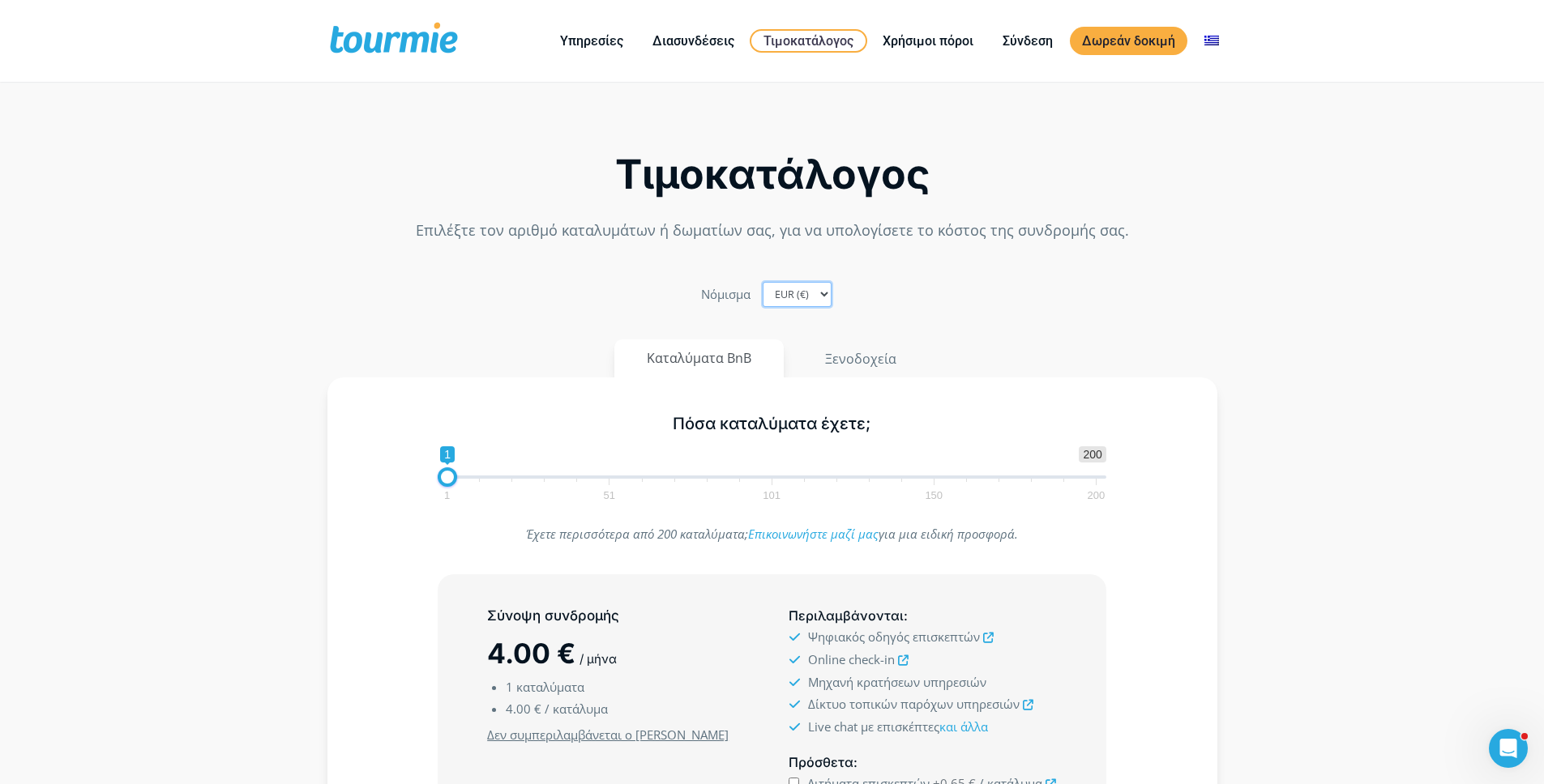
click at [797, 301] on select "EUR (€) USD ($) GBP (£)" at bounding box center [797, 294] width 69 height 25
click at [762, 282] on select "EUR (€) USD ($) GBP (£)" at bounding box center [797, 294] width 69 height 25
click at [802, 297] on select "EUR (€) USD ($) GBP (£)" at bounding box center [797, 294] width 69 height 25
click at [762, 282] on select "EUR (€) USD ($) GBP (£)" at bounding box center [797, 294] width 69 height 25
click at [799, 290] on select "EUR (€) USD ($) GBP (£)" at bounding box center [797, 294] width 69 height 25
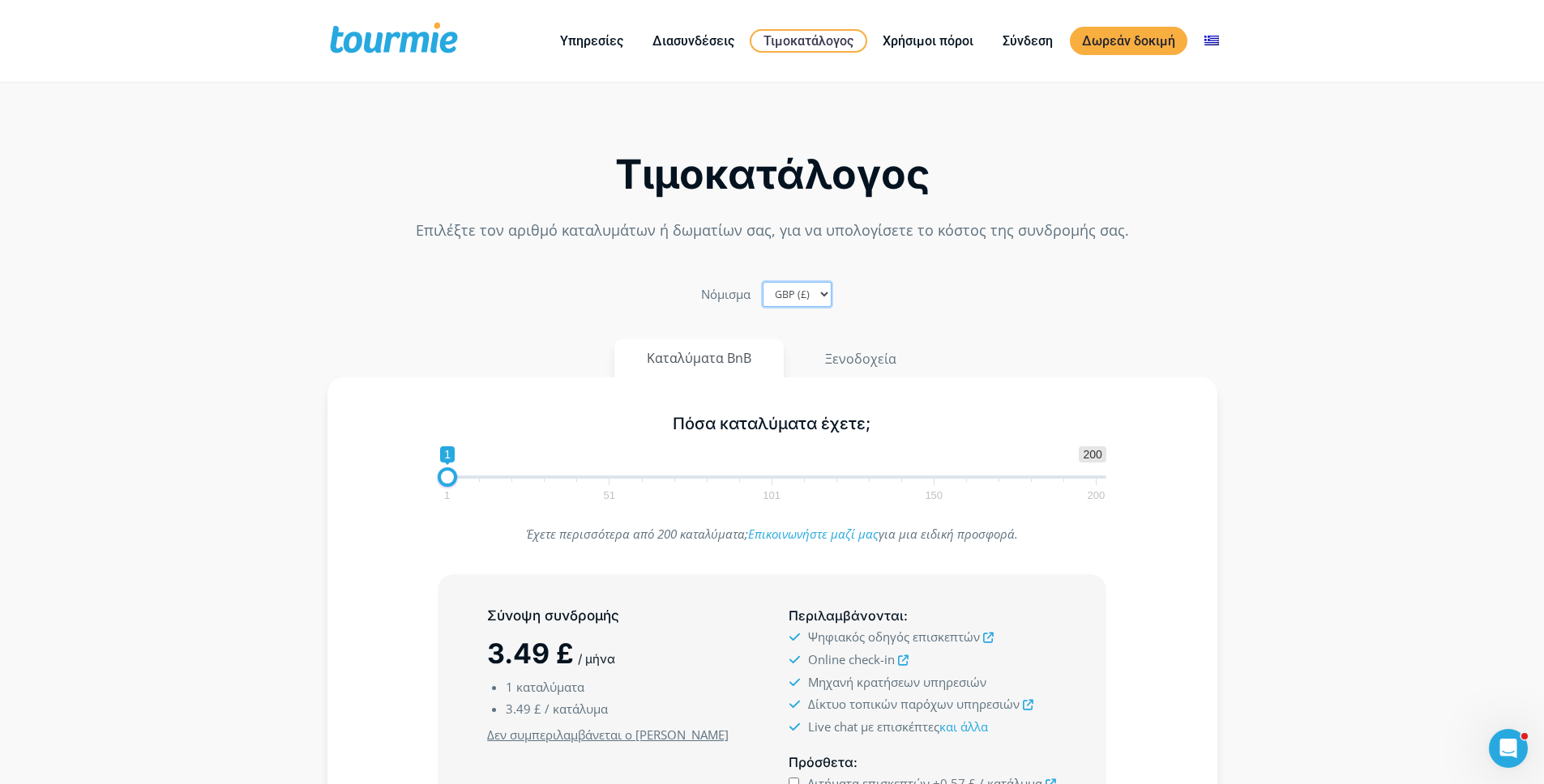
select select "EUR"
click at [762, 282] on select "EUR (€) USD ($) GBP (£)" at bounding box center [797, 294] width 69 height 25
click at [1228, 92] on link "Αλλαγή σε" at bounding box center [1303, 98] width 225 height 41
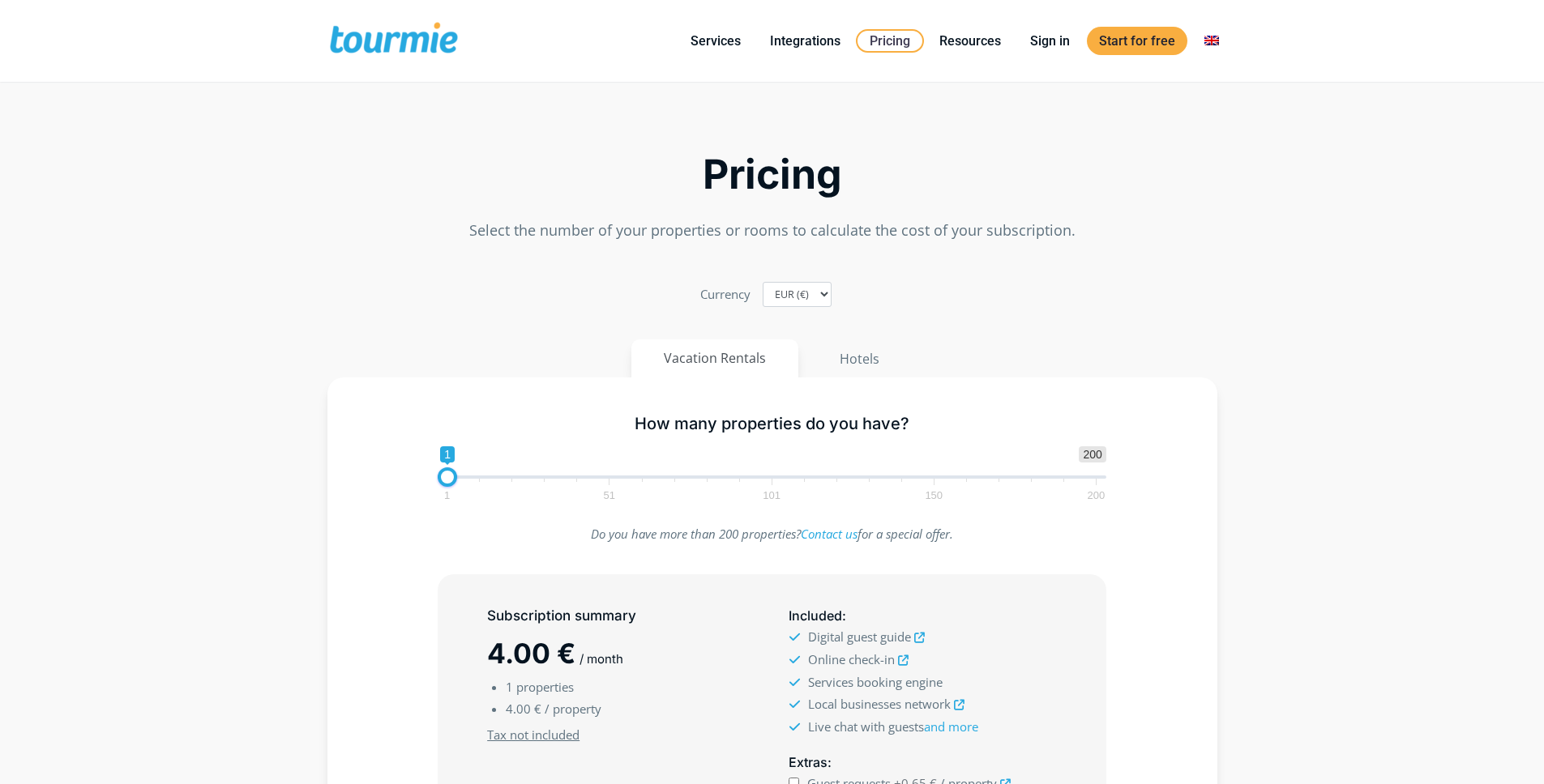
click at [203, 284] on section "Pricing Select the number of your properties or rooms to calculate the cost of …" at bounding box center [772, 579] width 1544 height 971
click at [375, 42] on span at bounding box center [393, 41] width 132 height 38
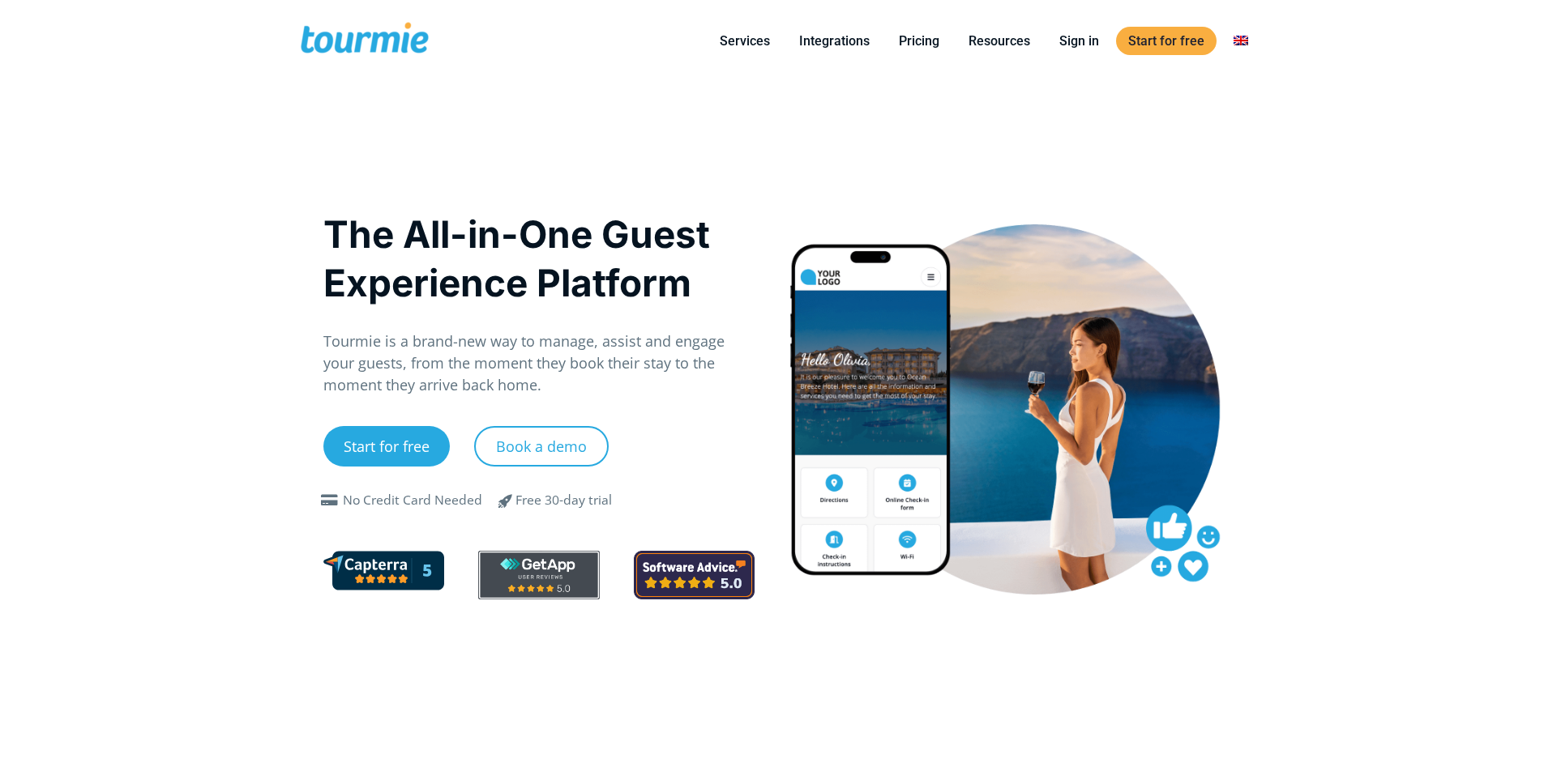
drag, startPoint x: 101, startPoint y: 297, endPoint x: 117, endPoint y: 290, distance: 17.5
click at [342, 43] on span at bounding box center [364, 41] width 132 height 38
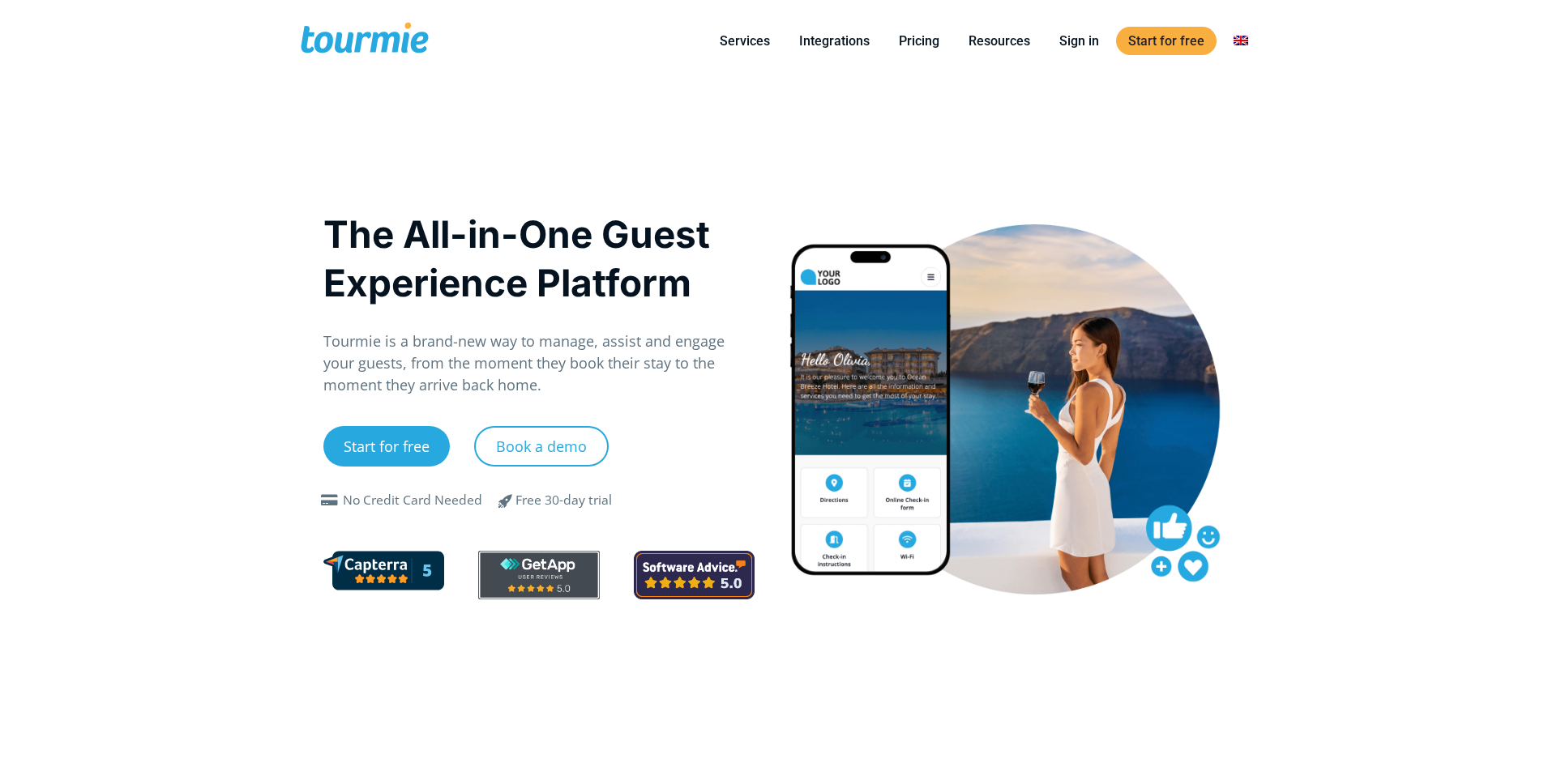
click at [355, 48] on span at bounding box center [364, 41] width 132 height 38
click at [1257, 88] on link "Switch to" at bounding box center [1332, 98] width 225 height 41
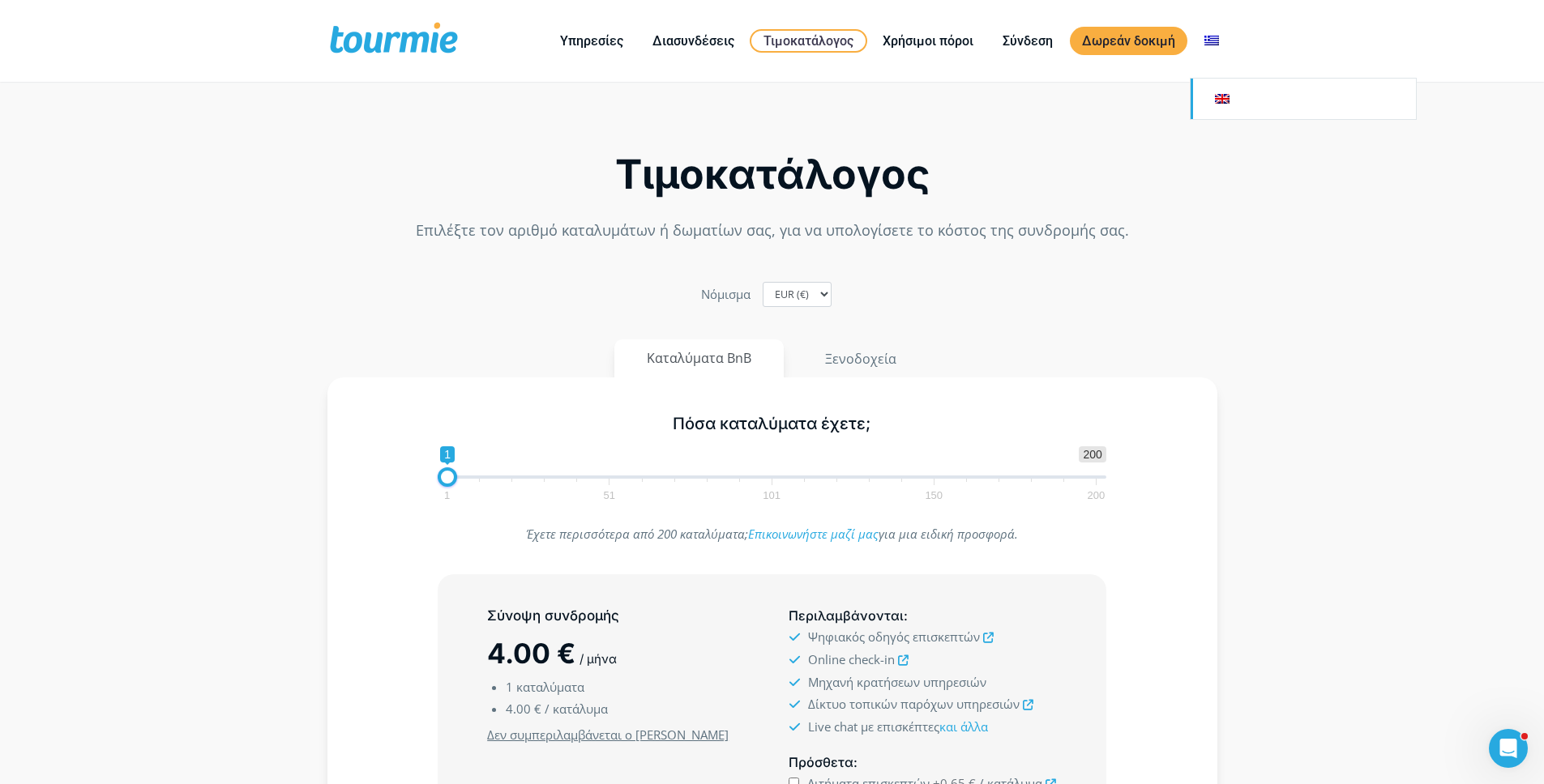
click at [1218, 101] on link "Αλλαγή σε" at bounding box center [1303, 98] width 225 height 41
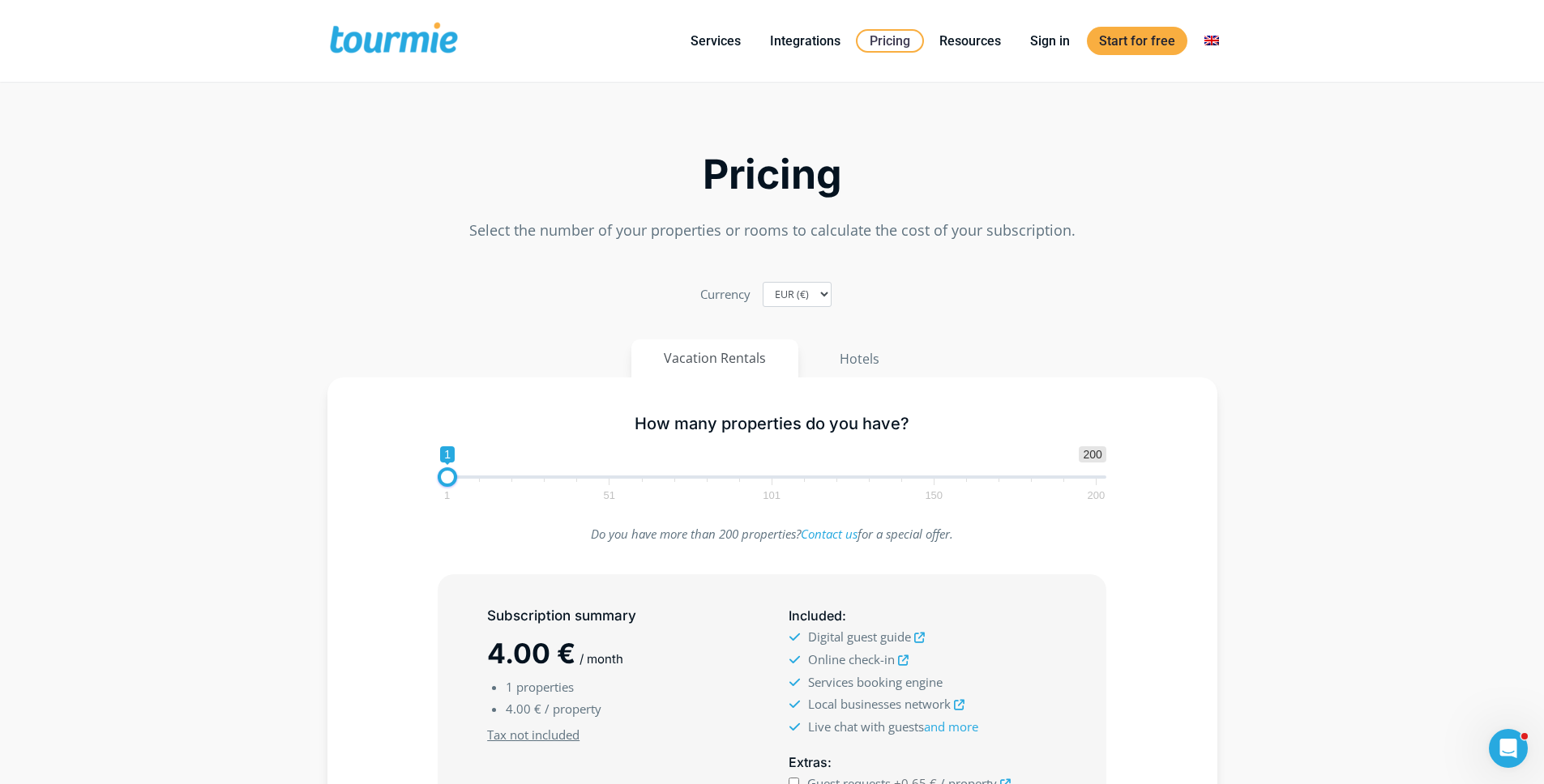
click at [1512, 749] on icon "Open Intercom Messenger" at bounding box center [1508, 749] width 27 height 27
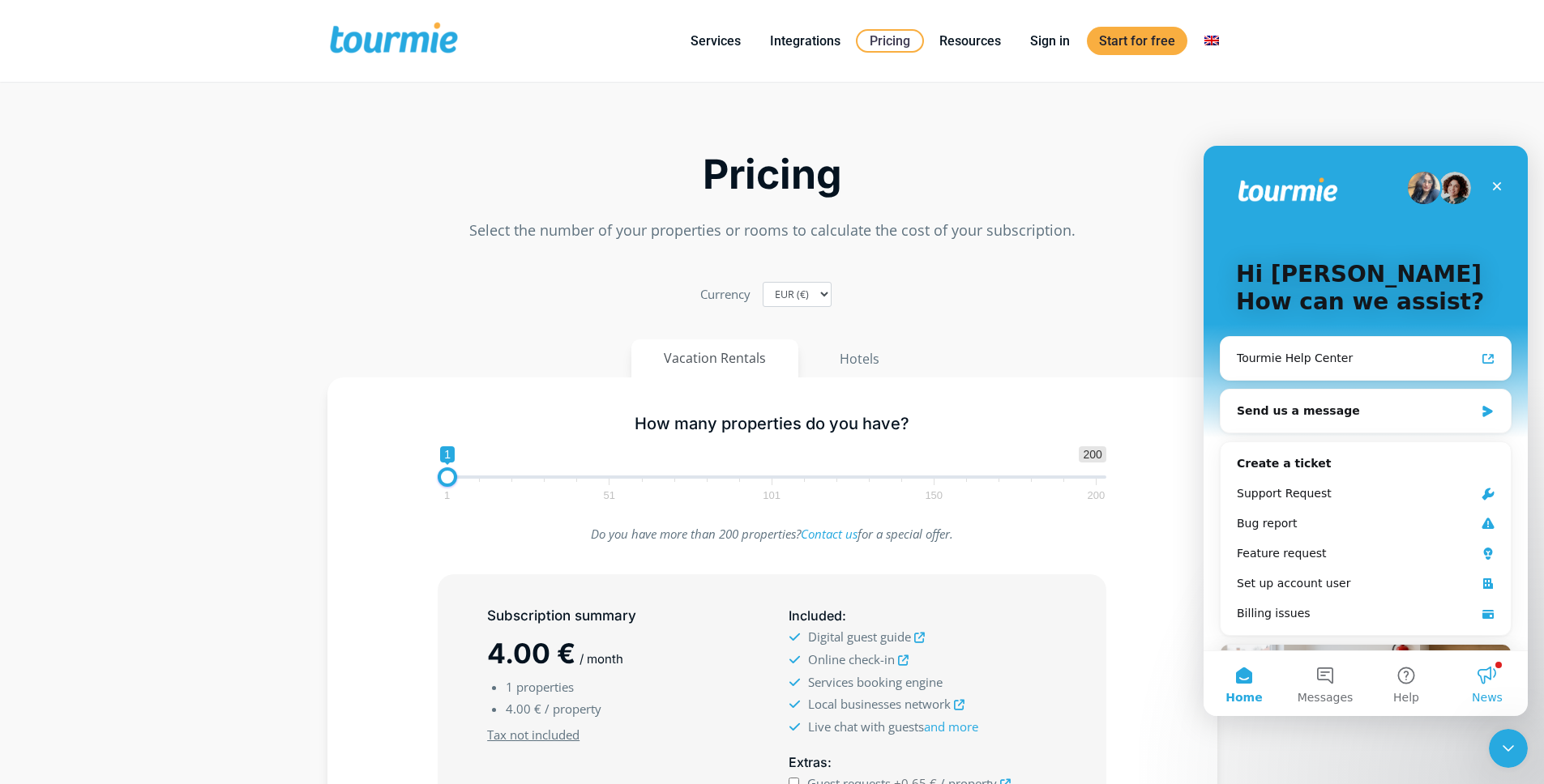
click at [1485, 681] on button "News" at bounding box center [1487, 684] width 81 height 65
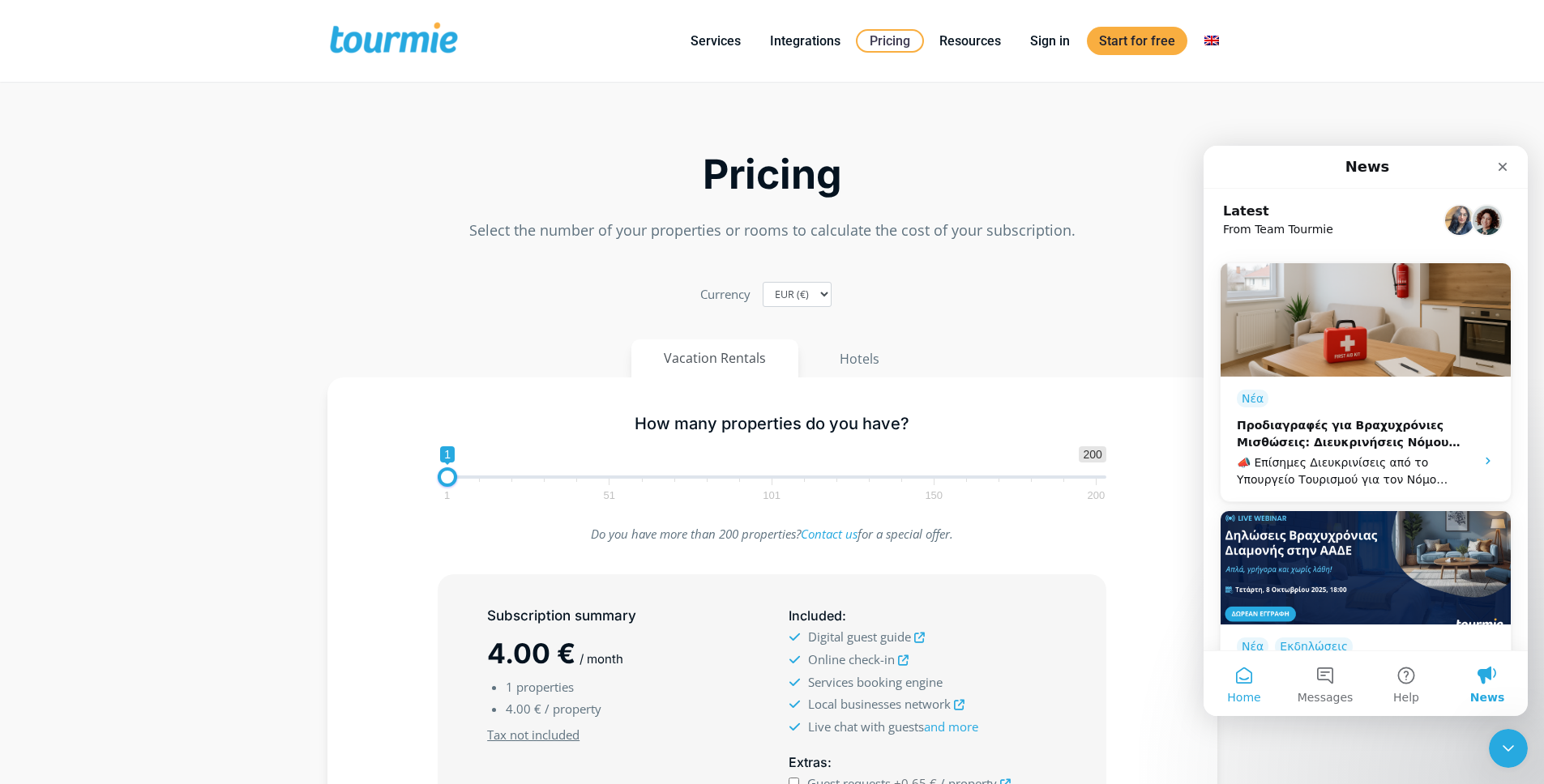
click at [1241, 685] on button "Home" at bounding box center [1243, 684] width 81 height 65
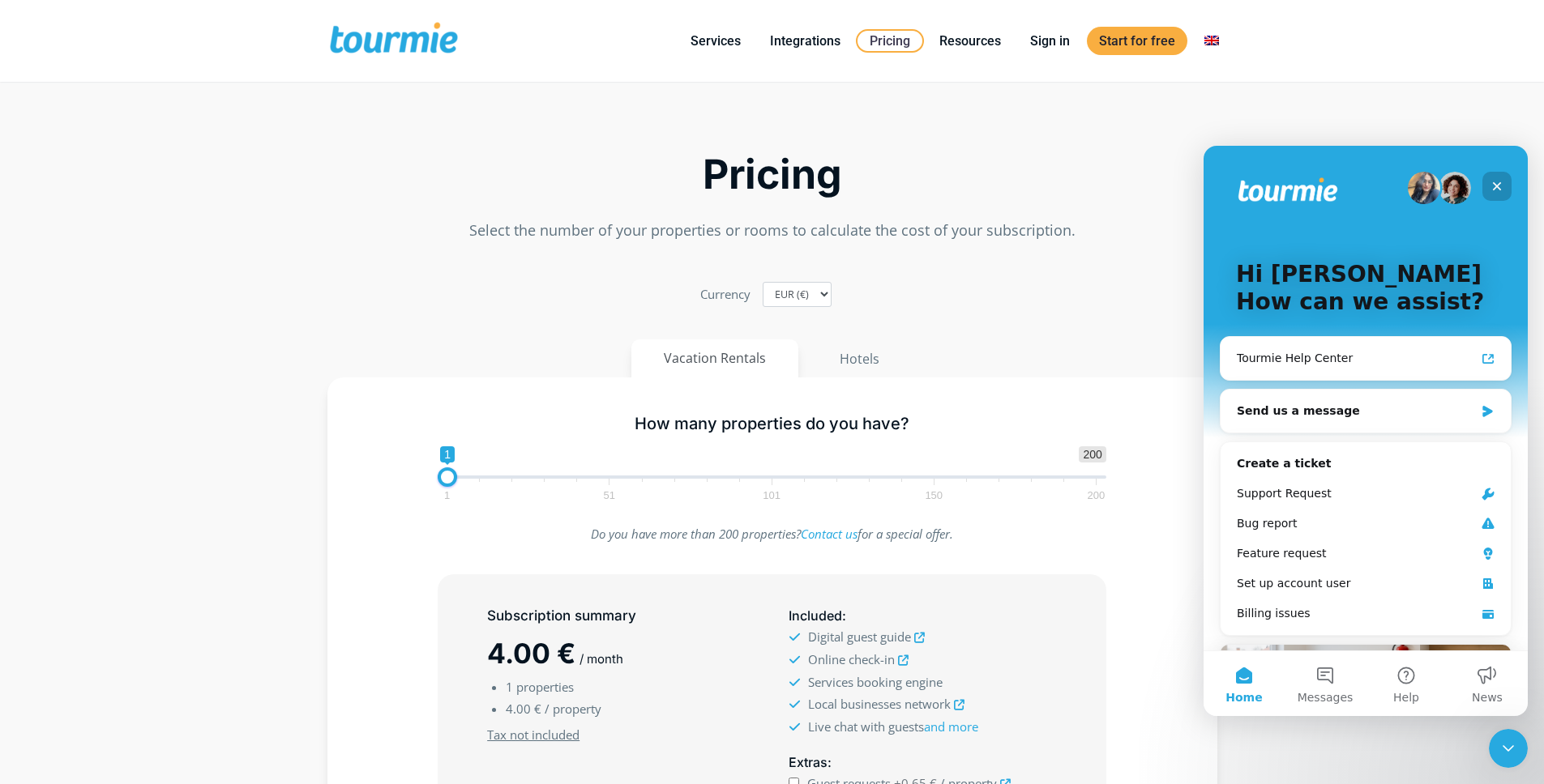
click at [1505, 181] on div "Close" at bounding box center [1497, 186] width 29 height 29
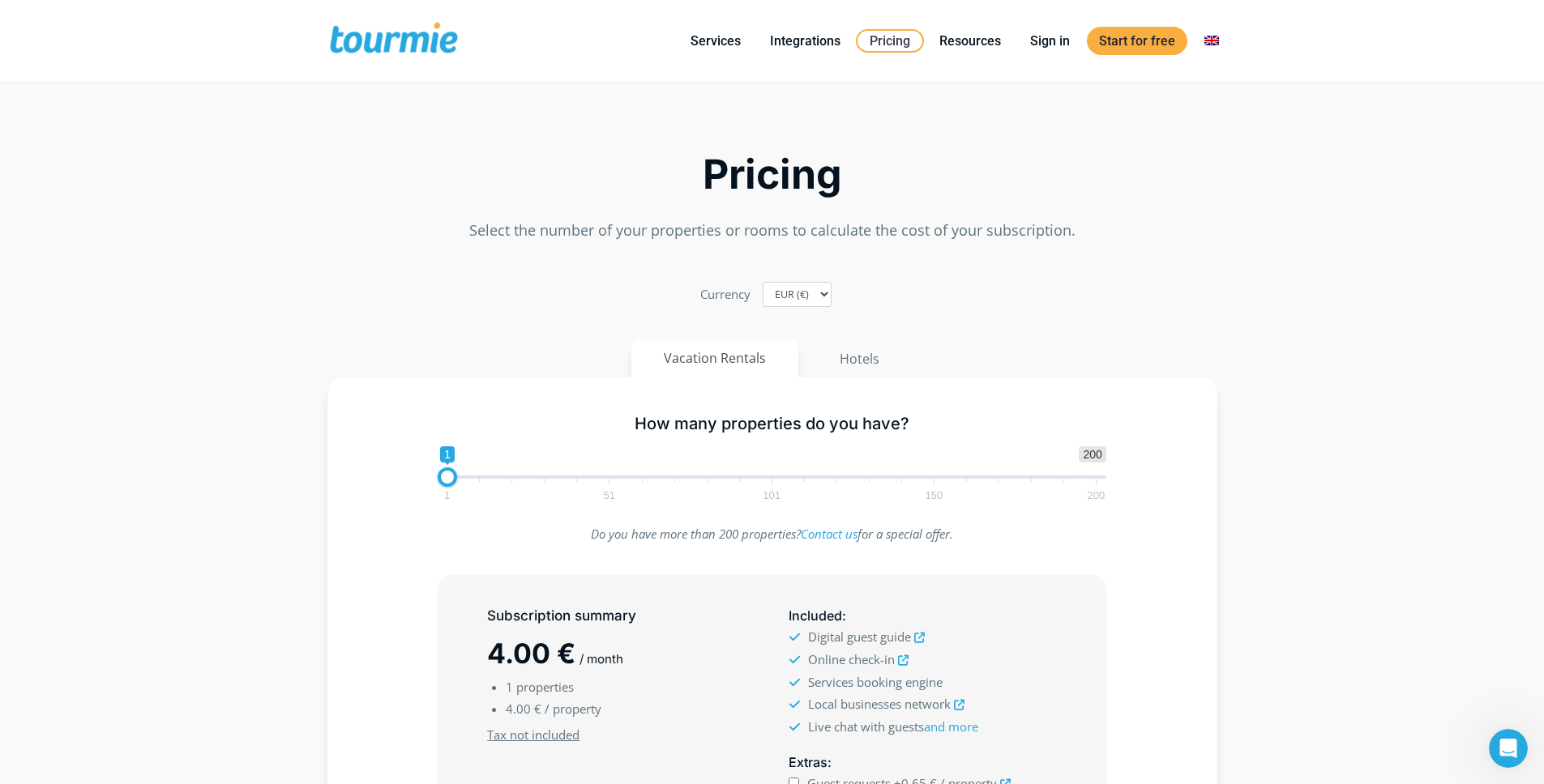
click at [269, 192] on section "Pricing Select the number of your properties or rooms to calculate the cost of …" at bounding box center [772, 579] width 1544 height 971
click at [1222, 107] on link "Switch to" at bounding box center [1303, 98] width 225 height 41
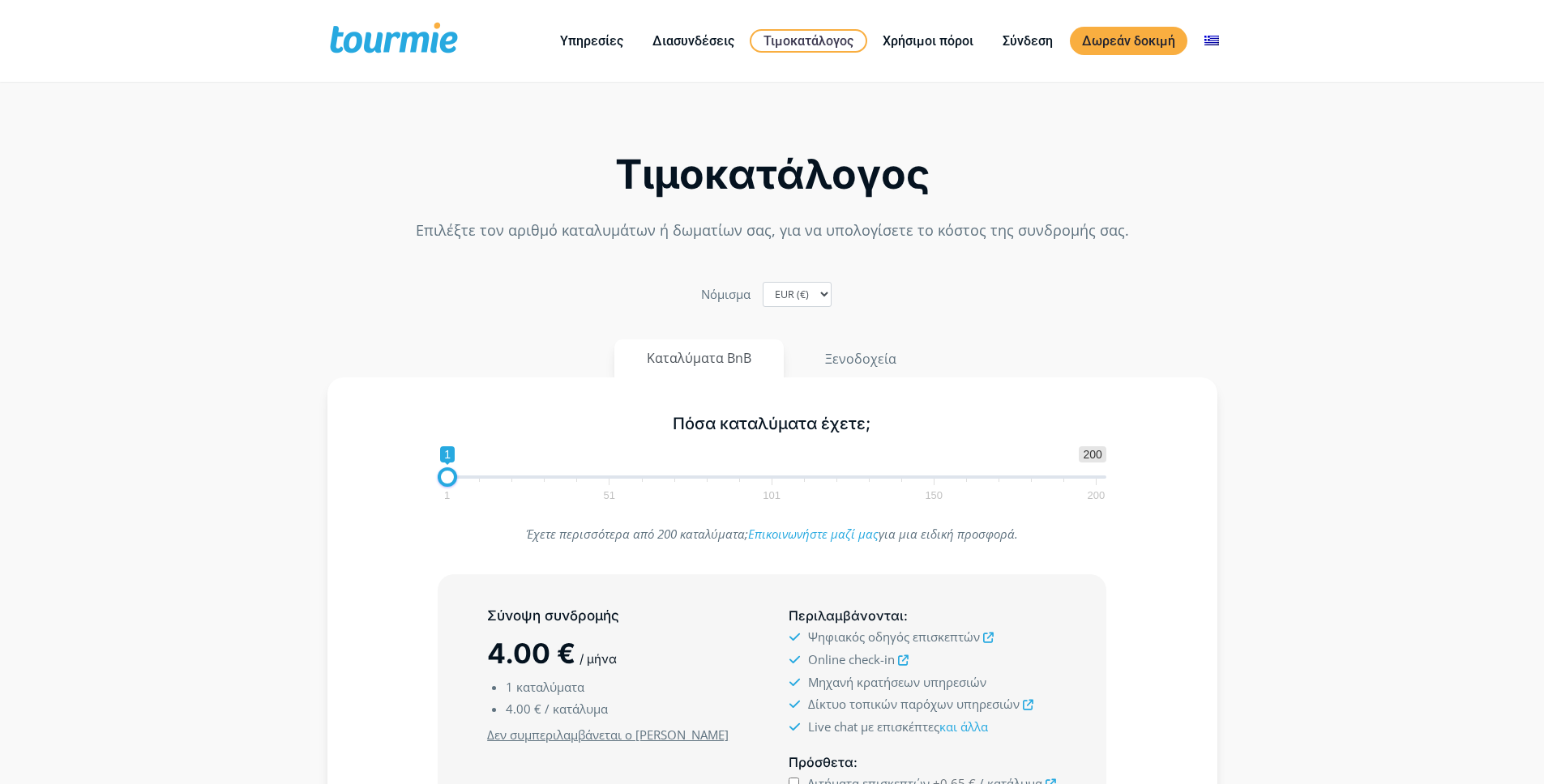
click at [242, 197] on section "Τιμοκατάλογος Επιλέξτε τον αριθμό καταλυμάτων ή δωματίων σας, για να υπολογίσετ…" at bounding box center [772, 588] width 1544 height 989
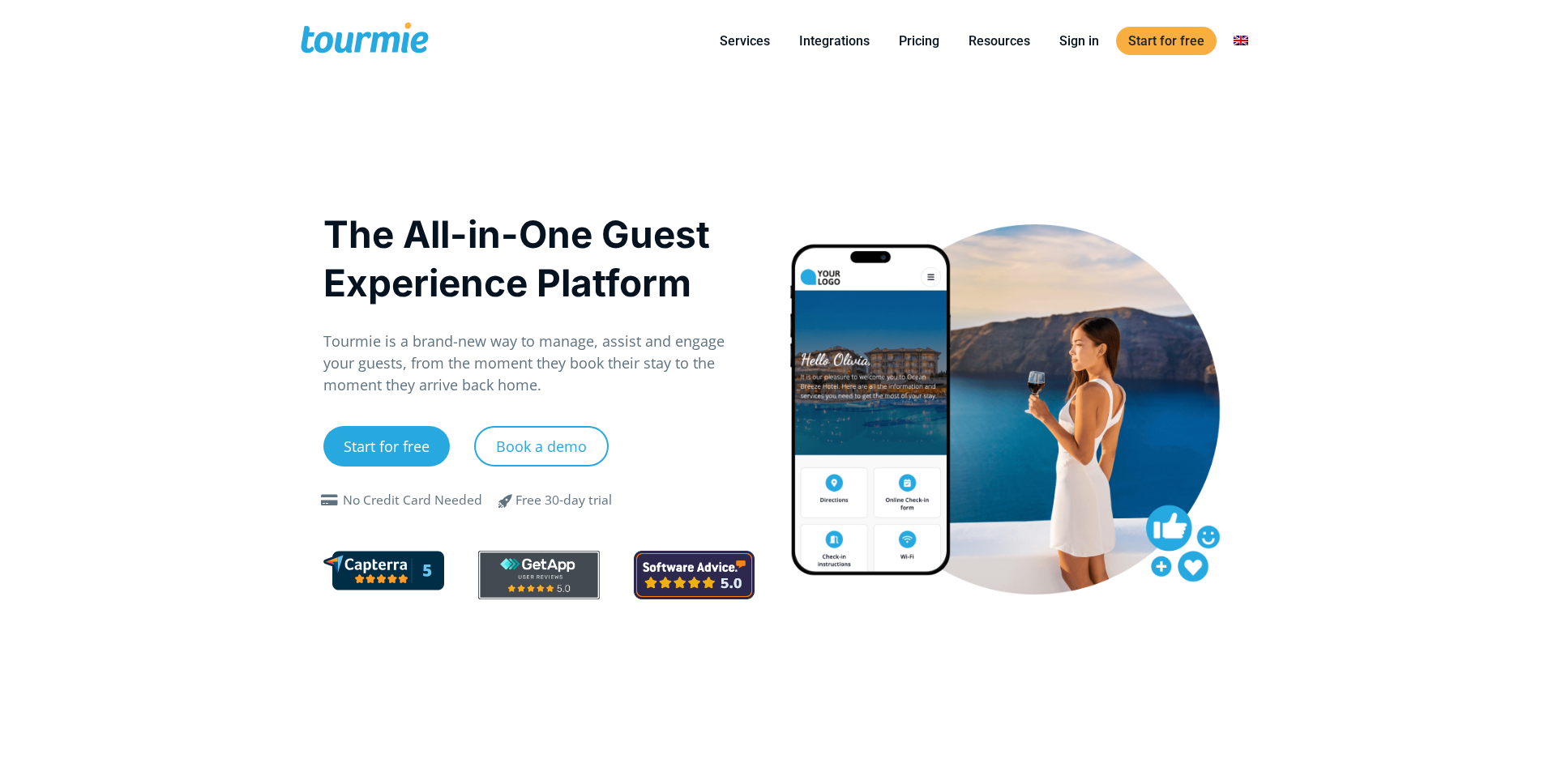
click at [601, 161] on div "The All-in-One Guest Experience Platform Tourmie is a brand-new way to manage, …" at bounding box center [772, 432] width 932 height 702
click at [846, 42] on link "Integrations" at bounding box center [834, 41] width 95 height 20
